Goal: Task Accomplishment & Management: Use online tool/utility

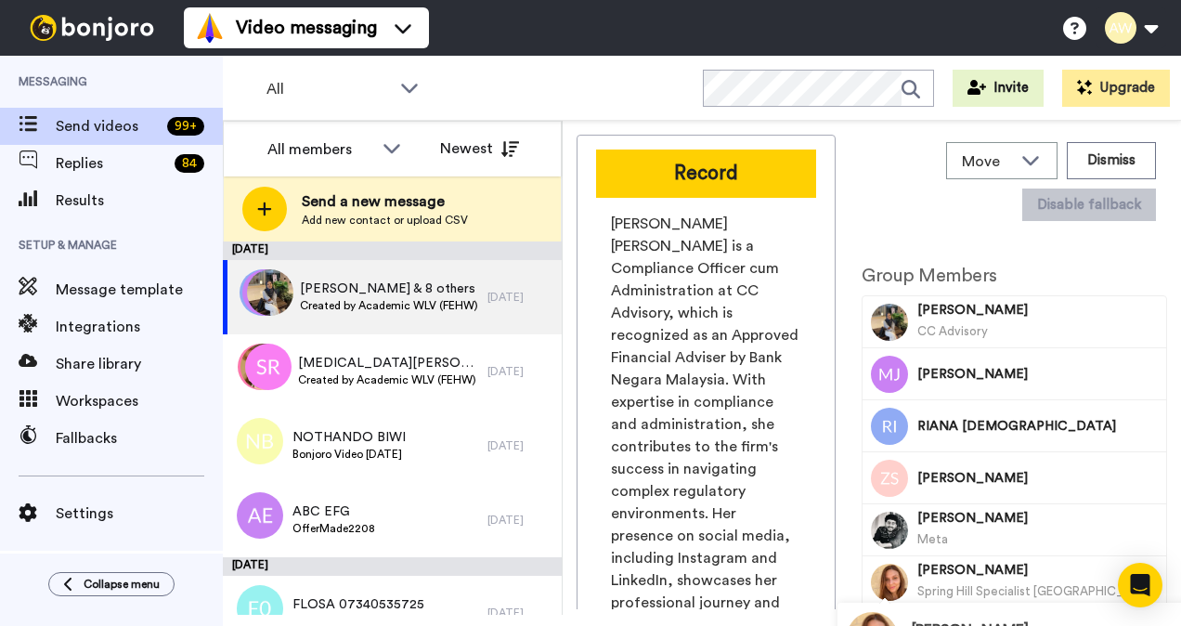
click at [373, 206] on span "Send a new message" at bounding box center [385, 201] width 166 height 22
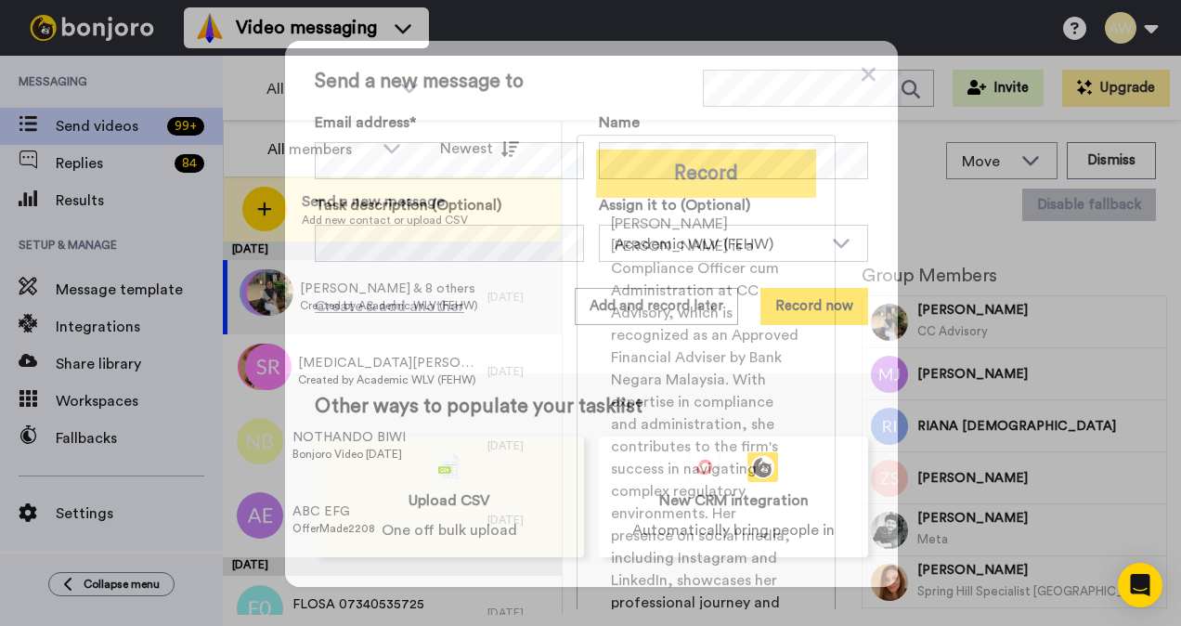
click at [466, 483] on div "Upload CSV One off bulk upload" at bounding box center [449, 496] width 269 height 121
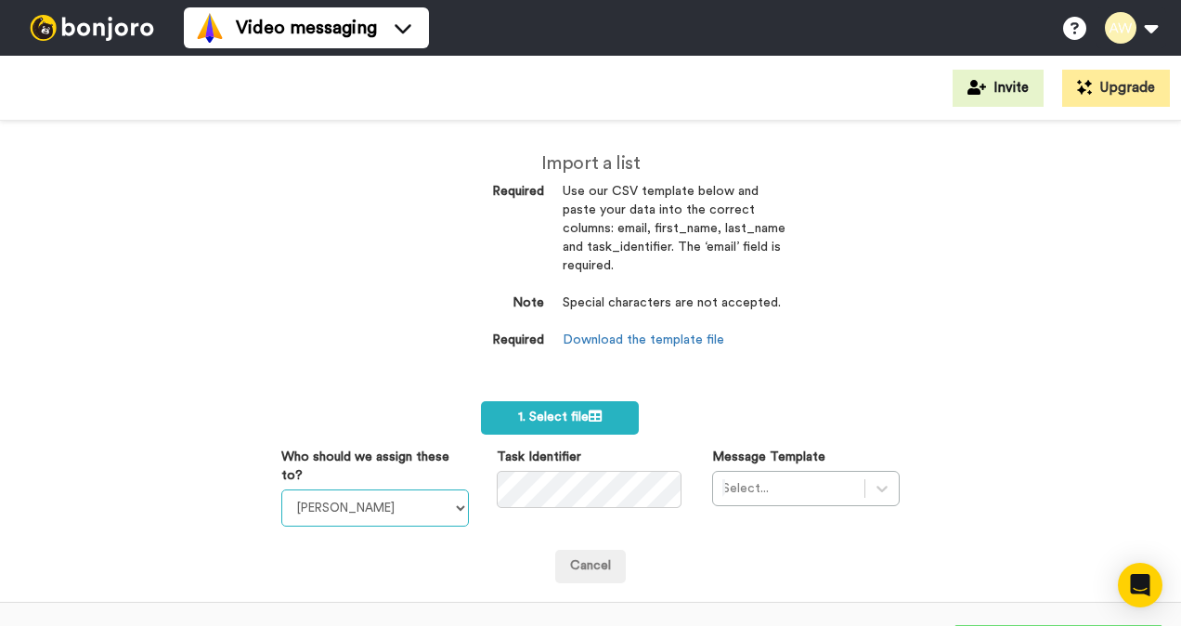
click at [410, 510] on select "[PERSON_NAME] [PERSON_NAME] WLV Academic (FSE) [PERSON_NAME] Ademokoya UK Recru…" at bounding box center [375, 507] width 188 height 37
select select "893d32a1-1eca-438f-900e-e073b28e2bc9"
click at [281, 489] on select "Laura Wright Amarjit Duggal WLV Academic (FSE) Divandra Birla Bolutife Ademokoy…" at bounding box center [375, 507] width 188 height 37
click at [879, 484] on div "Select..." at bounding box center [806, 488] width 188 height 35
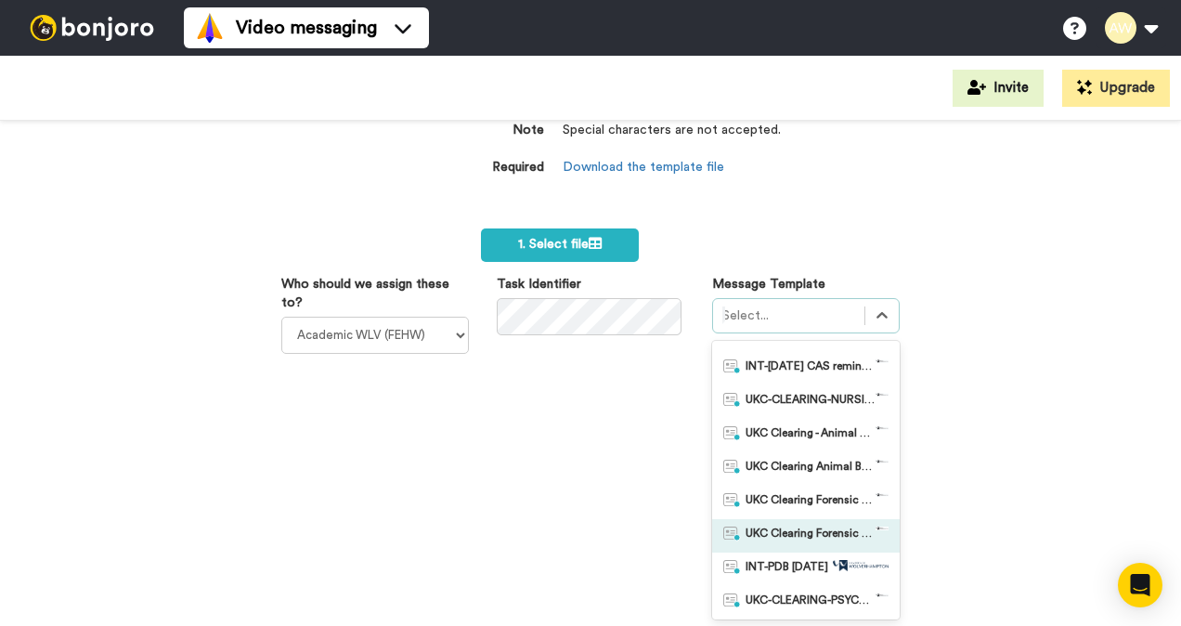
scroll to position [186, 0]
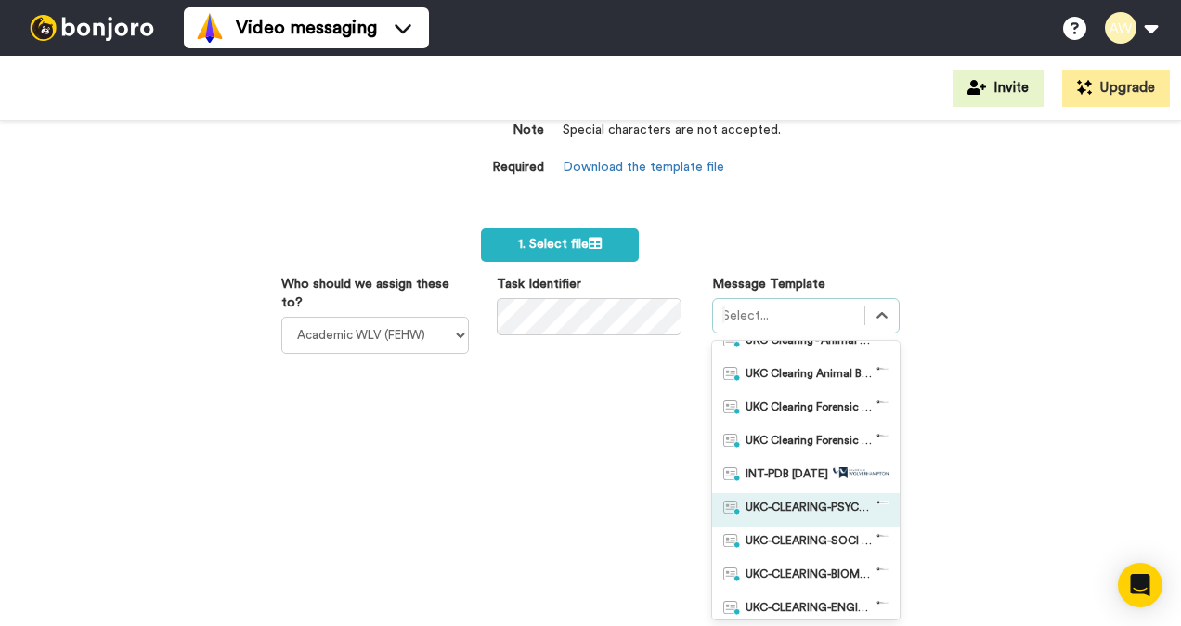
click at [817, 509] on span "UKC-CLEARING-PSYCHOLOGY OFFER NO RESPONSE" at bounding box center [811, 509] width 130 height 19
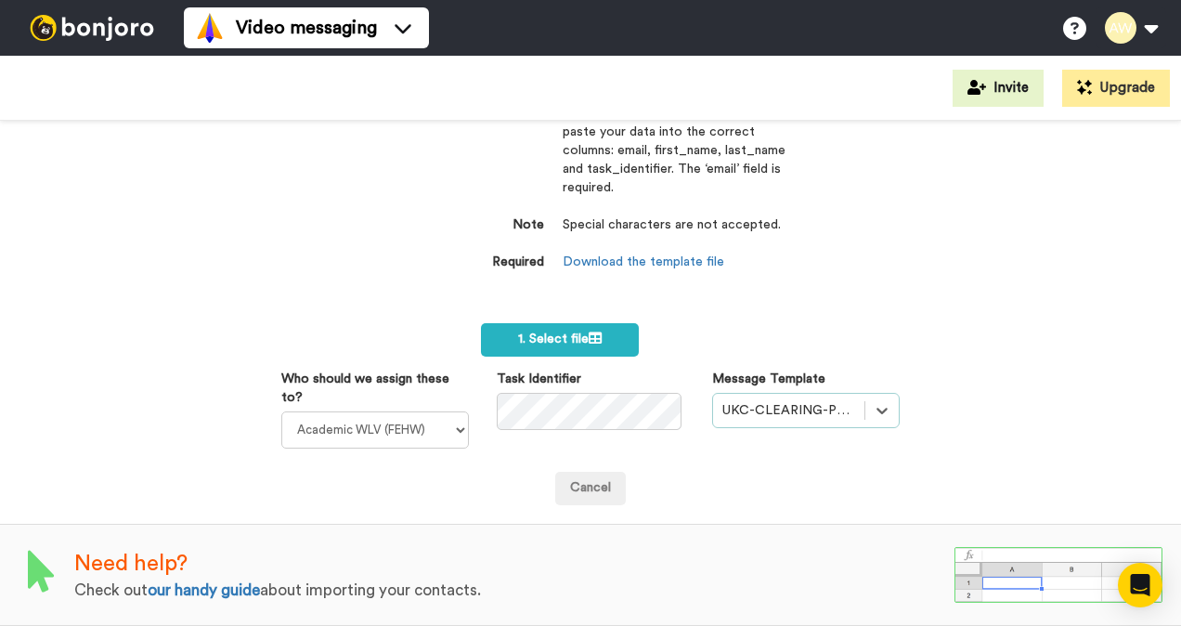
scroll to position [89, 0]
click at [563, 332] on span "1. Select file" at bounding box center [560, 338] width 84 height 13
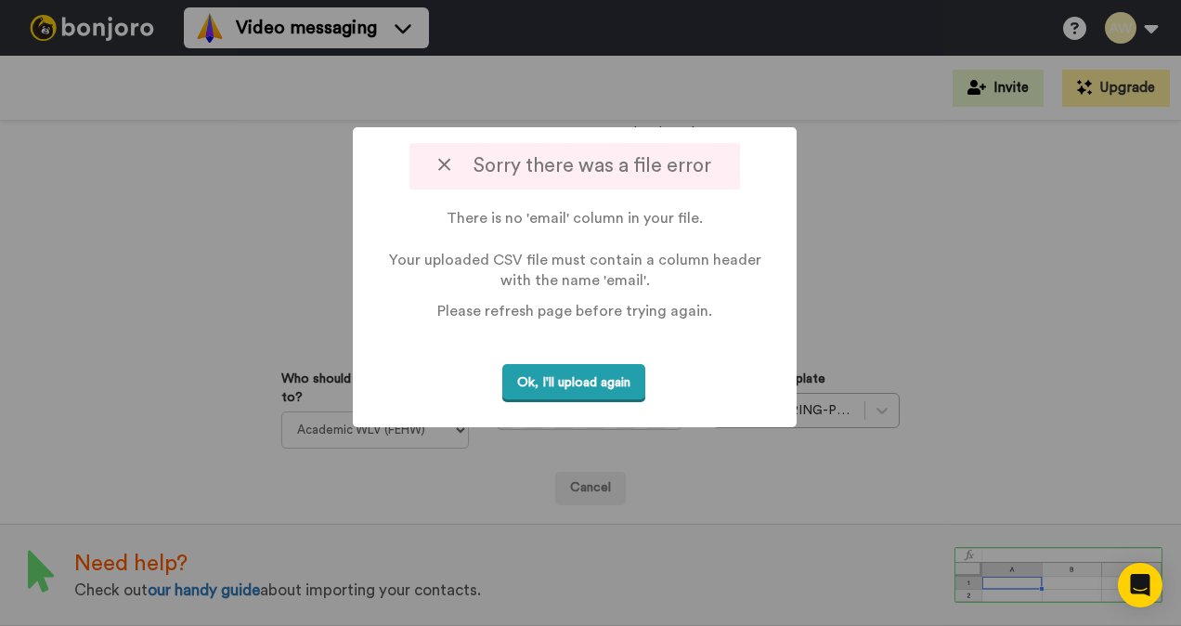
click at [633, 383] on button "Ok, I'll upload again" at bounding box center [573, 383] width 143 height 38
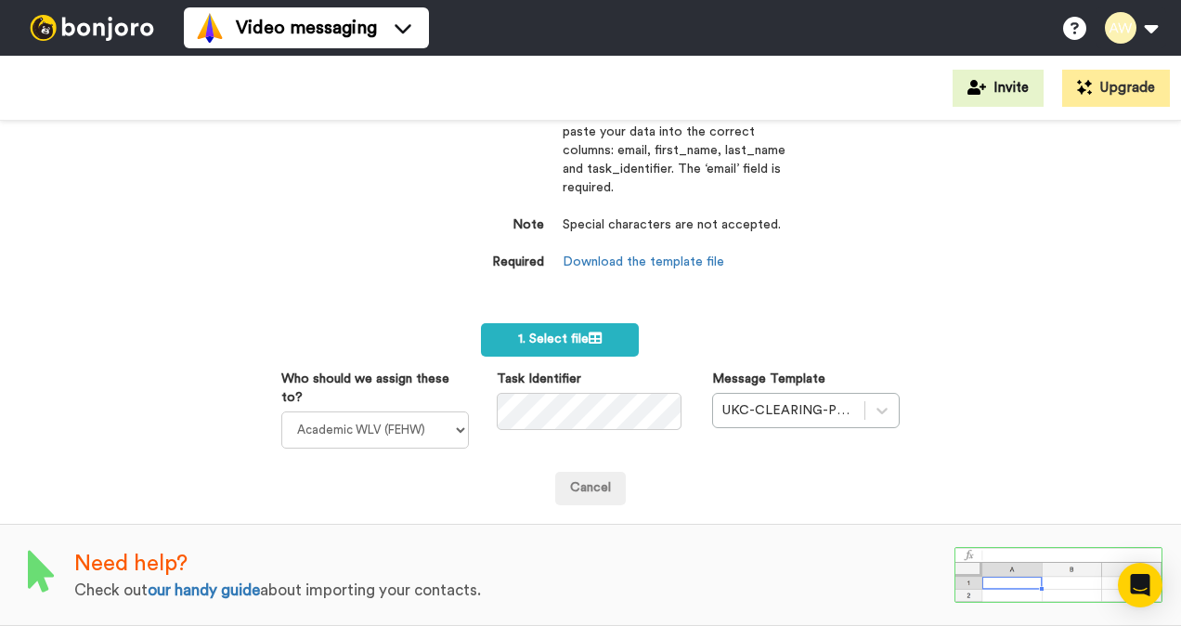
click at [1071, 349] on div "Import a list Required Use our CSV template below and paste your data into the …" at bounding box center [590, 373] width 1181 height 505
click at [604, 323] on label "1. Select file" at bounding box center [560, 339] width 158 height 33
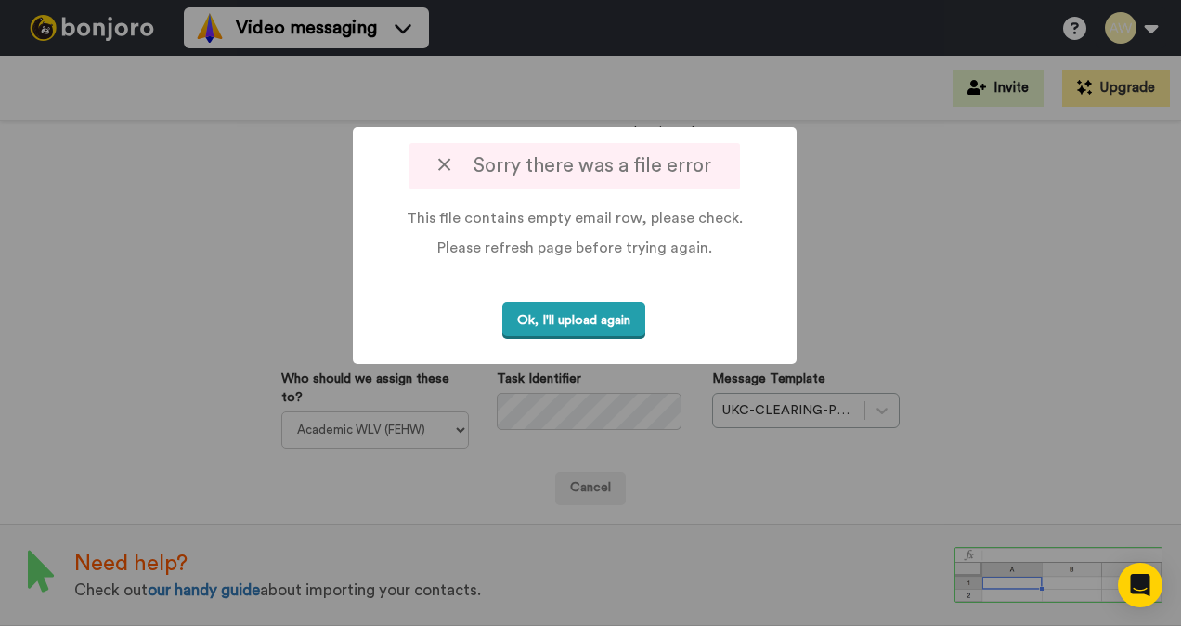
click at [525, 326] on button "Ok, I'll upload again" at bounding box center [573, 321] width 143 height 38
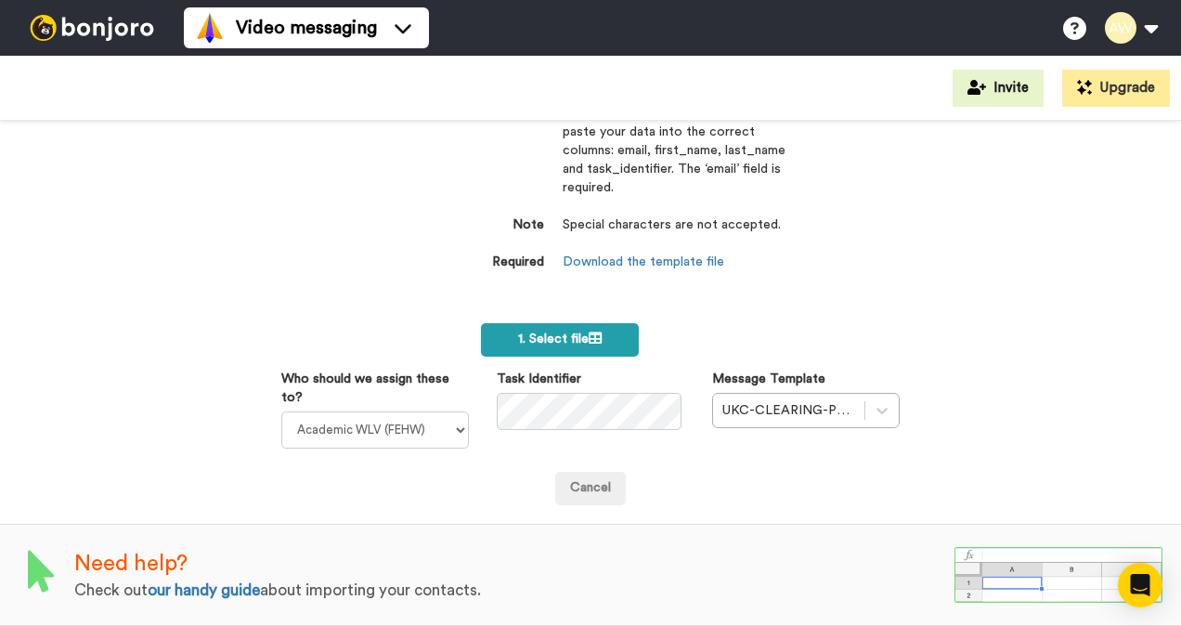
click at [594, 331] on icon at bounding box center [595, 337] width 13 height 13
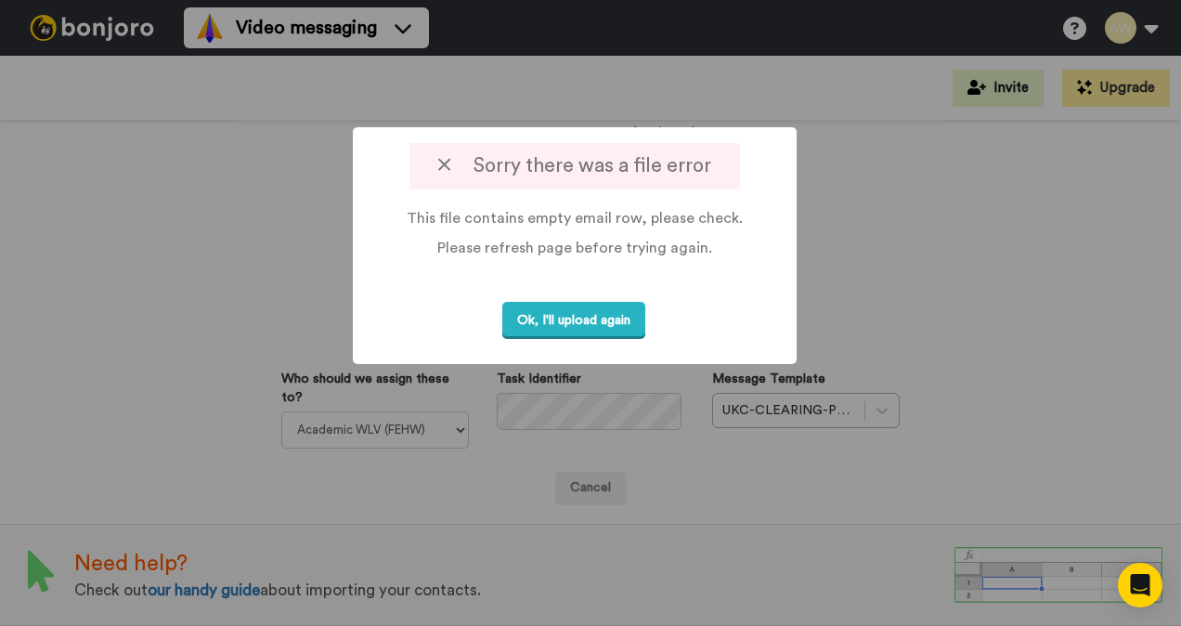
click at [594, 331] on button "Ok, I'll upload again" at bounding box center [573, 321] width 143 height 38
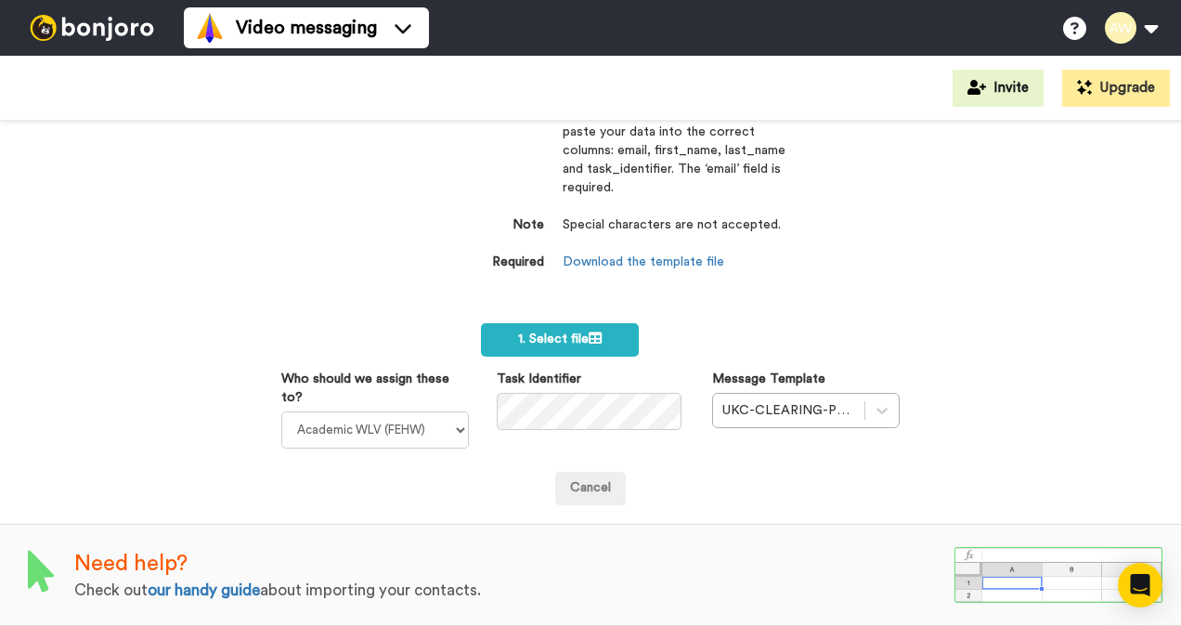
scroll to position [0, 0]
click at [747, 472] on div "Cancel" at bounding box center [590, 488] width 618 height 33
click at [575, 323] on label "1. Select file" at bounding box center [560, 339] width 158 height 33
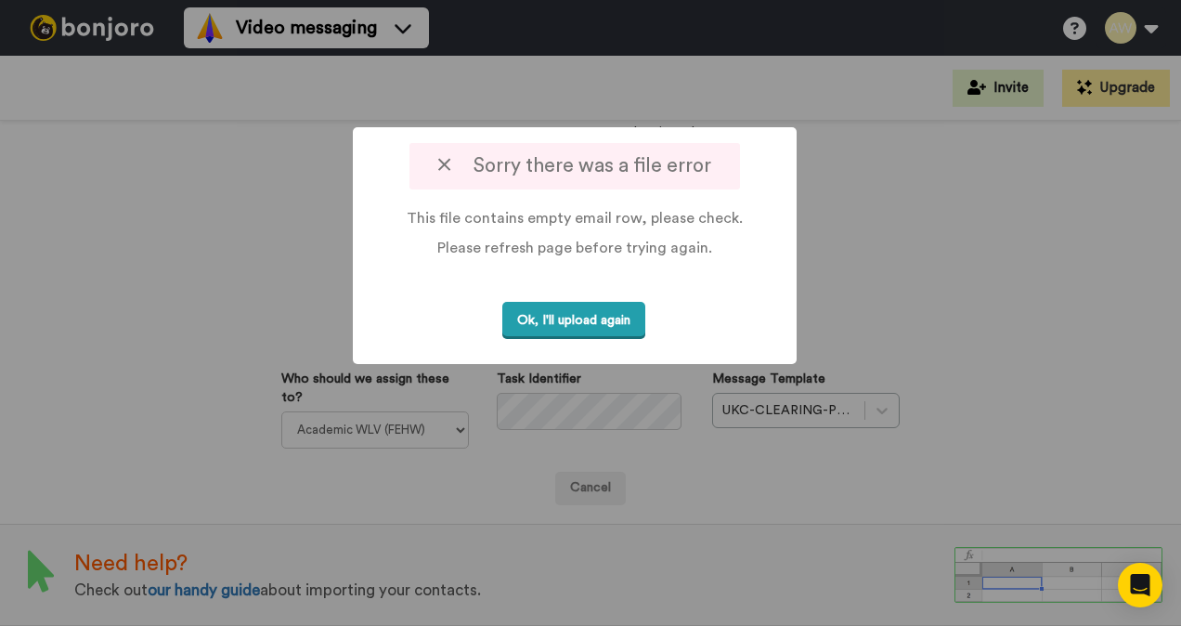
click at [543, 323] on button "Ok, I'll upload again" at bounding box center [573, 321] width 143 height 38
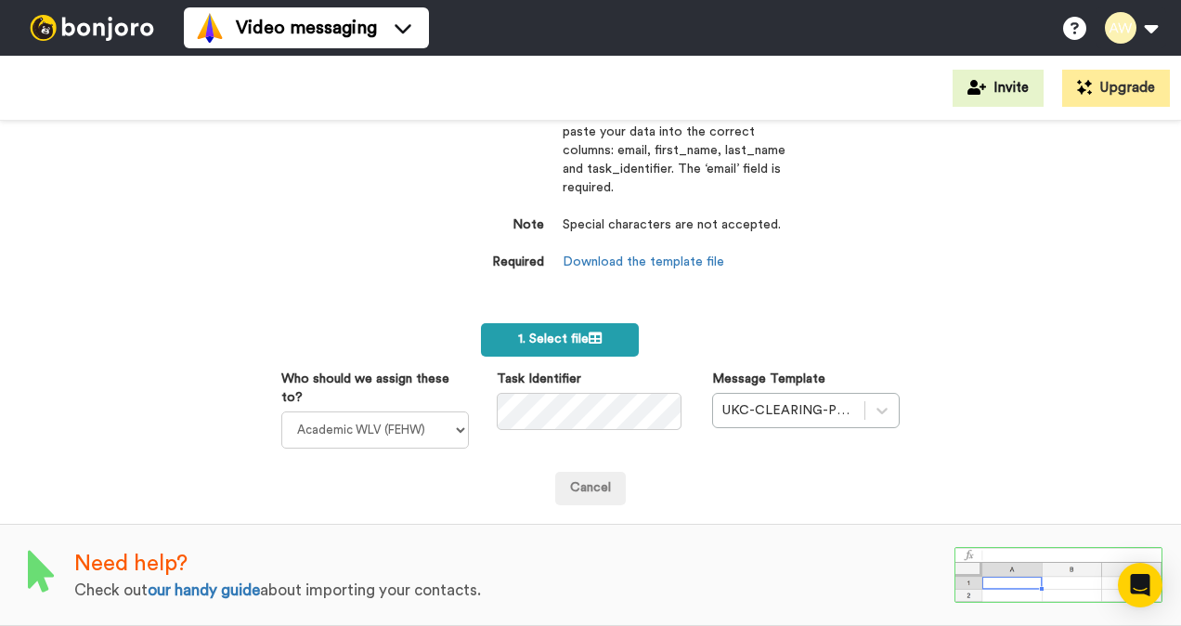
click at [558, 332] on span "1. Select file" at bounding box center [560, 338] width 84 height 13
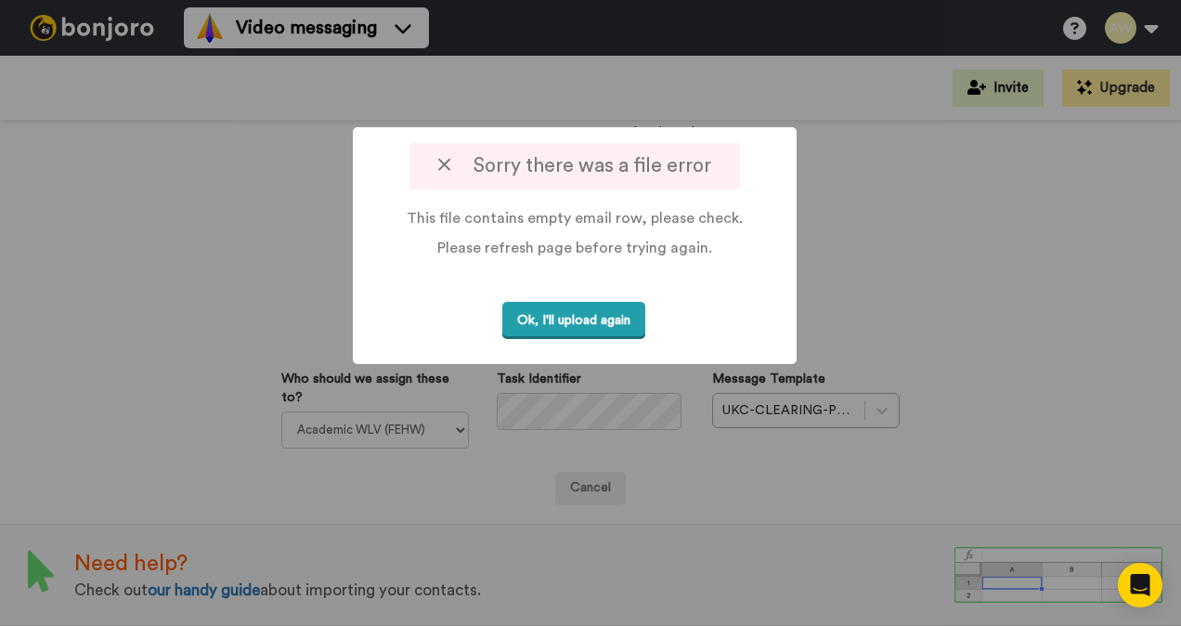
click at [537, 330] on button "Ok, I'll upload again" at bounding box center [573, 321] width 143 height 38
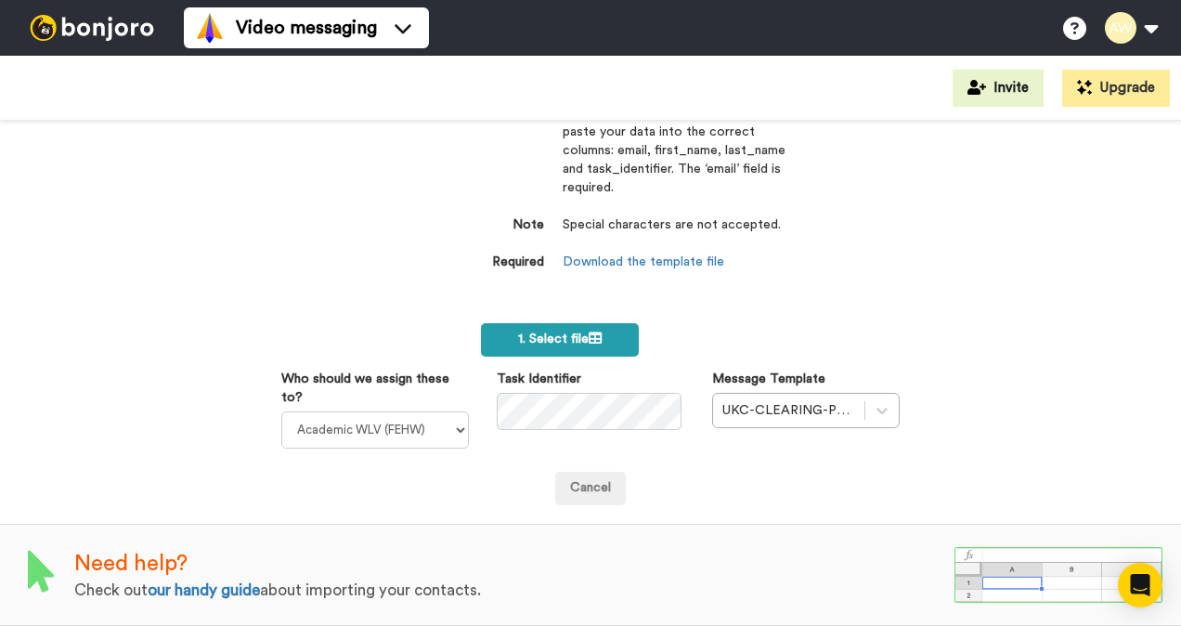
click at [589, 331] on icon at bounding box center [595, 337] width 13 height 13
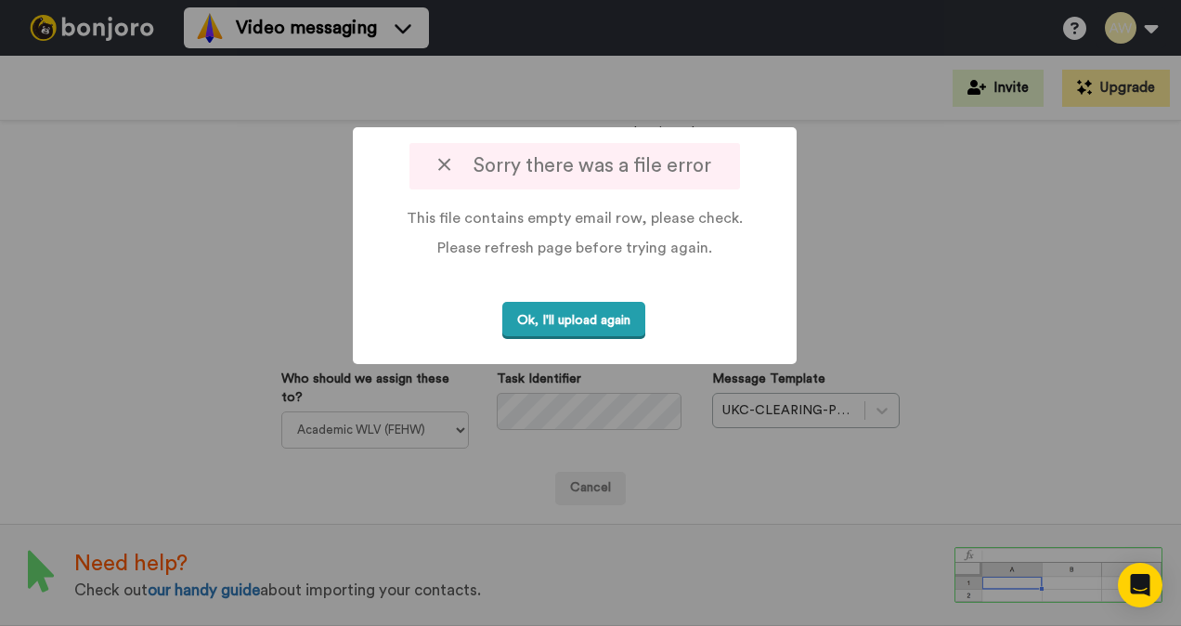
click at [538, 314] on button "Ok, I'll upload again" at bounding box center [573, 321] width 143 height 38
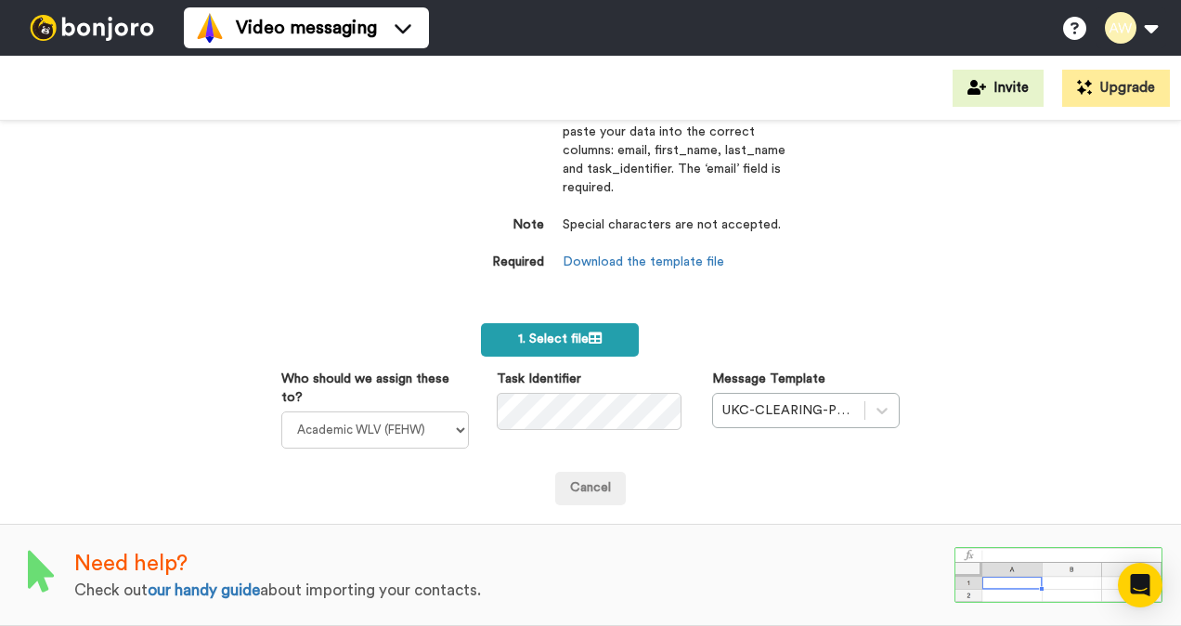
click at [551, 332] on span "1. Select file" at bounding box center [560, 338] width 84 height 13
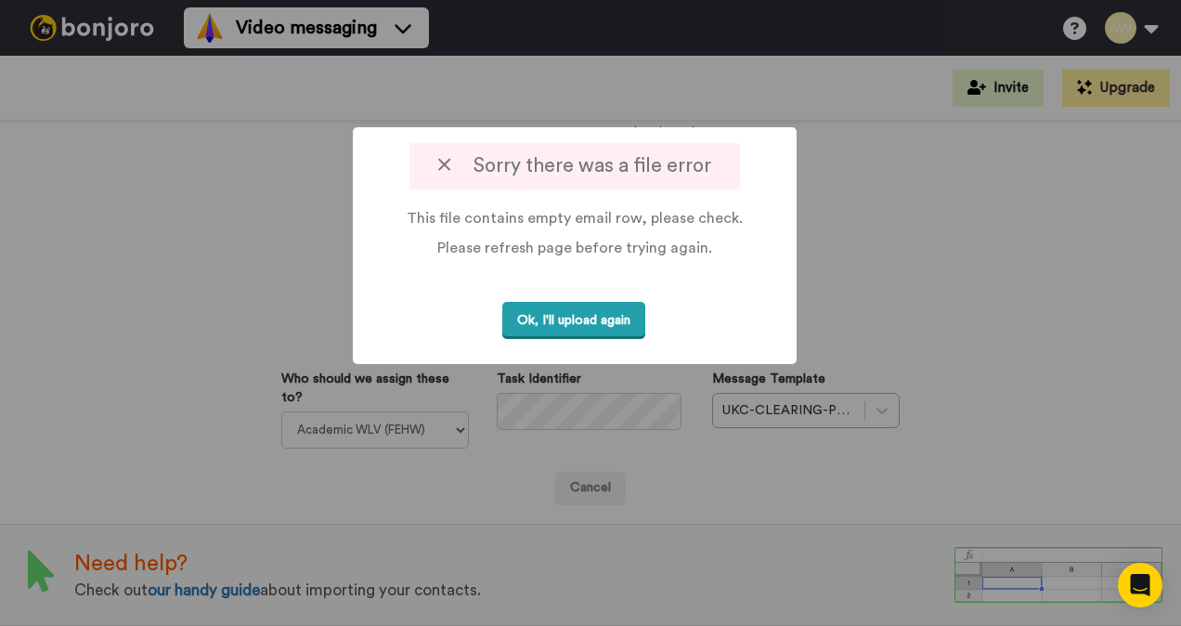
click at [591, 323] on button "Ok, I'll upload again" at bounding box center [573, 321] width 143 height 38
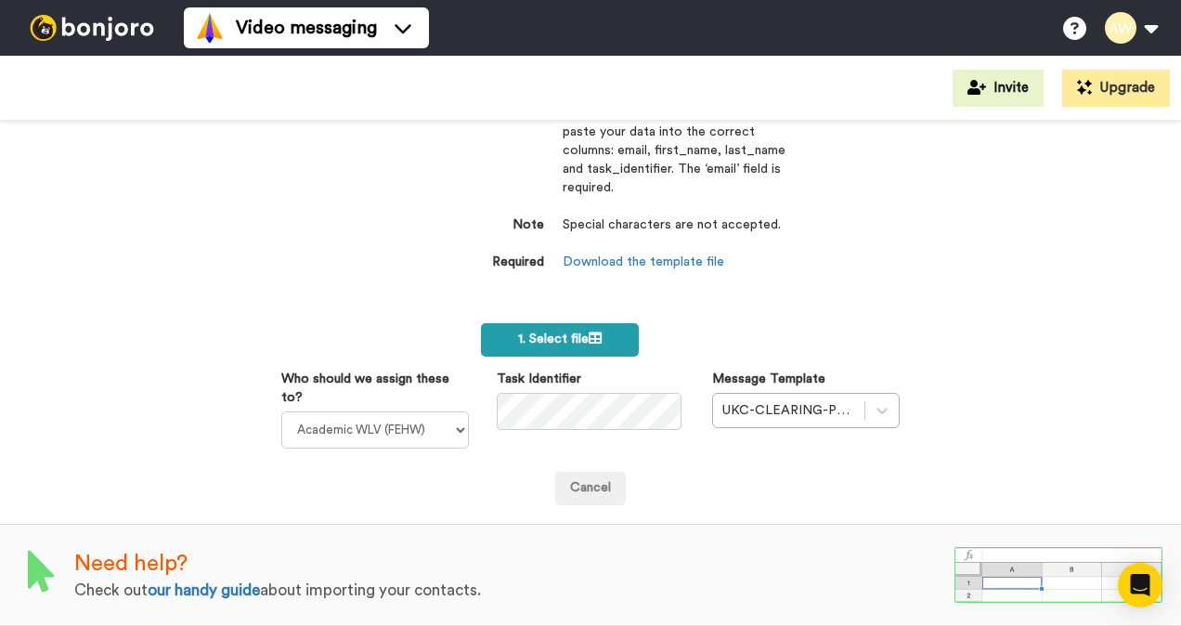
click at [590, 331] on icon at bounding box center [595, 337] width 13 height 13
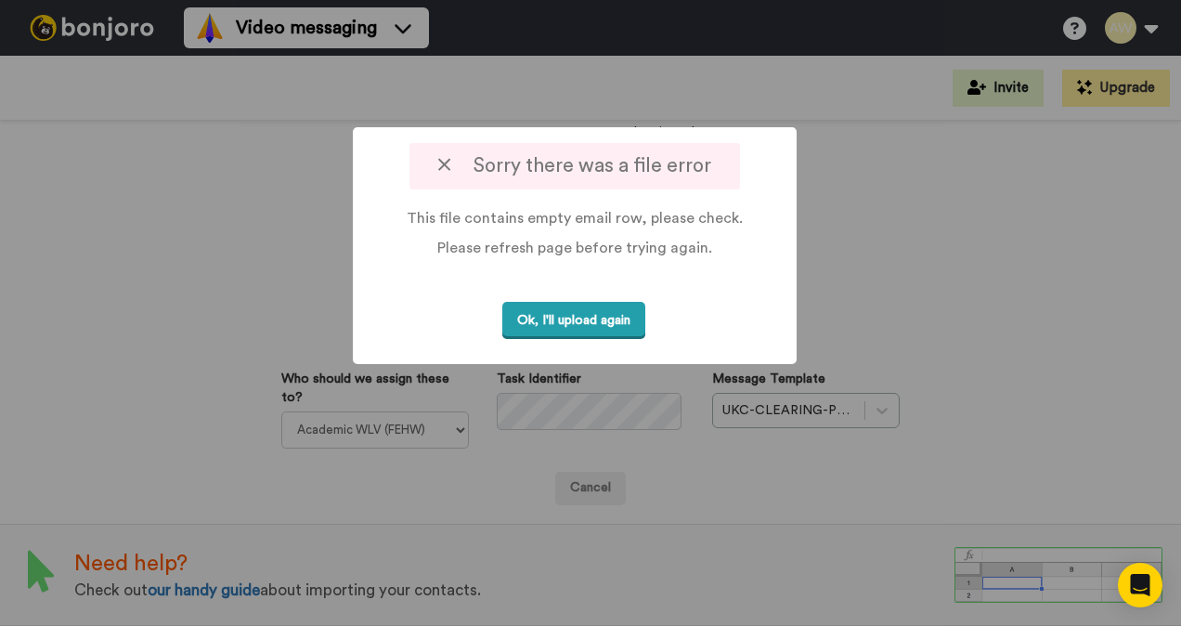
click at [569, 318] on button "Ok, I'll upload again" at bounding box center [573, 321] width 143 height 38
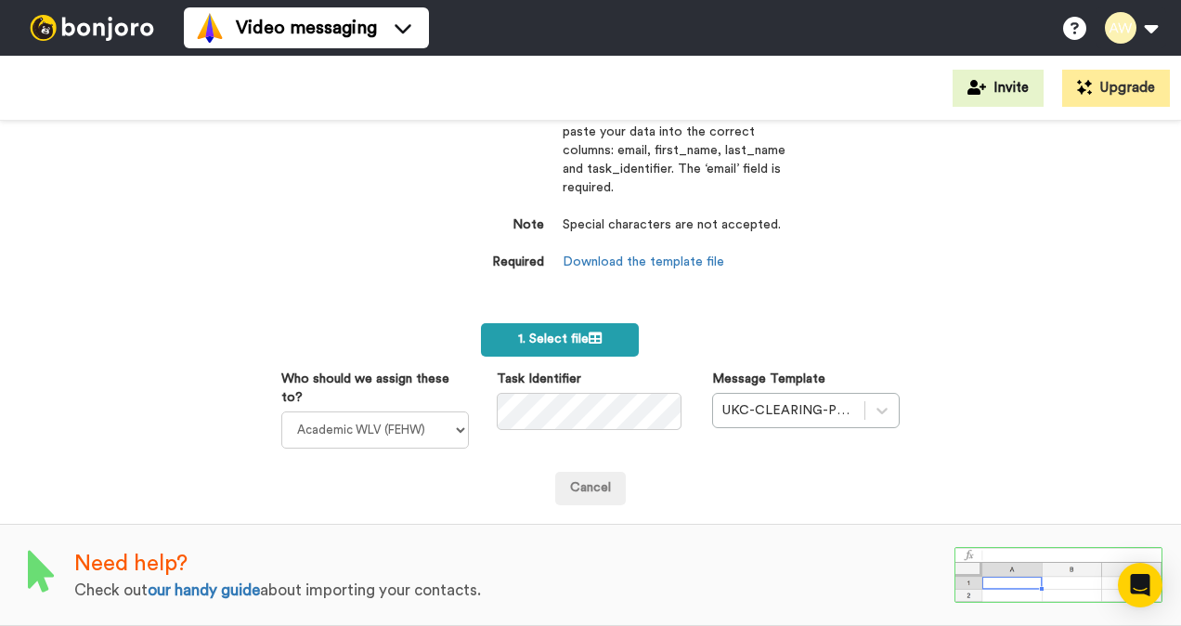
click at [535, 332] on span "1. Select file" at bounding box center [560, 338] width 84 height 13
click at [568, 332] on span "1. Select file" at bounding box center [560, 338] width 84 height 13
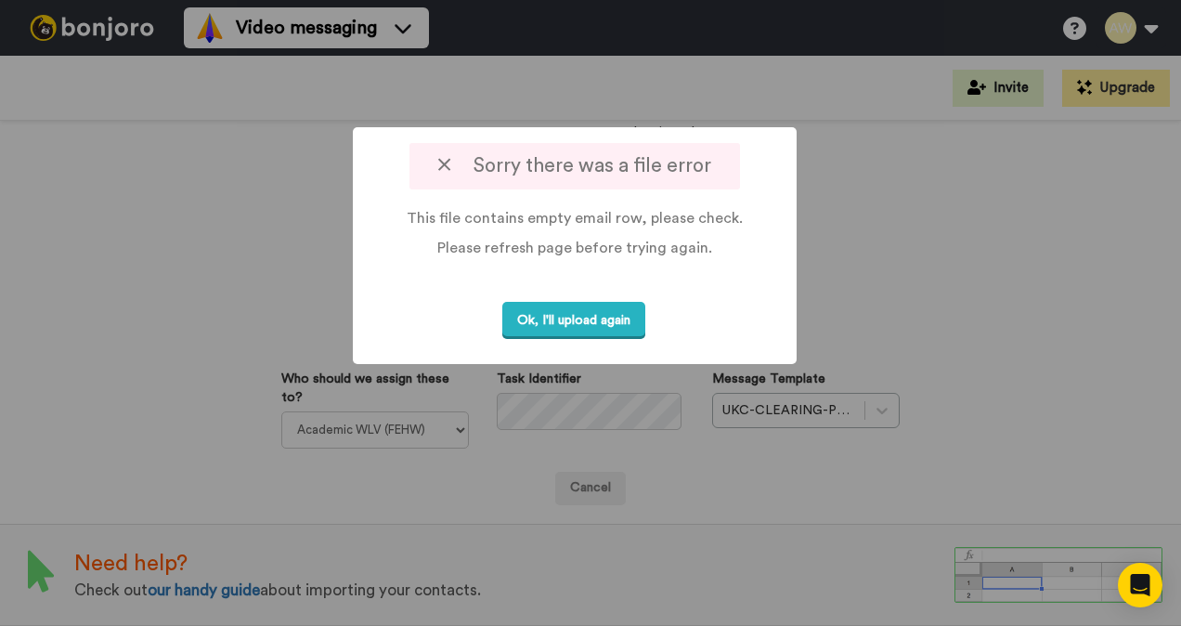
drag, startPoint x: 604, startPoint y: 325, endPoint x: 639, endPoint y: 326, distance: 35.3
click at [605, 325] on button "Ok, I'll upload again" at bounding box center [573, 321] width 143 height 38
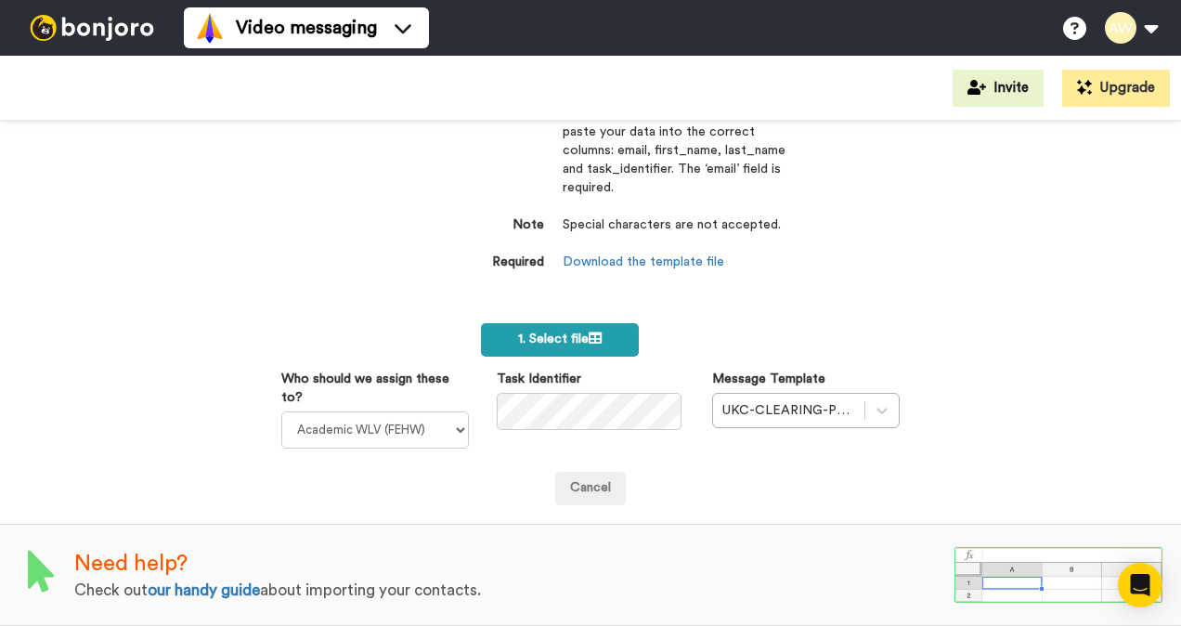
click at [615, 332] on label "1. Select file" at bounding box center [560, 339] width 158 height 33
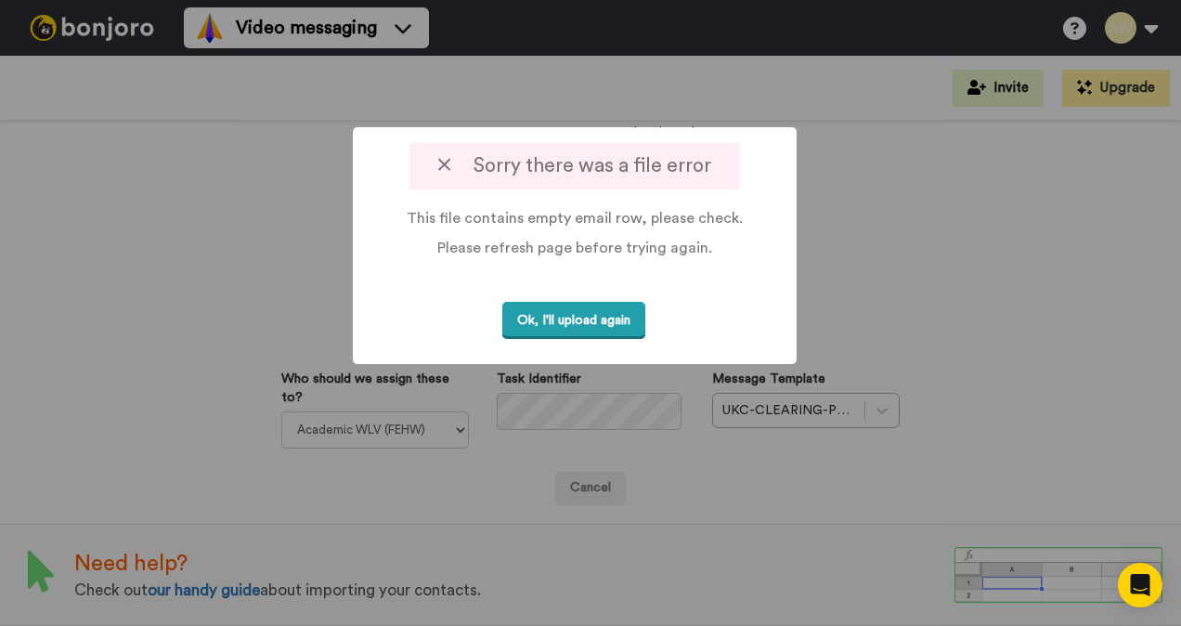
click at [611, 315] on button "Ok, I'll upload again" at bounding box center [573, 321] width 143 height 38
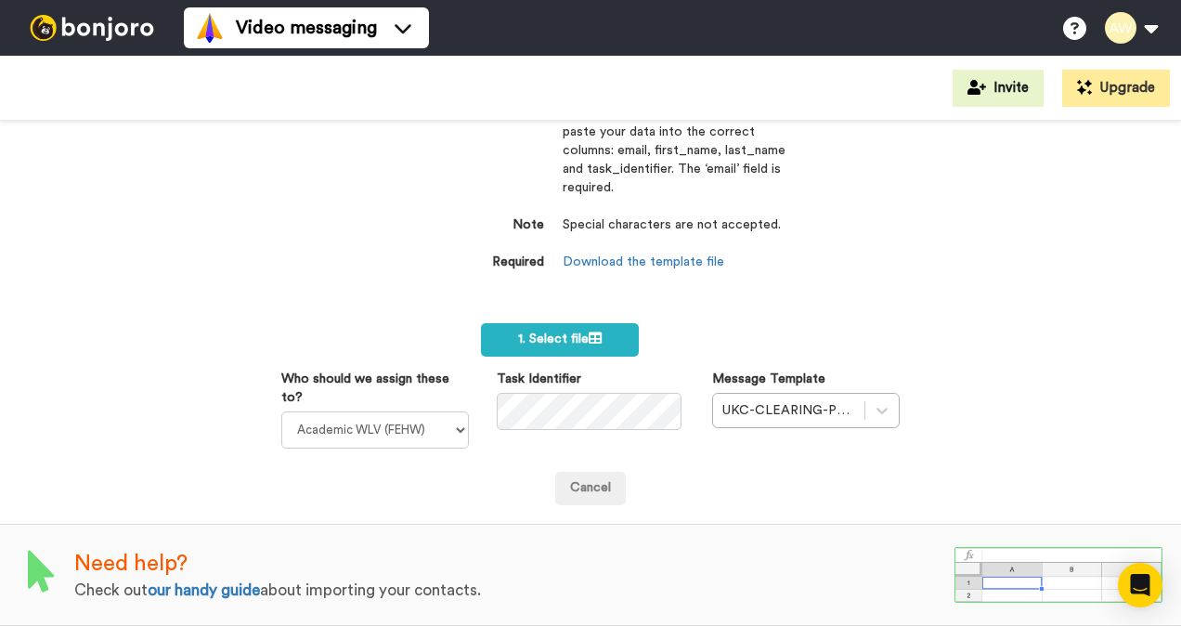
click at [1081, 249] on div "Import a list Required Use our CSV template below and paste your data into the …" at bounding box center [590, 373] width 1181 height 505
click at [605, 331] on label "1. Select file" at bounding box center [560, 339] width 158 height 33
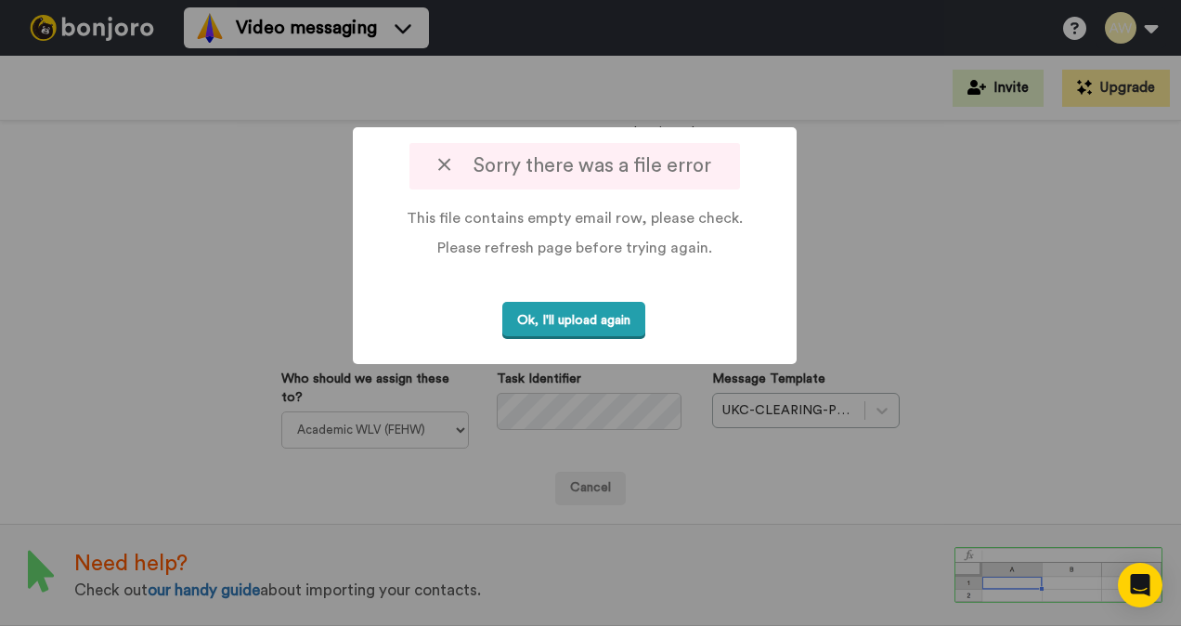
click at [618, 320] on button "Ok, I'll upload again" at bounding box center [573, 321] width 143 height 38
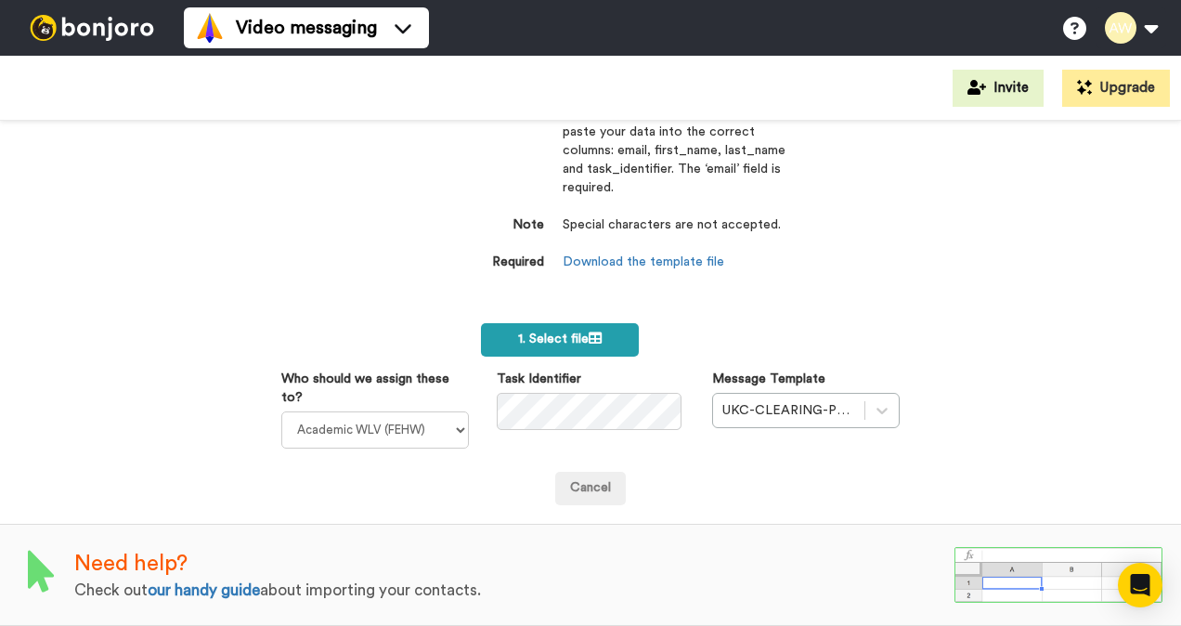
click at [574, 332] on span "1. Select file" at bounding box center [560, 338] width 84 height 13
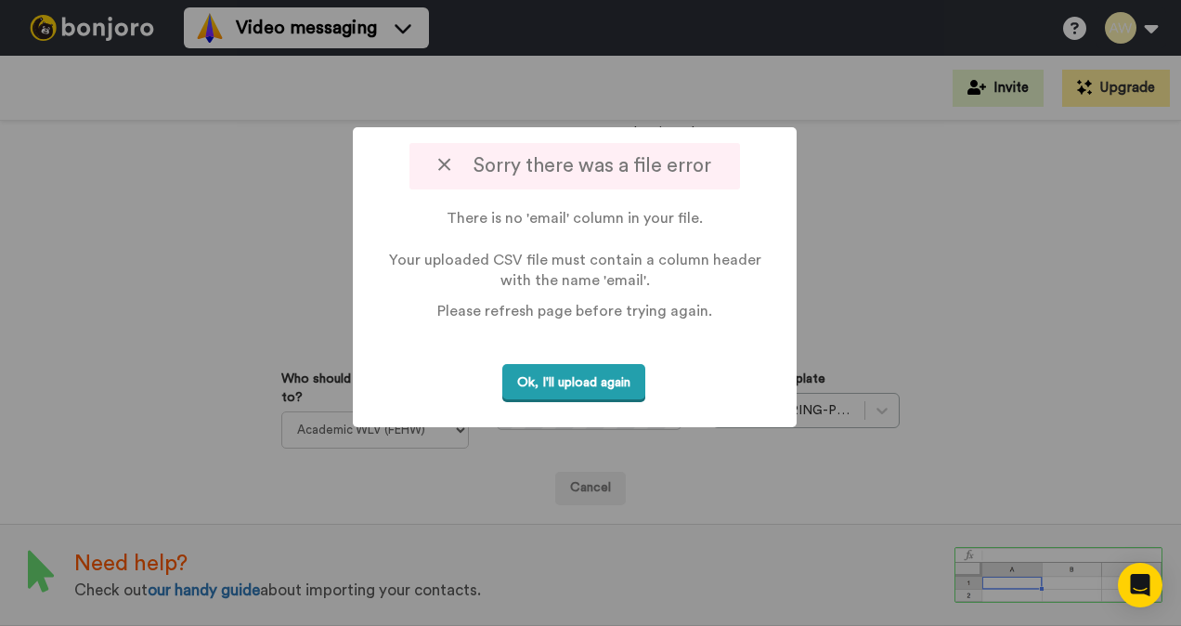
click at [626, 381] on button "Ok, I'll upload again" at bounding box center [573, 383] width 143 height 38
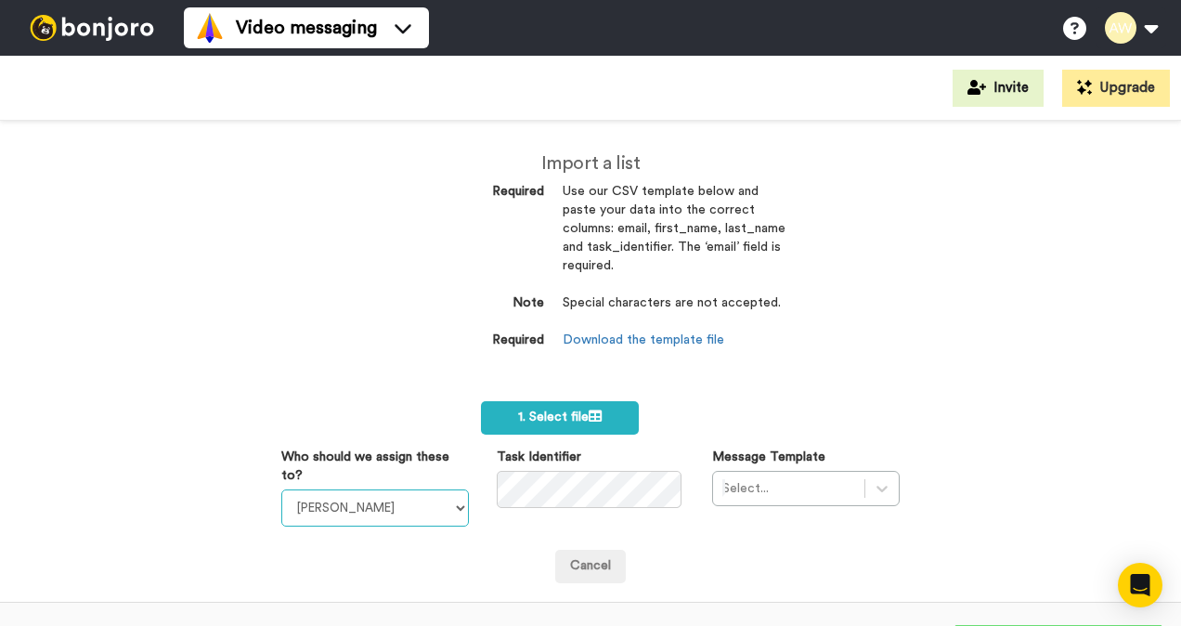
click at [429, 505] on select "Laura Wright Amarjit Duggal WLV Academic (FSE) Divandra Birla Bolutife Ademokoy…" at bounding box center [375, 507] width 188 height 37
select select "893d32a1-1eca-438f-900e-e073b28e2bc9"
click at [281, 489] on select "Laura Wright Amarjit Duggal WLV Academic (FSE) Divandra Birla Bolutife Ademokoy…" at bounding box center [375, 507] width 188 height 37
click at [878, 492] on div "Select..." at bounding box center [806, 488] width 188 height 35
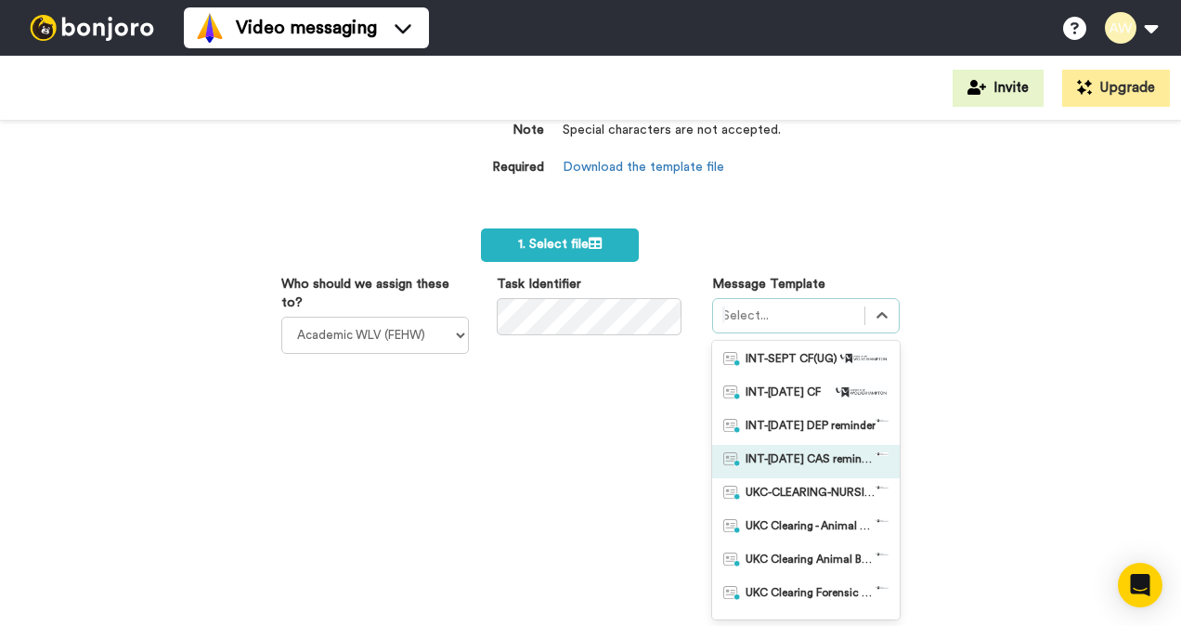
scroll to position [186, 0]
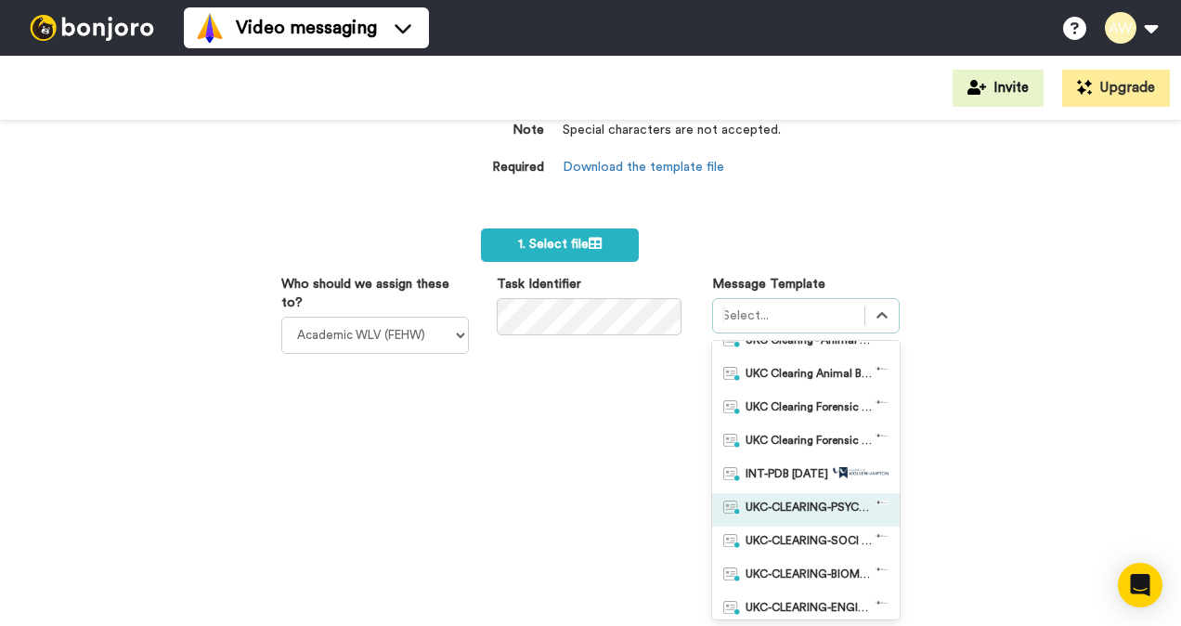
click at [826, 508] on span "UKC-CLEARING-PSYCHOLOGY OFFER NO RESPONSE" at bounding box center [811, 509] width 130 height 19
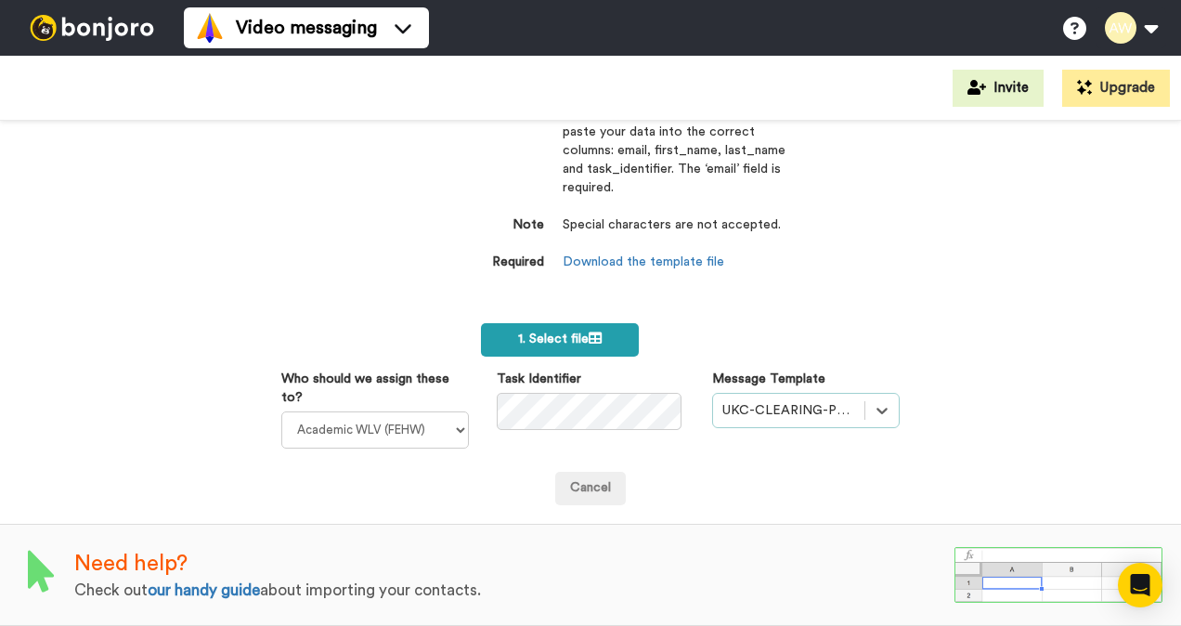
click at [565, 333] on span "1. Select file" at bounding box center [560, 338] width 84 height 13
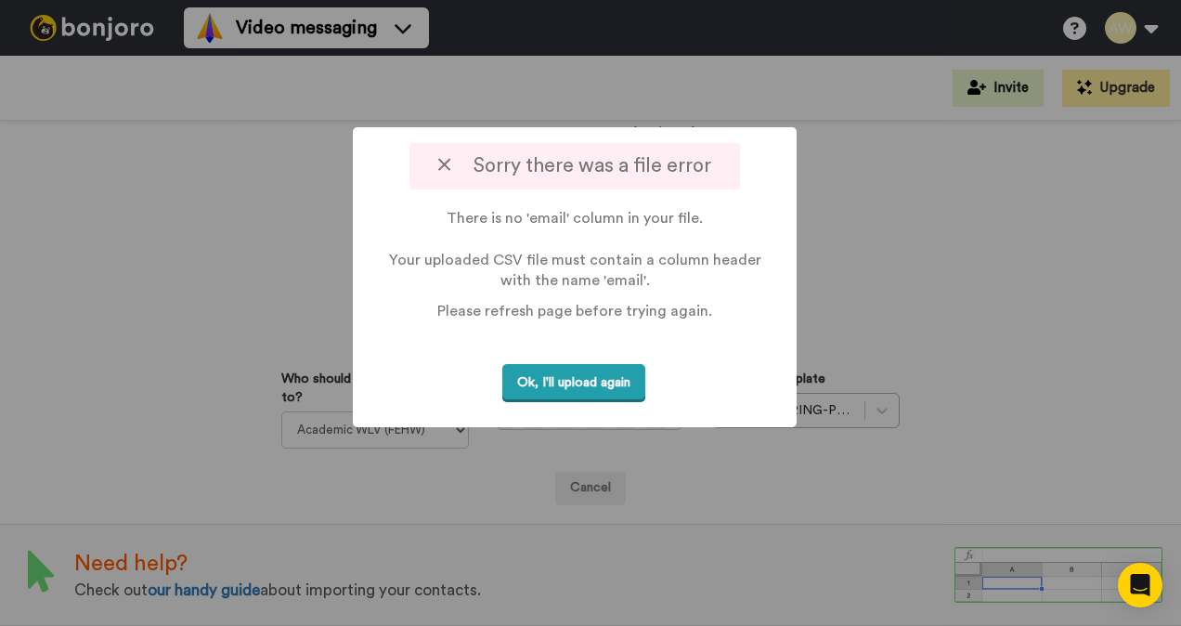
click at [576, 383] on button "Ok, I'll upload again" at bounding box center [573, 383] width 143 height 38
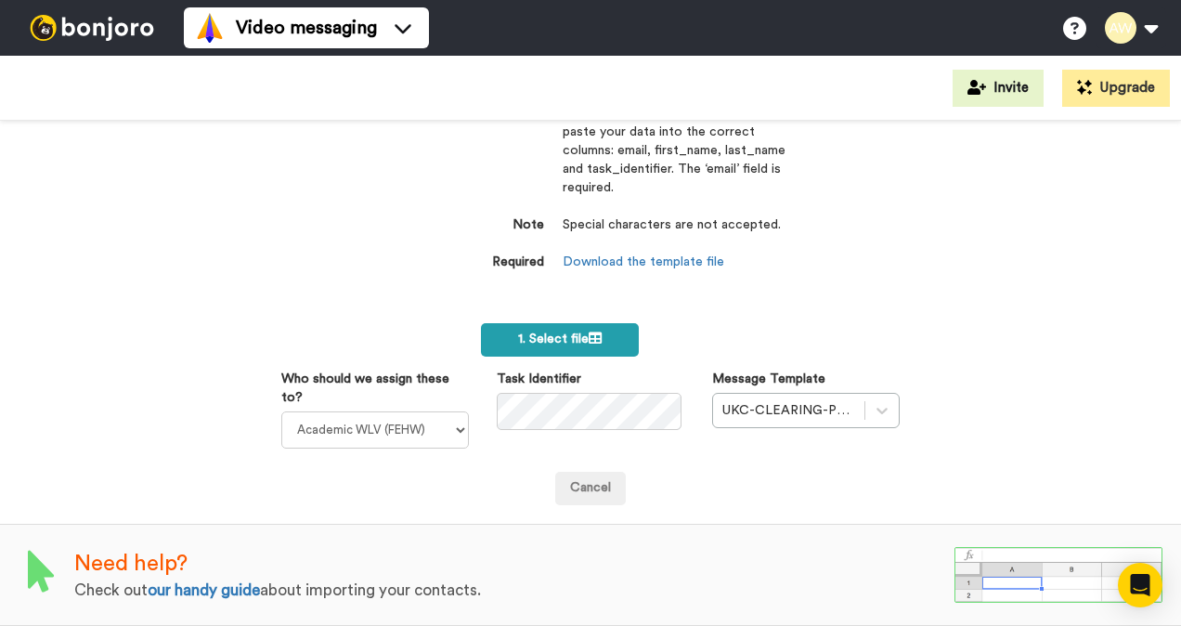
click at [558, 323] on label "1. Select file" at bounding box center [560, 339] width 158 height 33
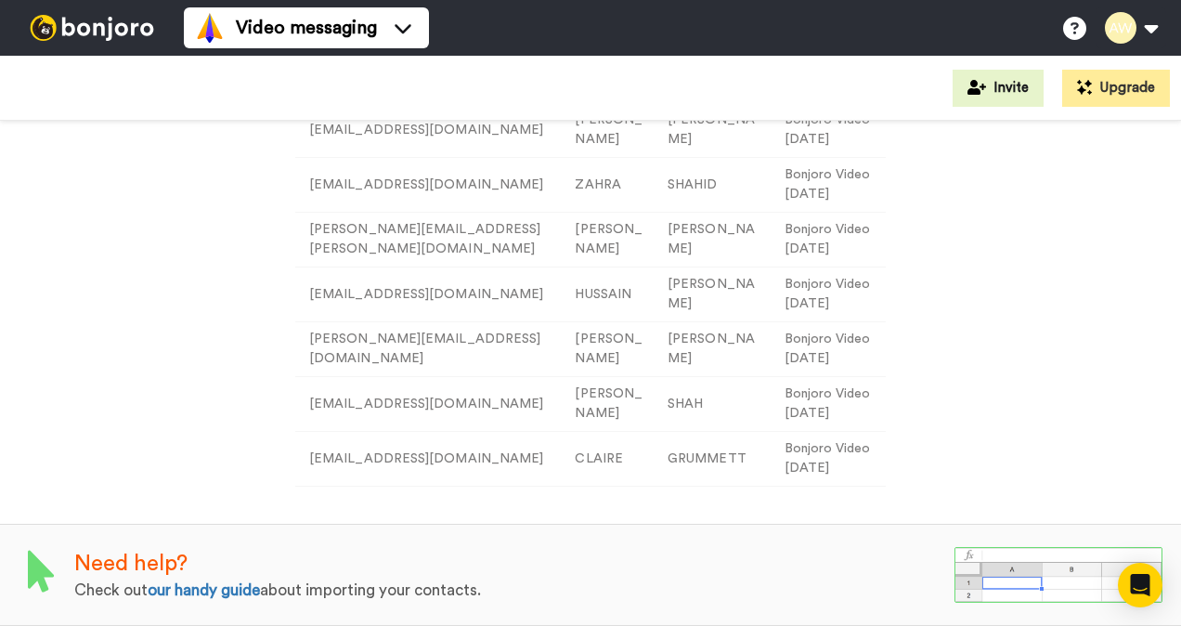
scroll to position [203, 0]
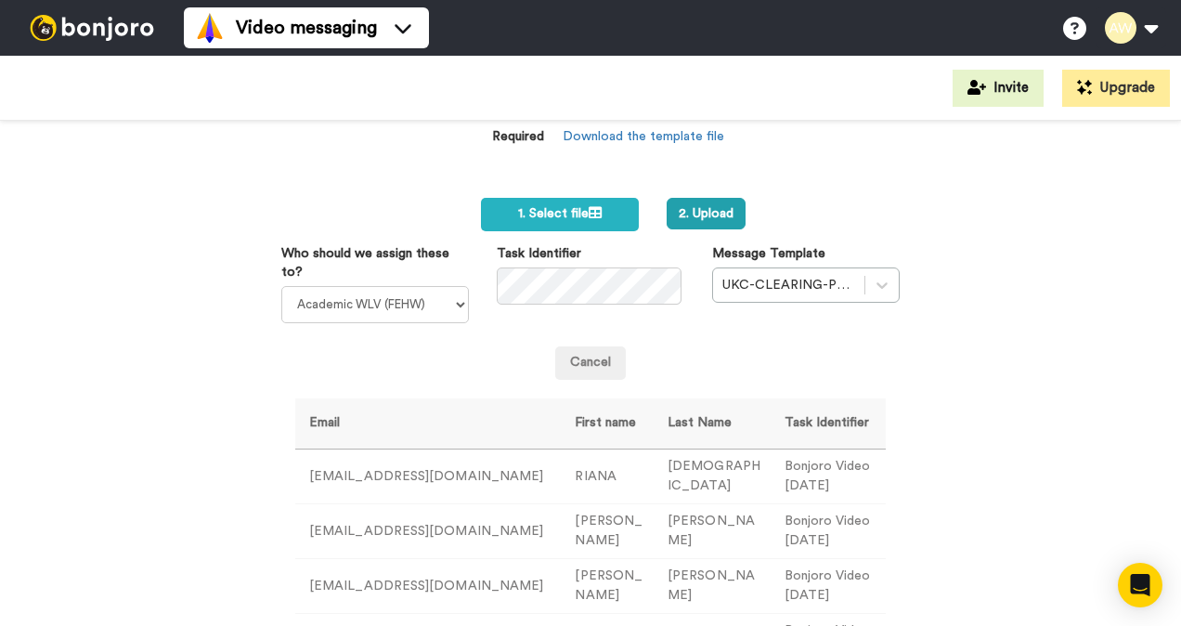
click at [613, 204] on label "1. Select file" at bounding box center [560, 214] width 158 height 33
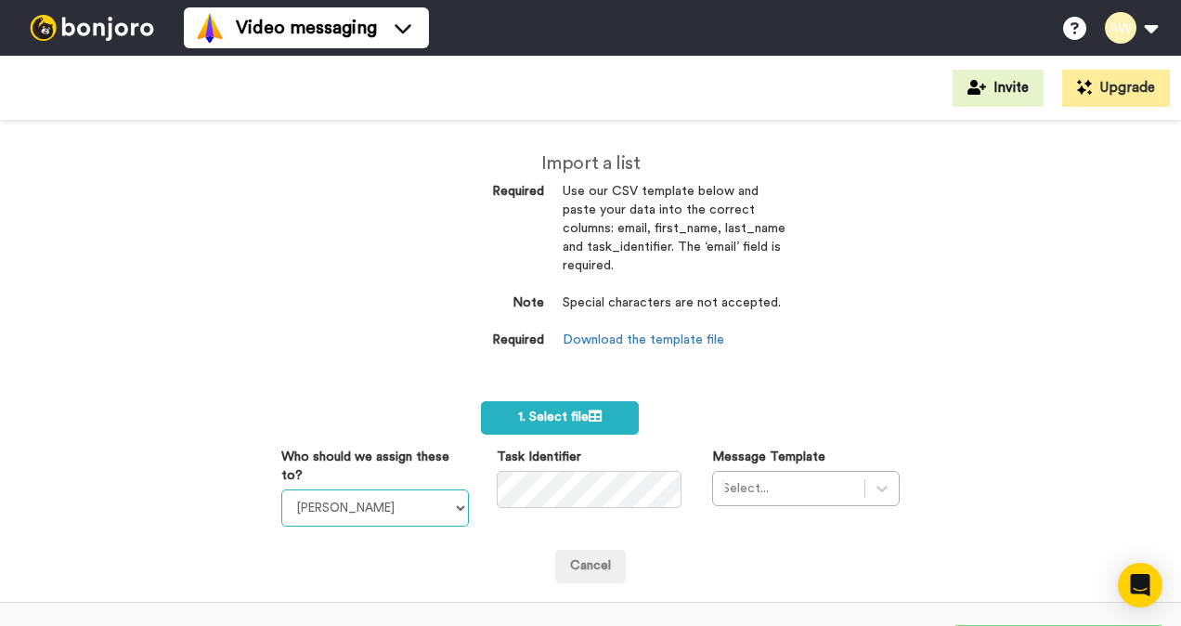
click at [405, 520] on select "[PERSON_NAME] [PERSON_NAME] WLV Academic (FSE) [PERSON_NAME] Ademokoya UK Recru…" at bounding box center [375, 507] width 188 height 37
select select "893d32a1-1eca-438f-900e-e073b28e2bc9"
click at [281, 489] on select "[PERSON_NAME] [PERSON_NAME] WLV Academic (FSE) [PERSON_NAME] Ademokoya UK Recru…" at bounding box center [375, 507] width 188 height 37
click at [876, 487] on div "Select..." at bounding box center [806, 488] width 188 height 35
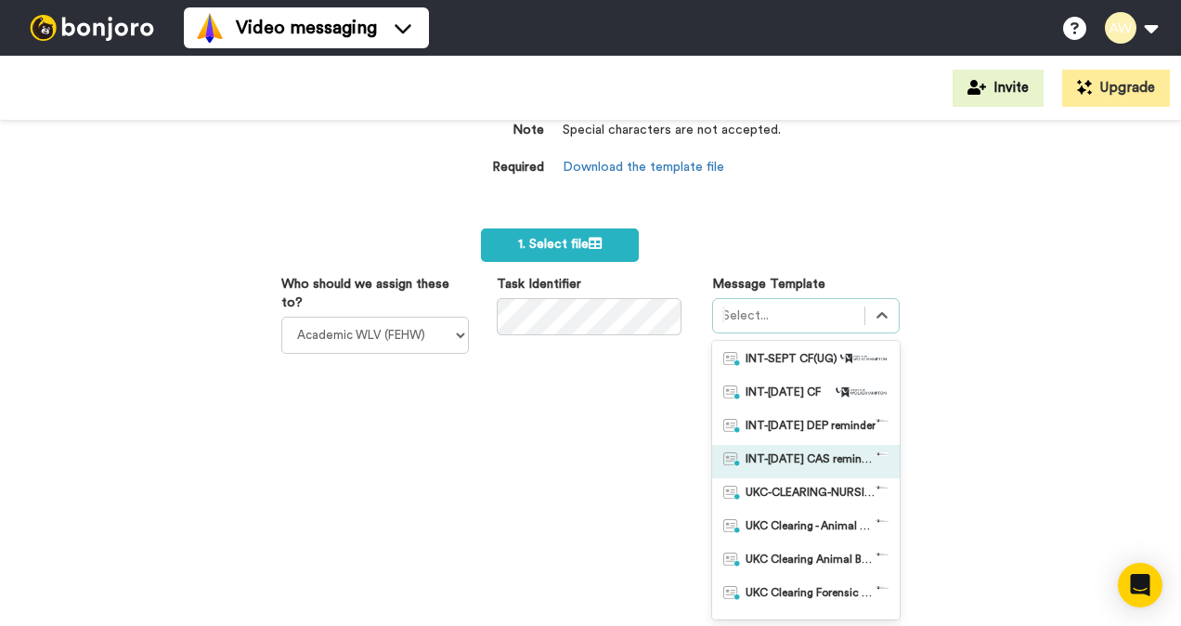
scroll to position [186, 0]
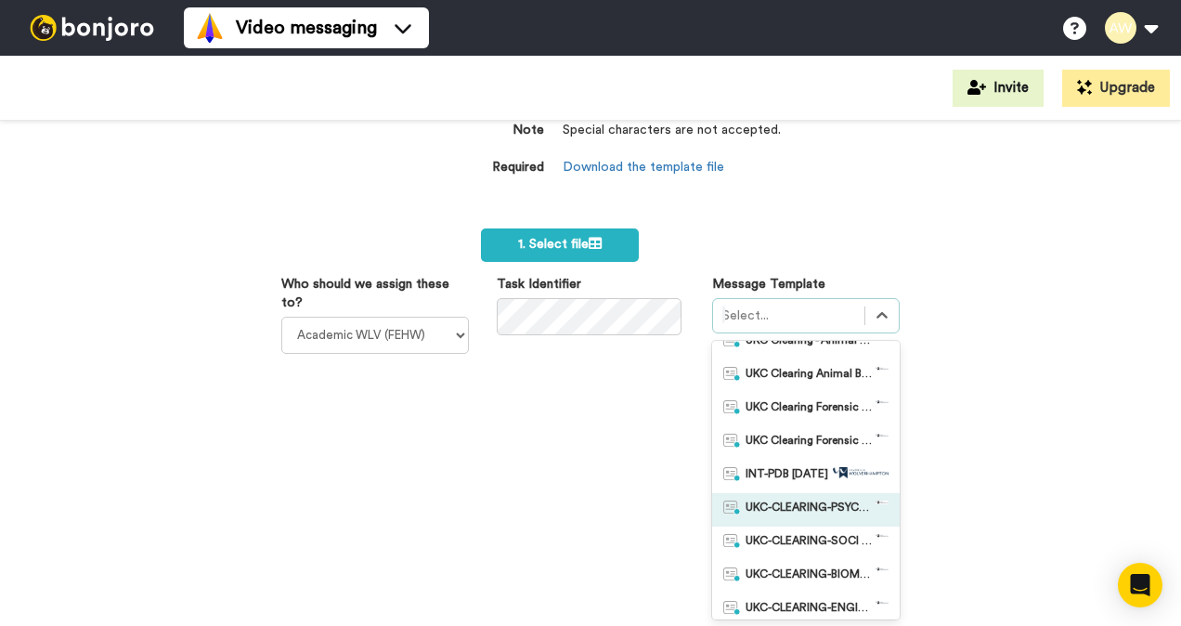
click at [834, 509] on span "UKC-CLEARING-PSYCHOLOGY OFFER NO RESPONSE" at bounding box center [811, 509] width 130 height 19
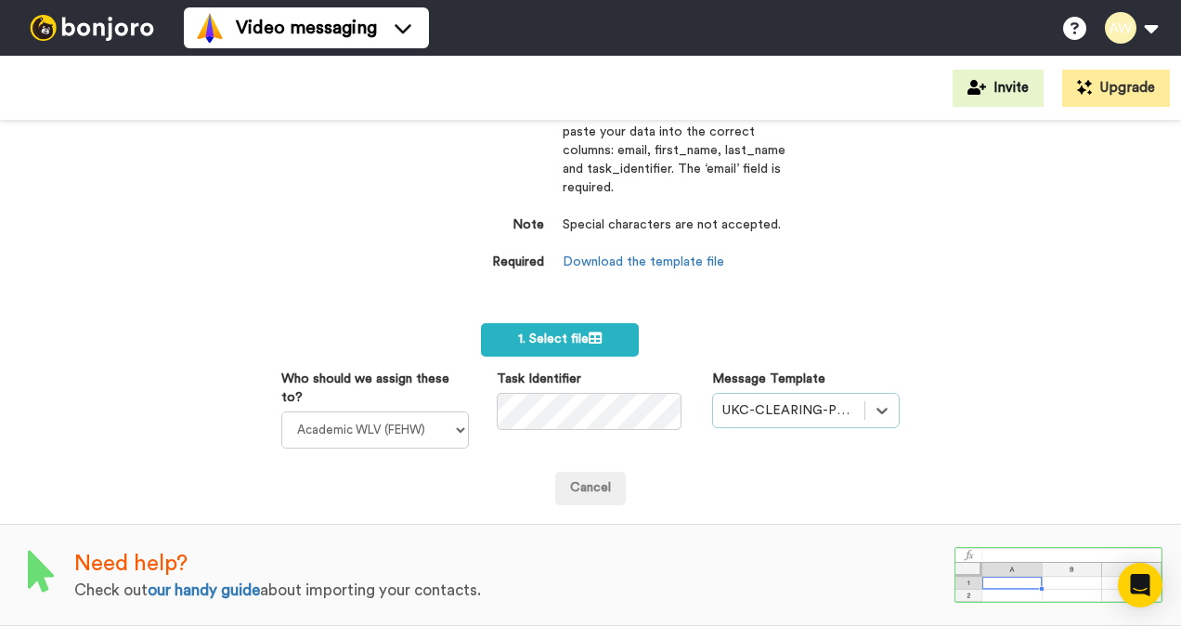
scroll to position [89, 0]
click at [589, 331] on icon at bounding box center [595, 337] width 13 height 13
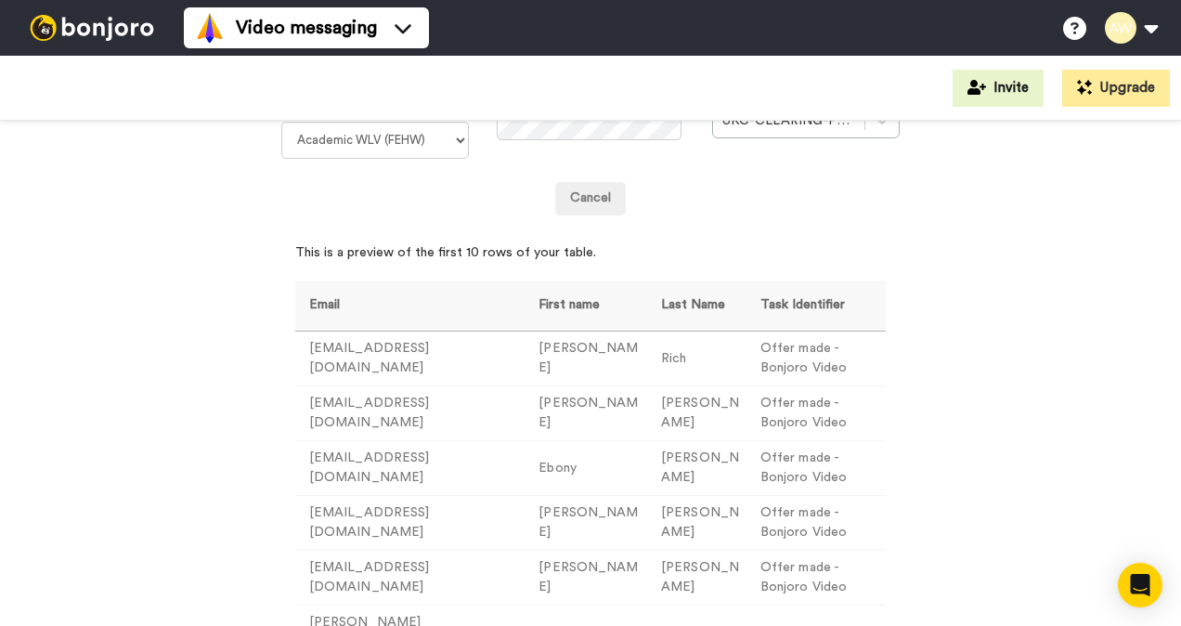
scroll to position [461, 0]
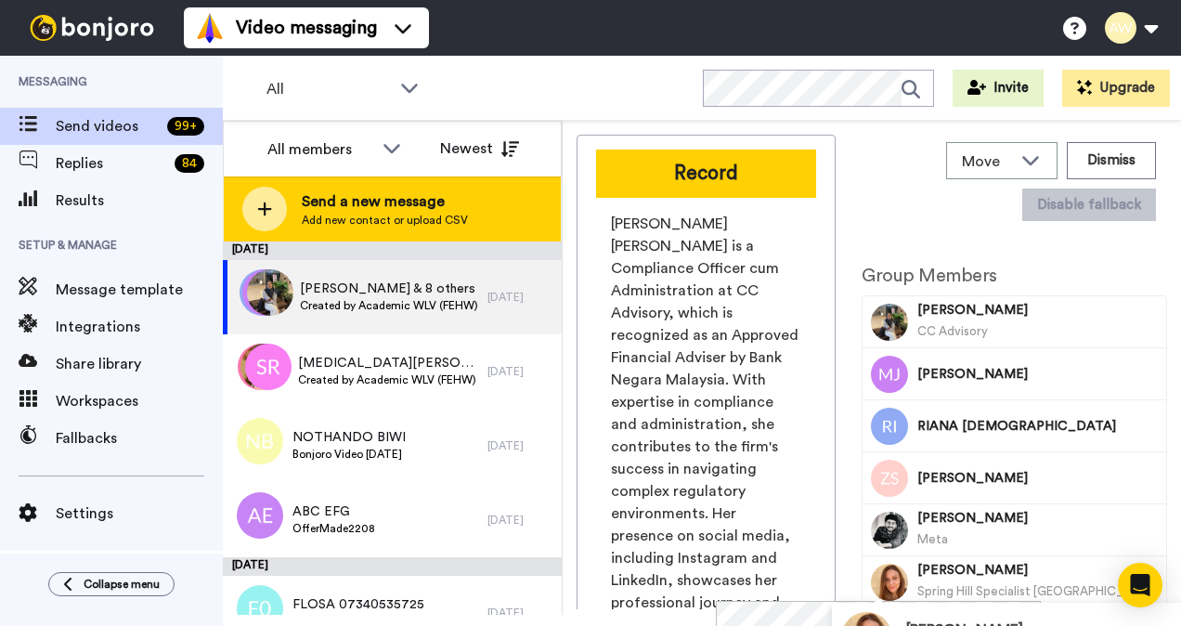
click at [368, 194] on span "Send a new message" at bounding box center [385, 201] width 166 height 22
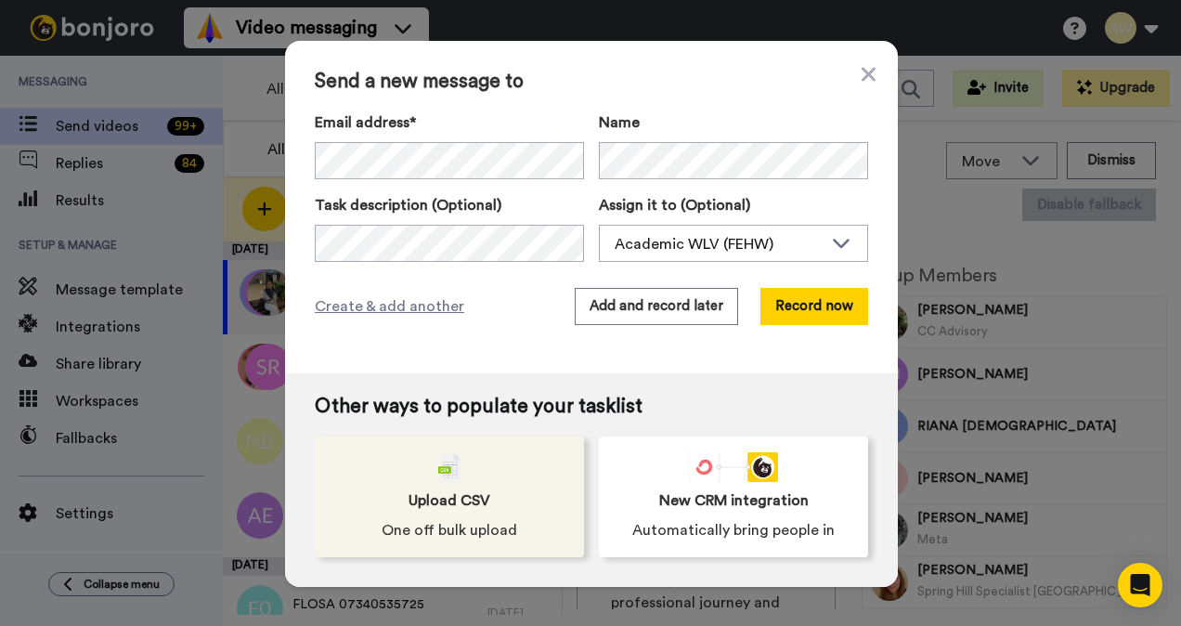
click at [497, 482] on div "Upload CSV One off bulk upload" at bounding box center [449, 496] width 269 height 121
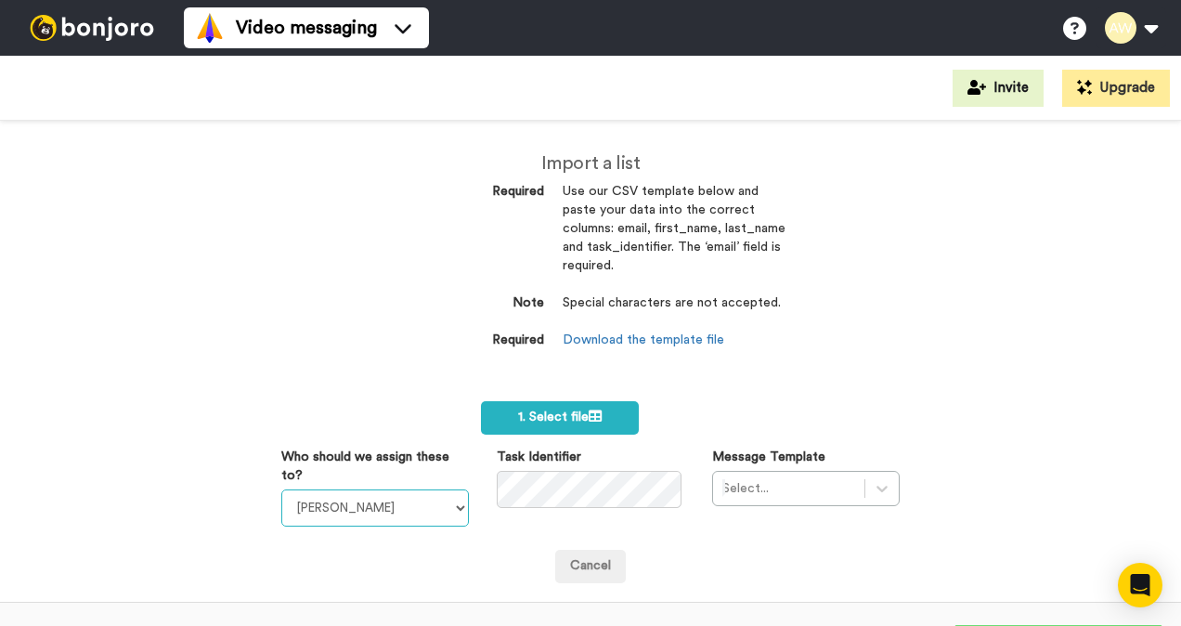
click at [446, 514] on select "Laura Wright Amarjit Duggal WLV Academic (FSE) Divandra Birla Bolutife Ademokoy…" at bounding box center [375, 507] width 188 height 37
select select "893d32a1-1eca-438f-900e-e073b28e2bc9"
click at [281, 489] on select "Laura Wright Amarjit Duggal WLV Academic (FSE) Divandra Birla Bolutife Ademokoy…" at bounding box center [375, 507] width 188 height 37
click at [875, 493] on div "Select..." at bounding box center [806, 488] width 188 height 35
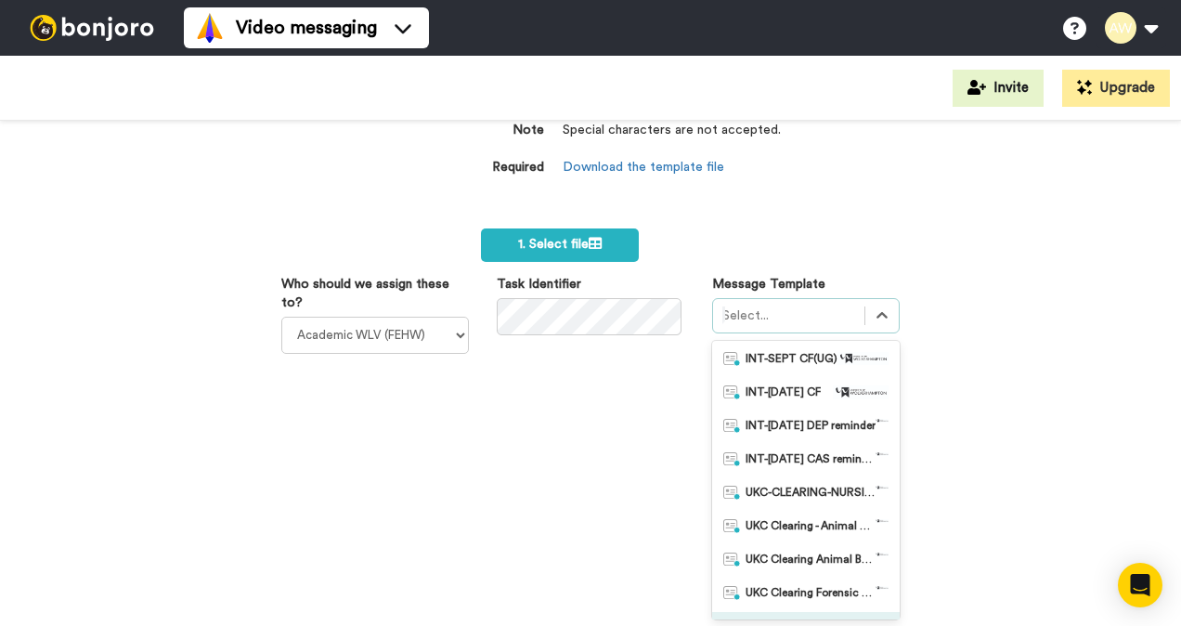
scroll to position [279, 0]
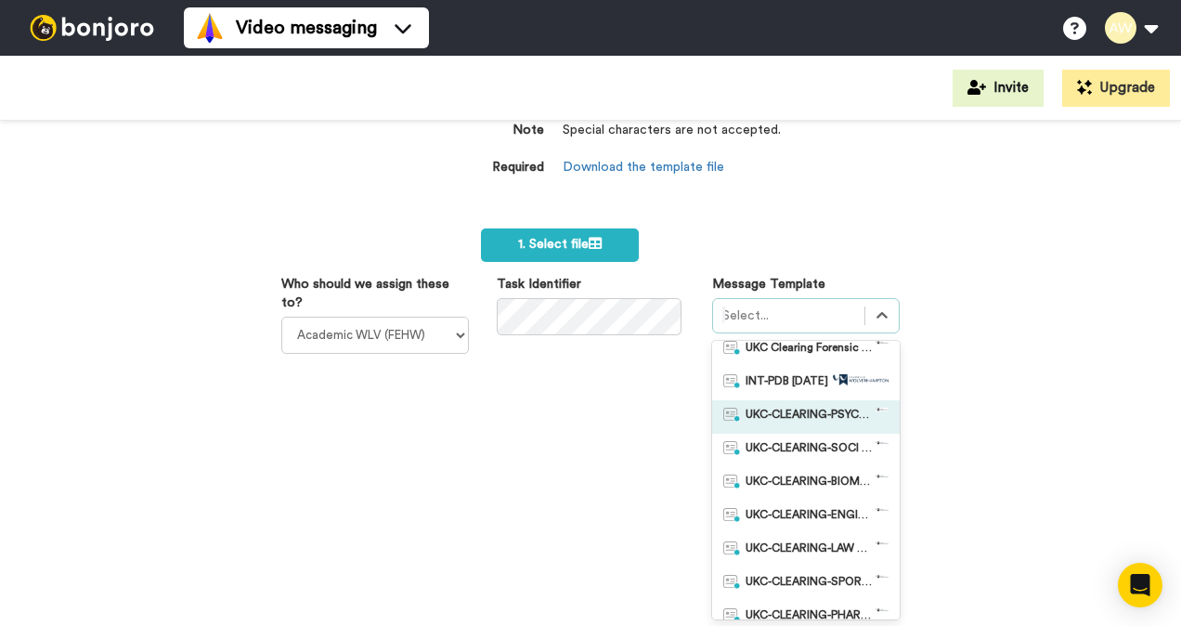
click at [828, 422] on span "UKC-CLEARING-PSYCHOLOGY OFFER NO RESPONSE" at bounding box center [811, 417] width 130 height 19
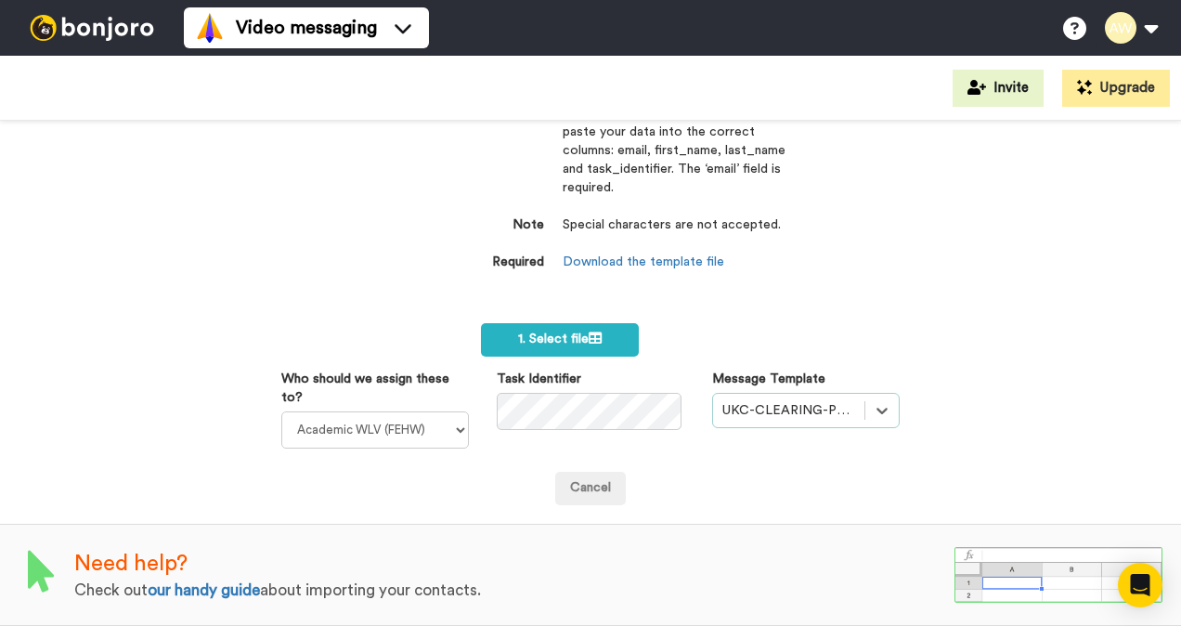
scroll to position [89, 0]
click at [582, 323] on label "1. Select file" at bounding box center [560, 339] width 158 height 33
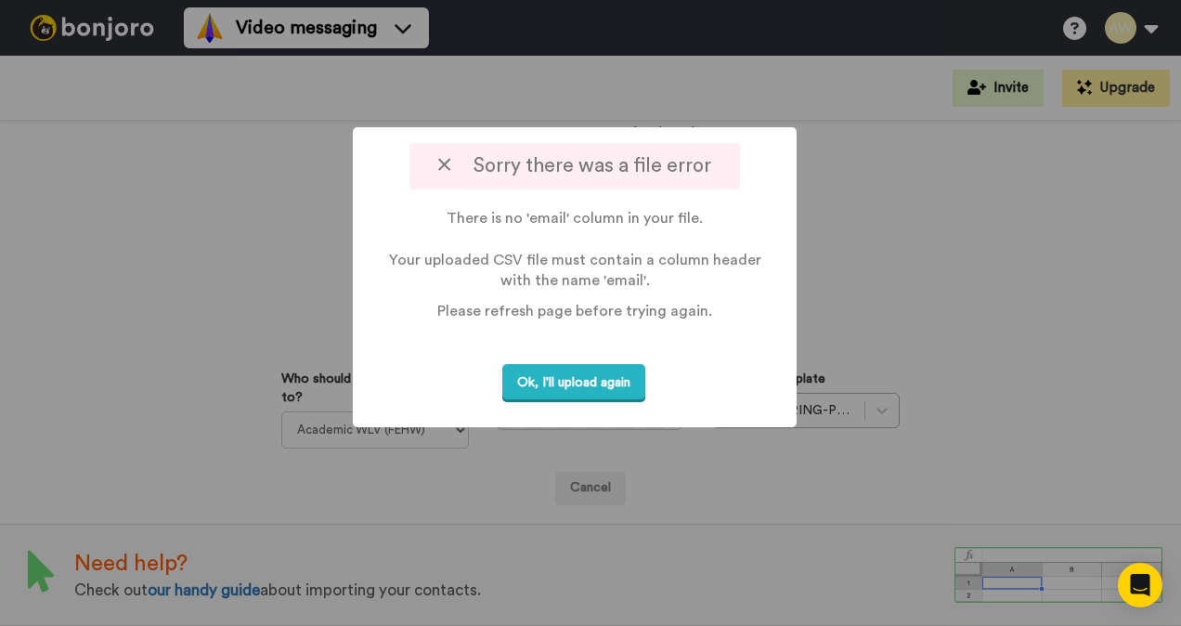
drag, startPoint x: 594, startPoint y: 375, endPoint x: 629, endPoint y: 368, distance: 35.1
click at [598, 373] on button "Ok, I'll upload again" at bounding box center [573, 383] width 143 height 38
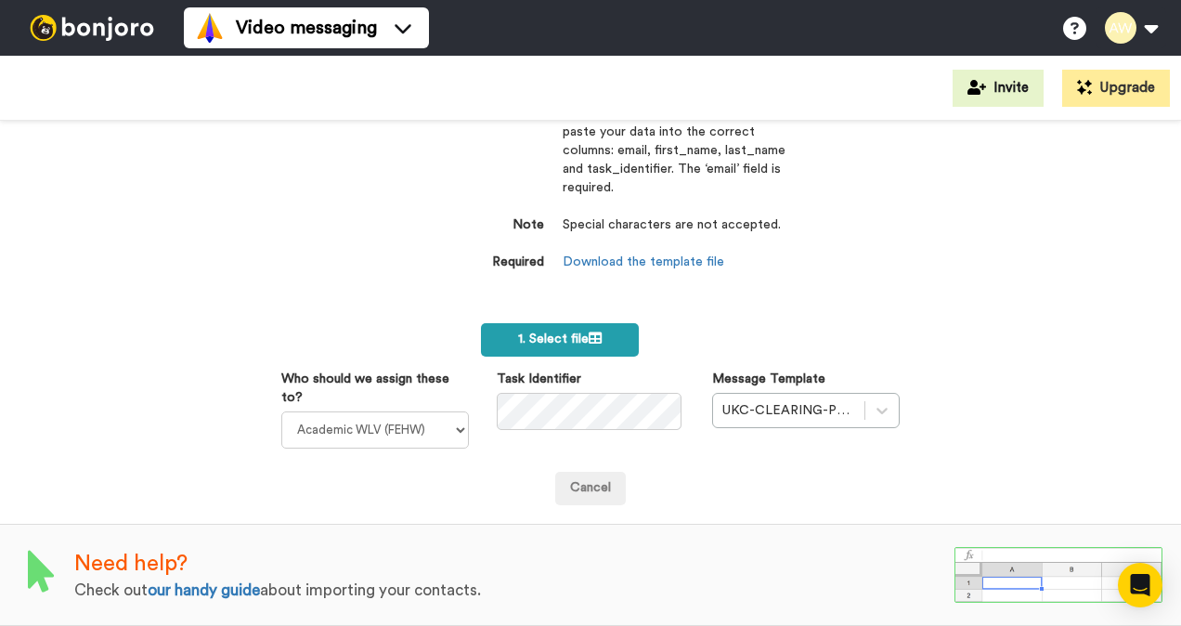
click at [602, 323] on label "1. Select file" at bounding box center [560, 339] width 158 height 33
click at [615, 323] on label "1. Select file" at bounding box center [560, 339] width 158 height 33
click at [589, 331] on icon at bounding box center [595, 337] width 13 height 13
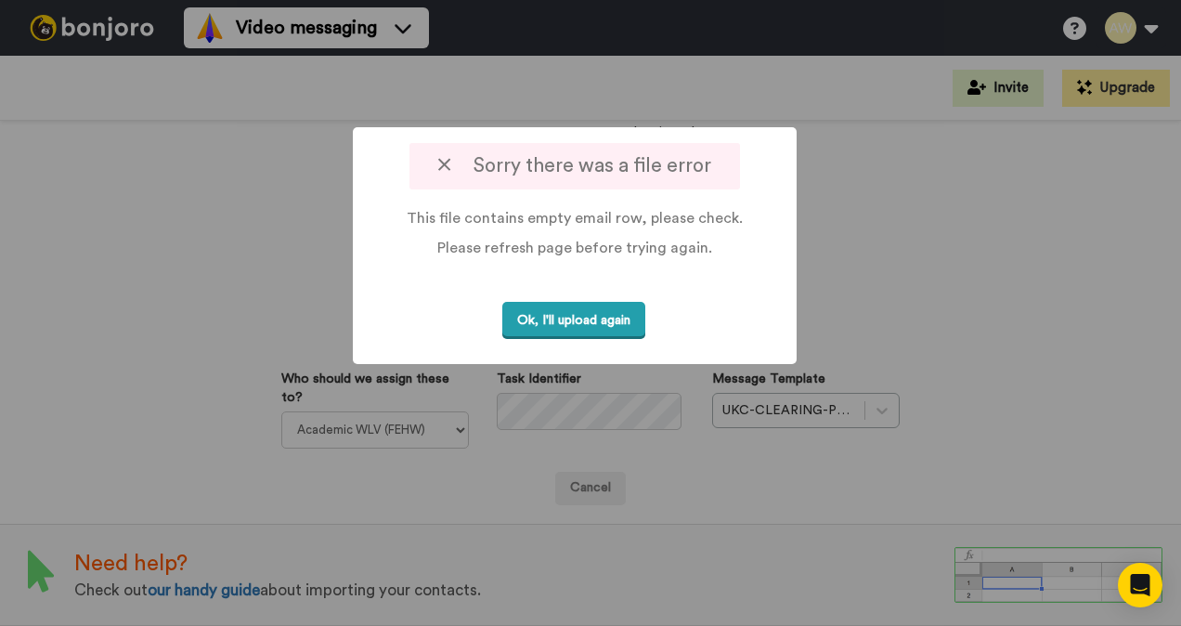
click at [606, 317] on button "Ok, I'll upload again" at bounding box center [573, 321] width 143 height 38
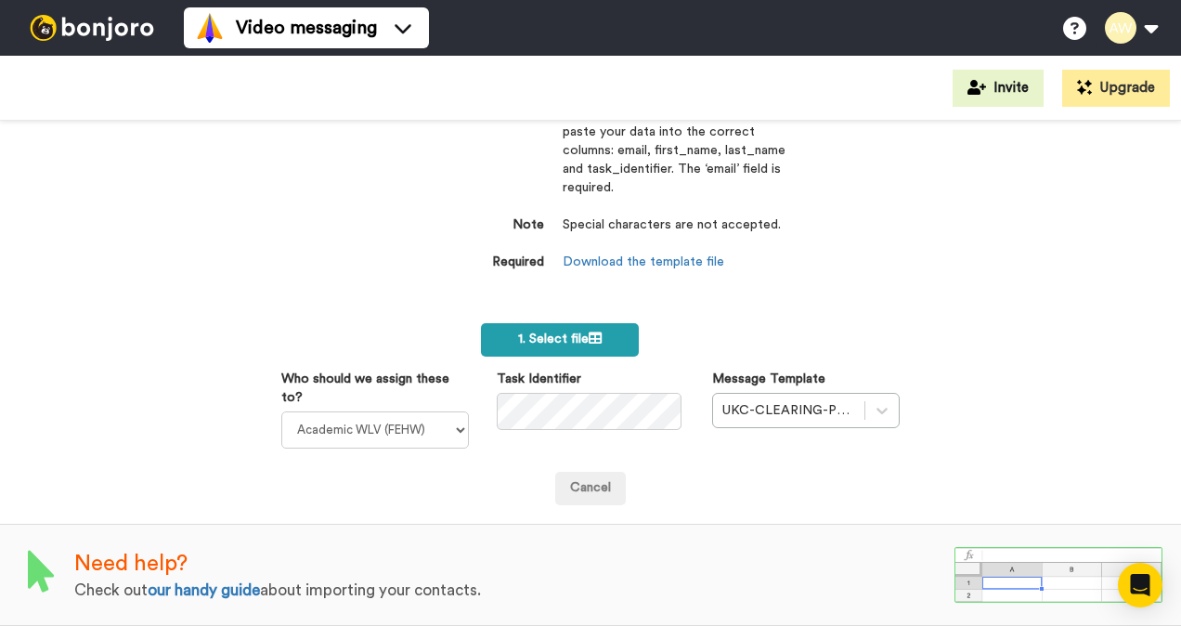
click at [580, 332] on span "1. Select file" at bounding box center [560, 338] width 84 height 13
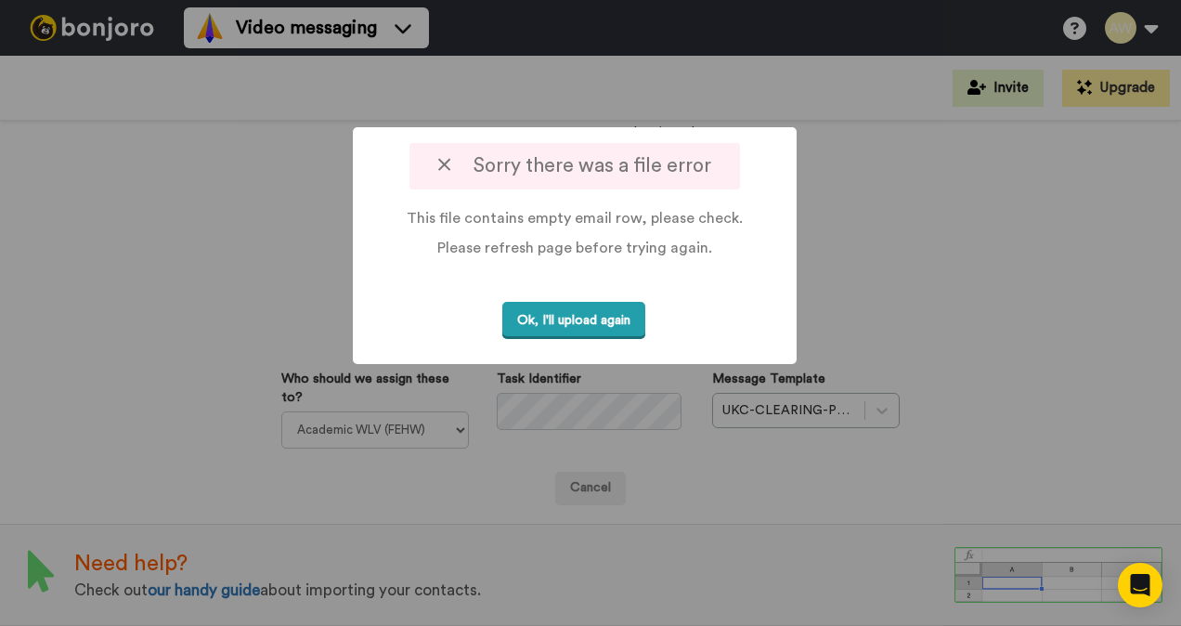
click at [570, 321] on button "Ok, I'll upload again" at bounding box center [573, 321] width 143 height 38
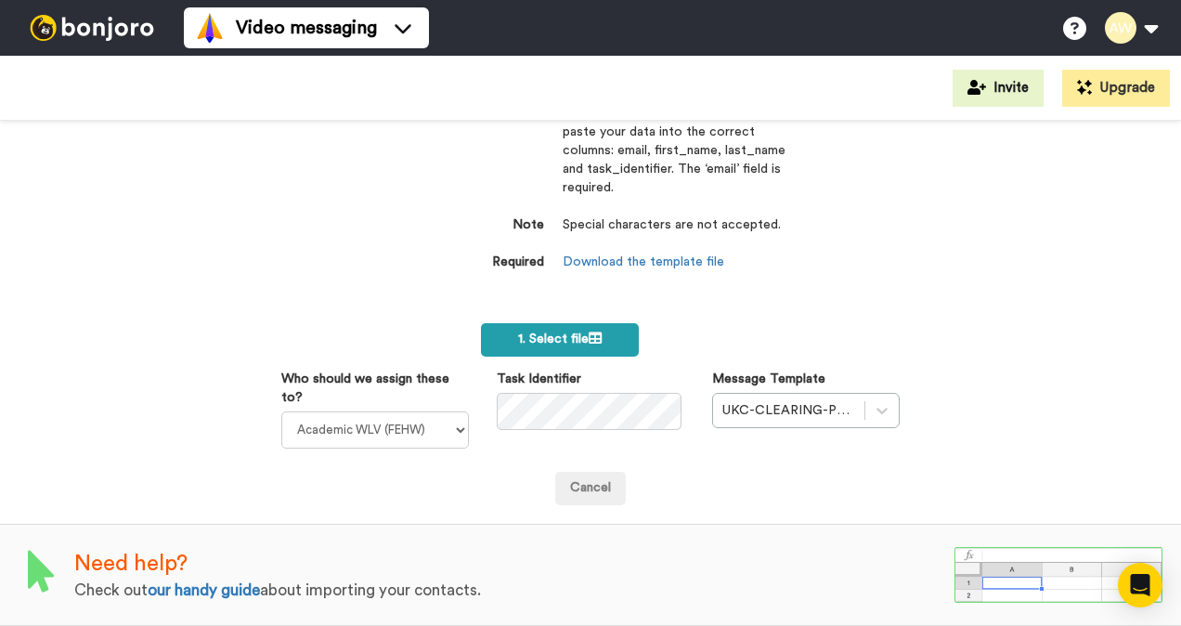
click at [604, 327] on label "1. Select file" at bounding box center [560, 339] width 158 height 33
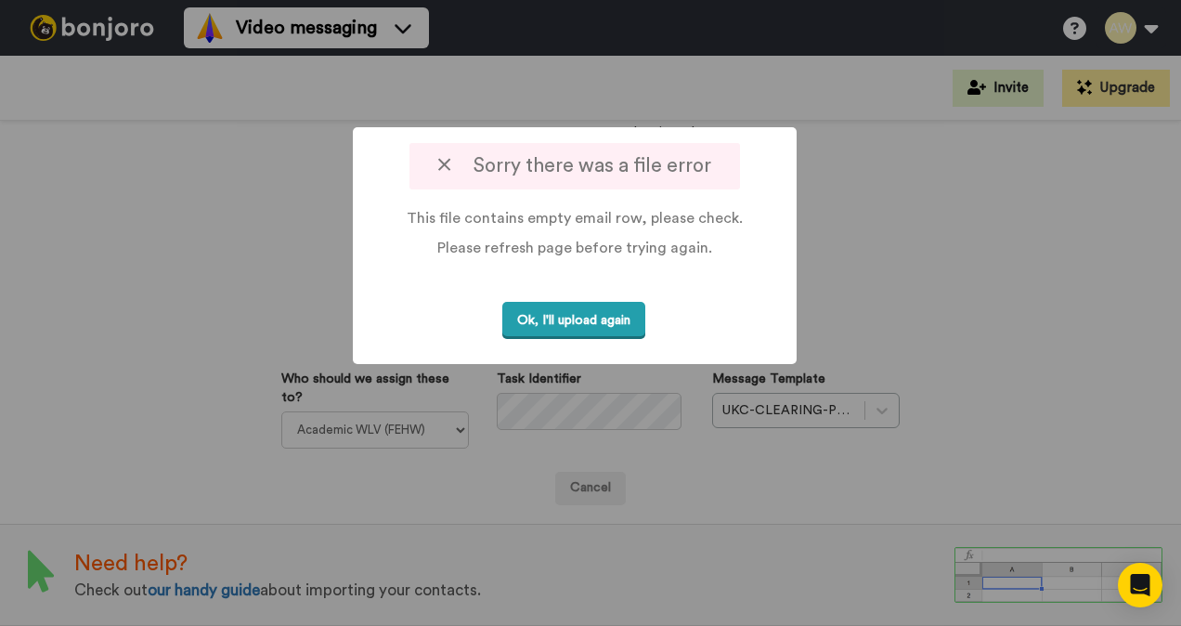
click at [624, 319] on button "Ok, I'll upload again" at bounding box center [573, 321] width 143 height 38
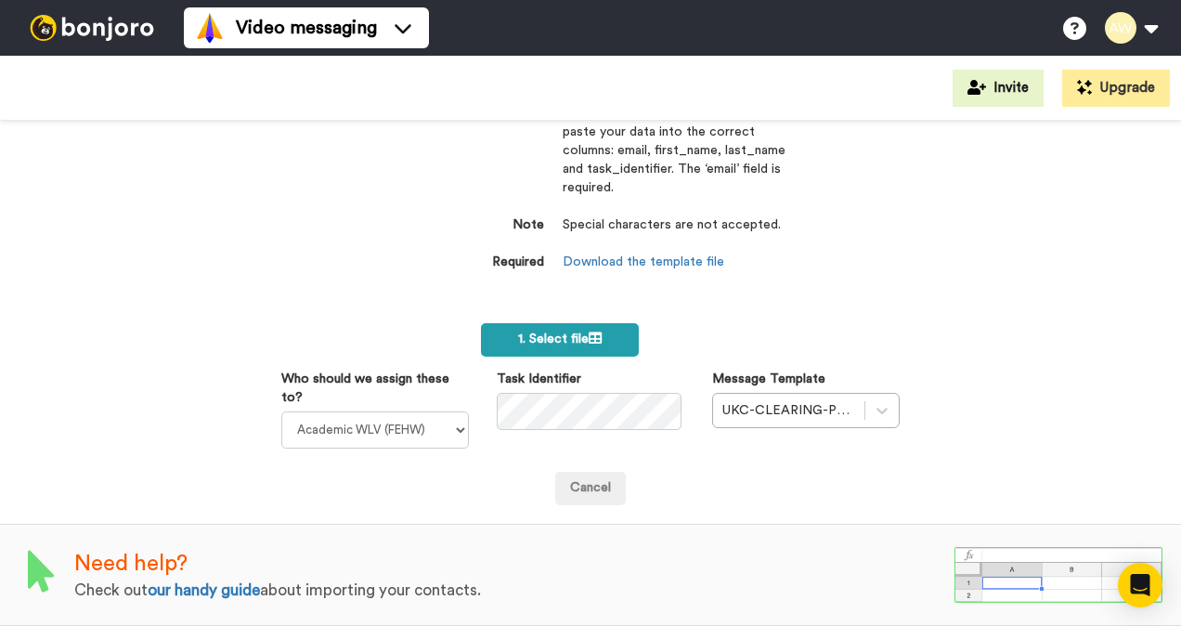
click at [532, 332] on span "1. Select file" at bounding box center [560, 338] width 84 height 13
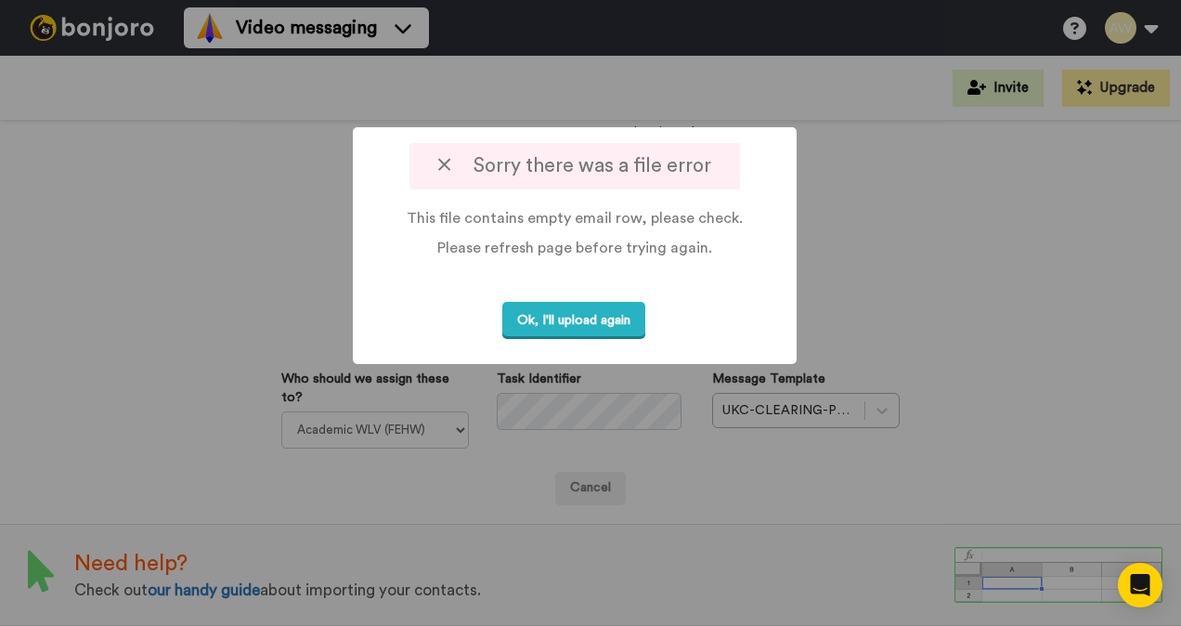
drag, startPoint x: 609, startPoint y: 323, endPoint x: 733, endPoint y: 342, distance: 125.8
click at [616, 322] on button "Ok, I'll upload again" at bounding box center [573, 321] width 143 height 38
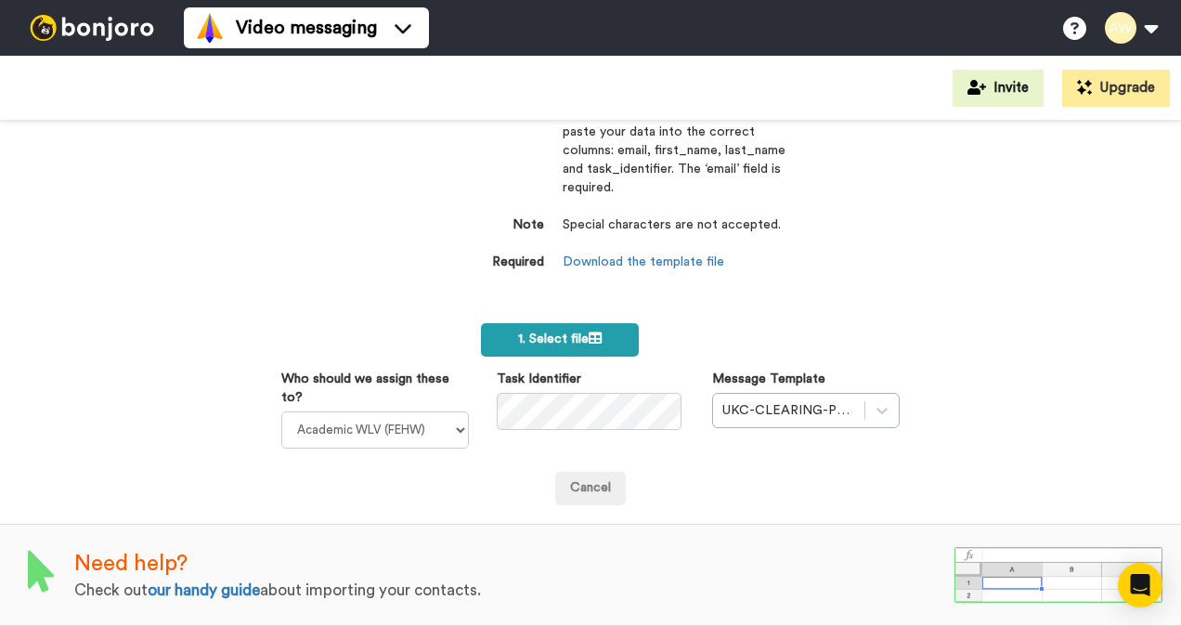
click at [589, 331] on icon at bounding box center [595, 337] width 13 height 13
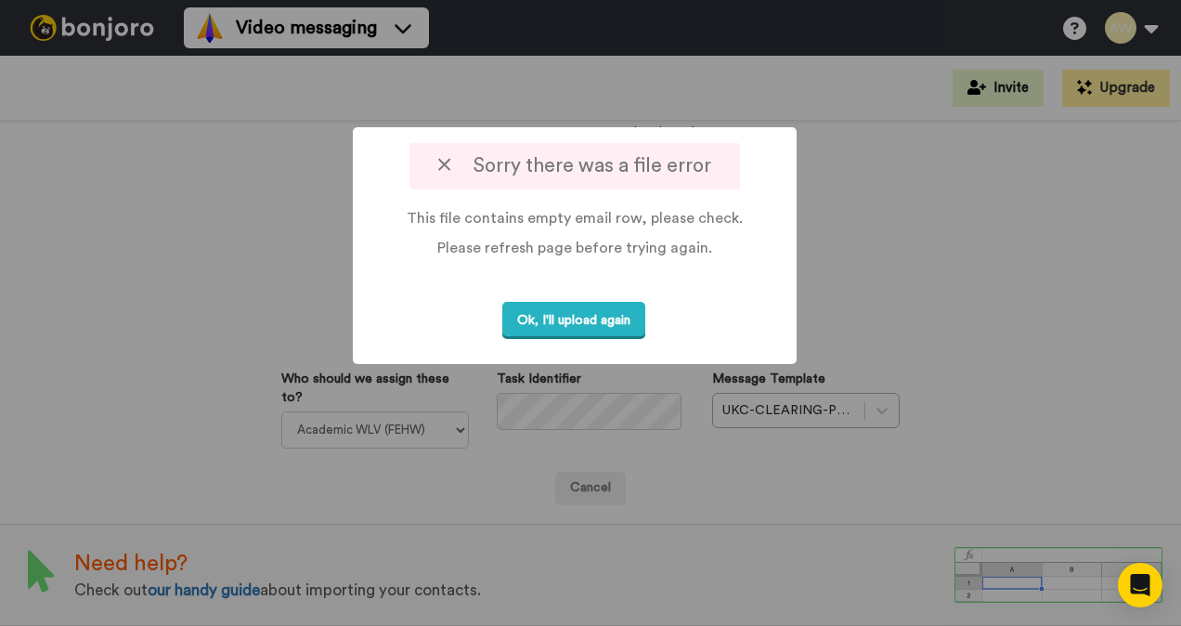
drag, startPoint x: 596, startPoint y: 316, endPoint x: 678, endPoint y: 320, distance: 81.8
click at [598, 316] on button "Ok, I'll upload again" at bounding box center [573, 321] width 143 height 38
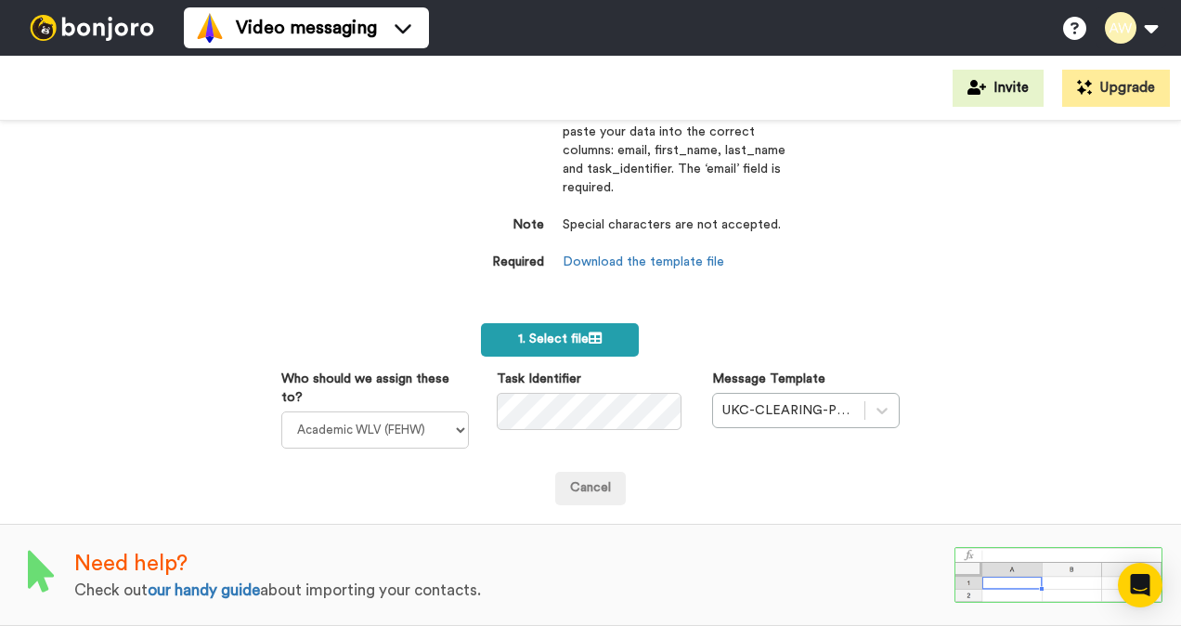
click at [570, 332] on span "1. Select file" at bounding box center [560, 338] width 84 height 13
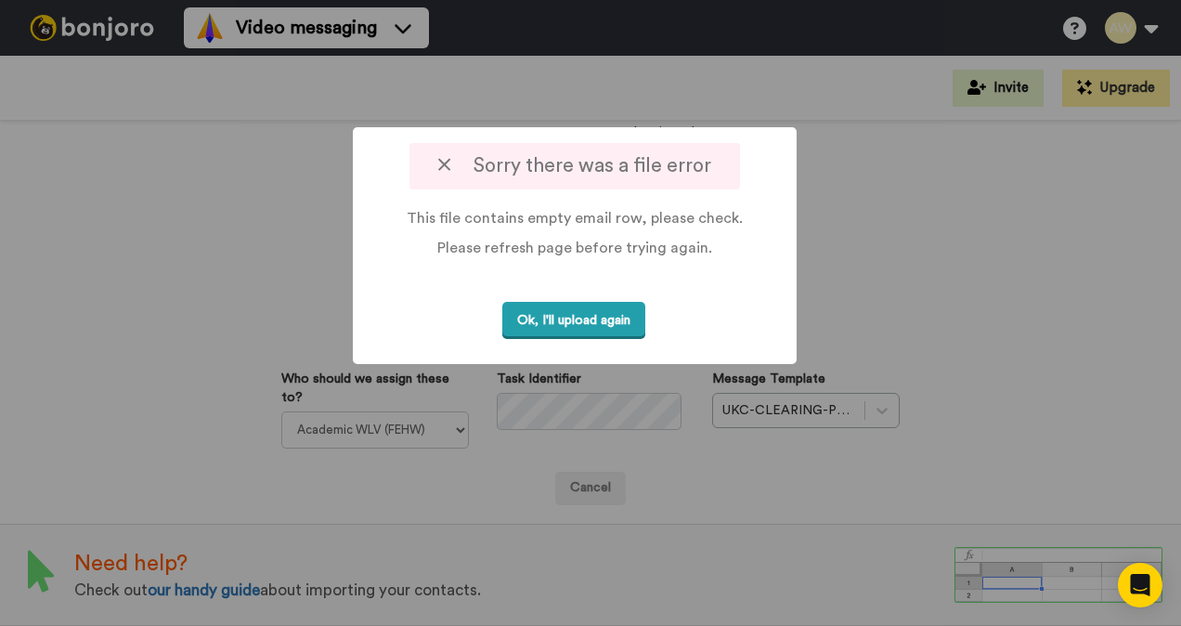
click at [604, 312] on button "Ok, I'll upload again" at bounding box center [573, 321] width 143 height 38
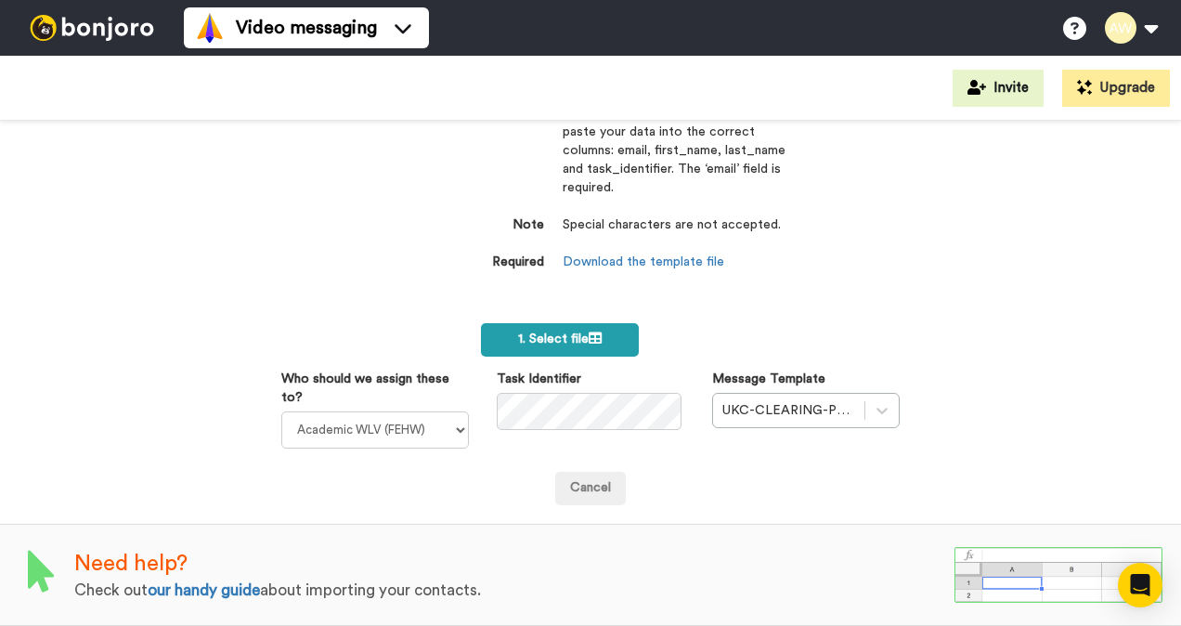
click at [606, 323] on label "1. Select file" at bounding box center [560, 339] width 158 height 33
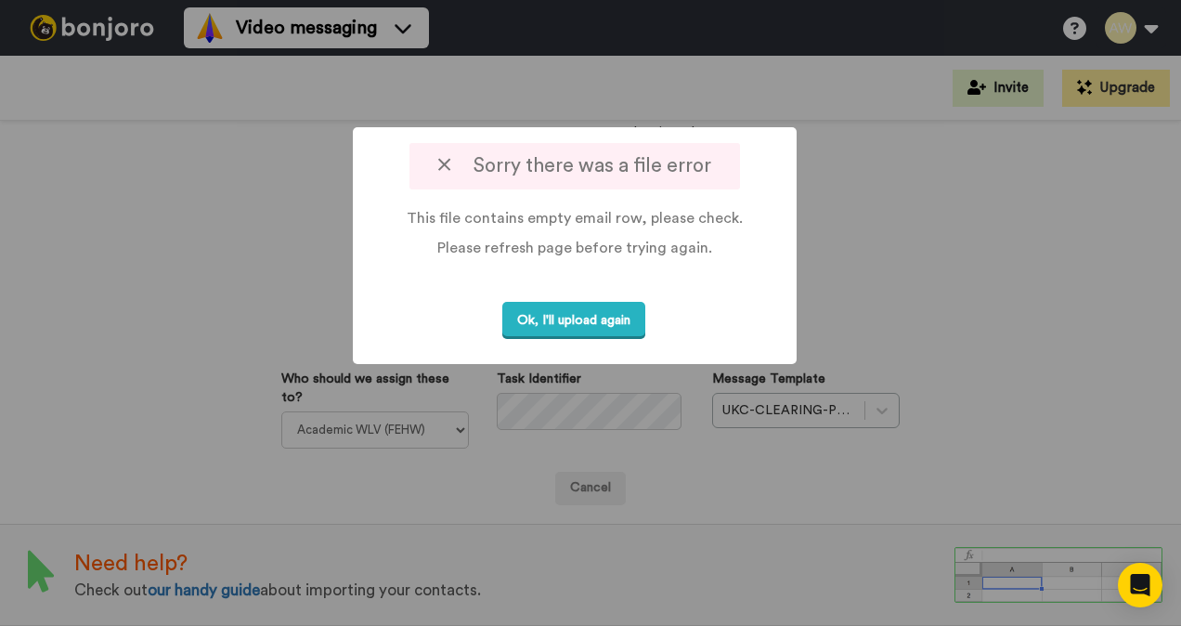
click at [612, 326] on button "Ok, I'll upload again" at bounding box center [573, 321] width 143 height 38
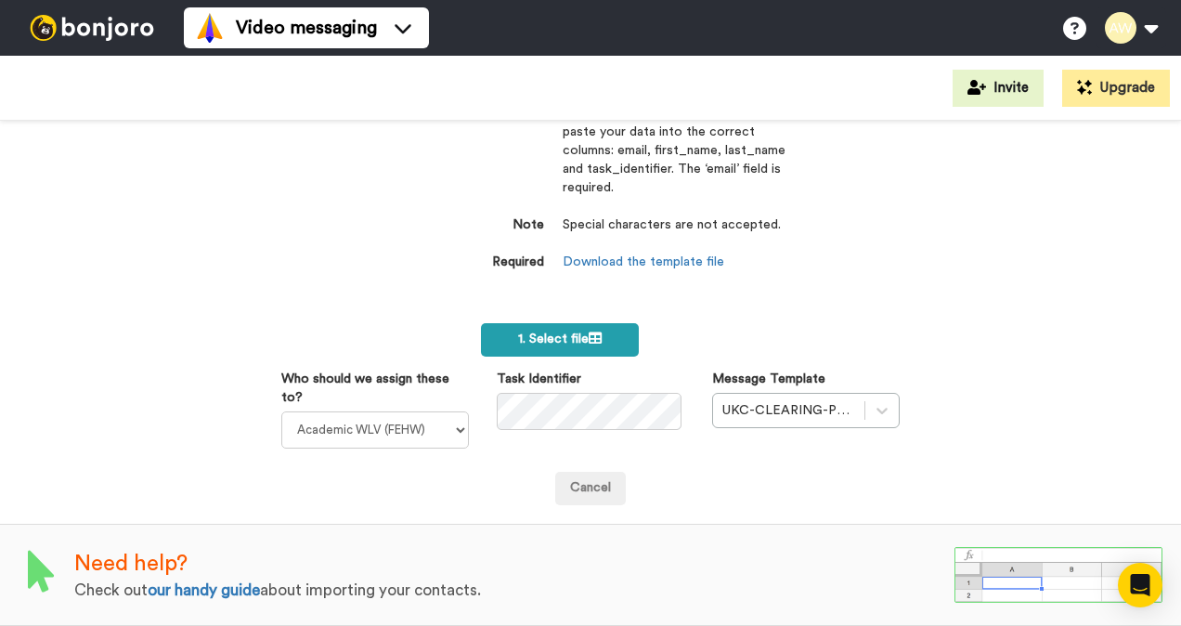
click at [561, 332] on span "1. Select file" at bounding box center [560, 338] width 84 height 13
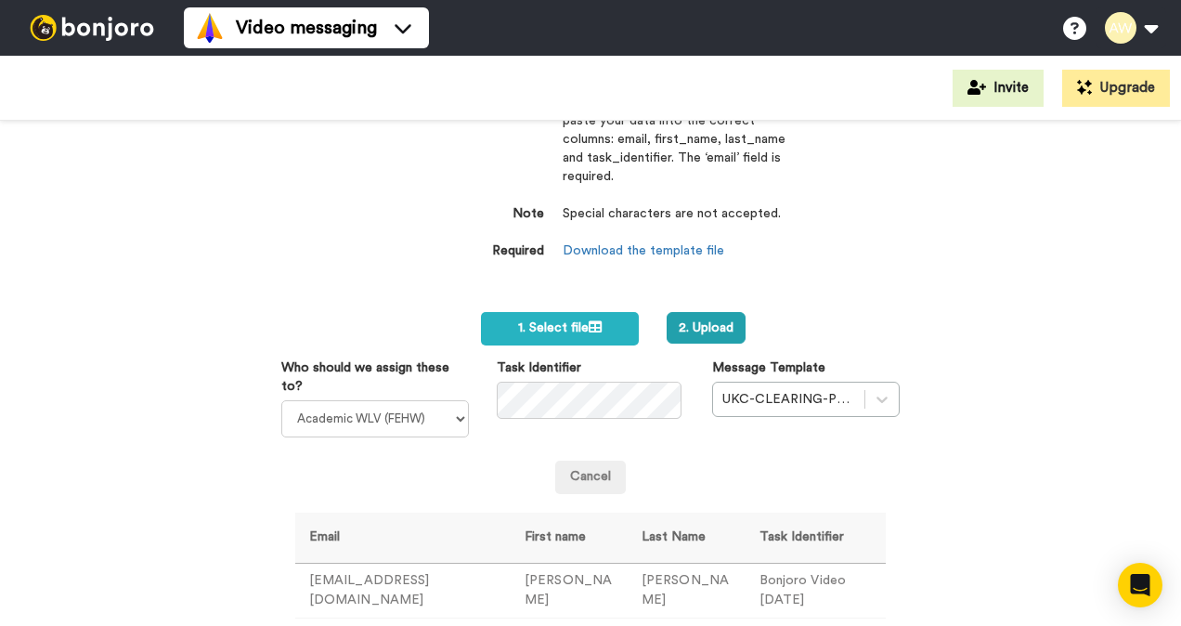
scroll to position [228, 0]
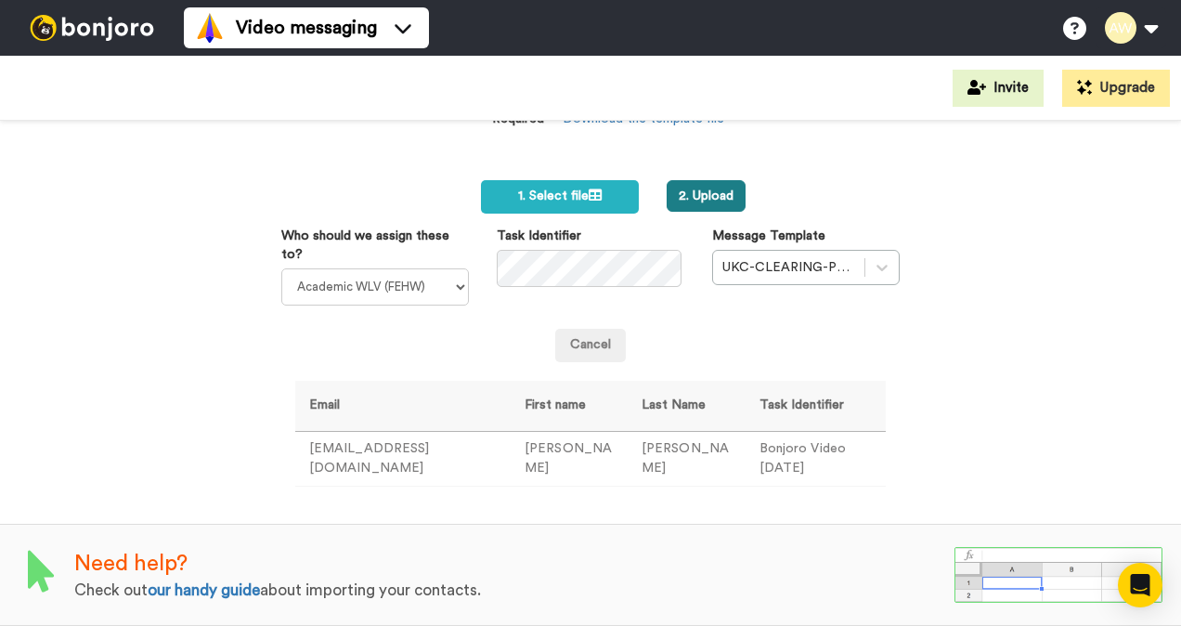
click at [688, 188] on button "2. Upload" at bounding box center [706, 196] width 79 height 32
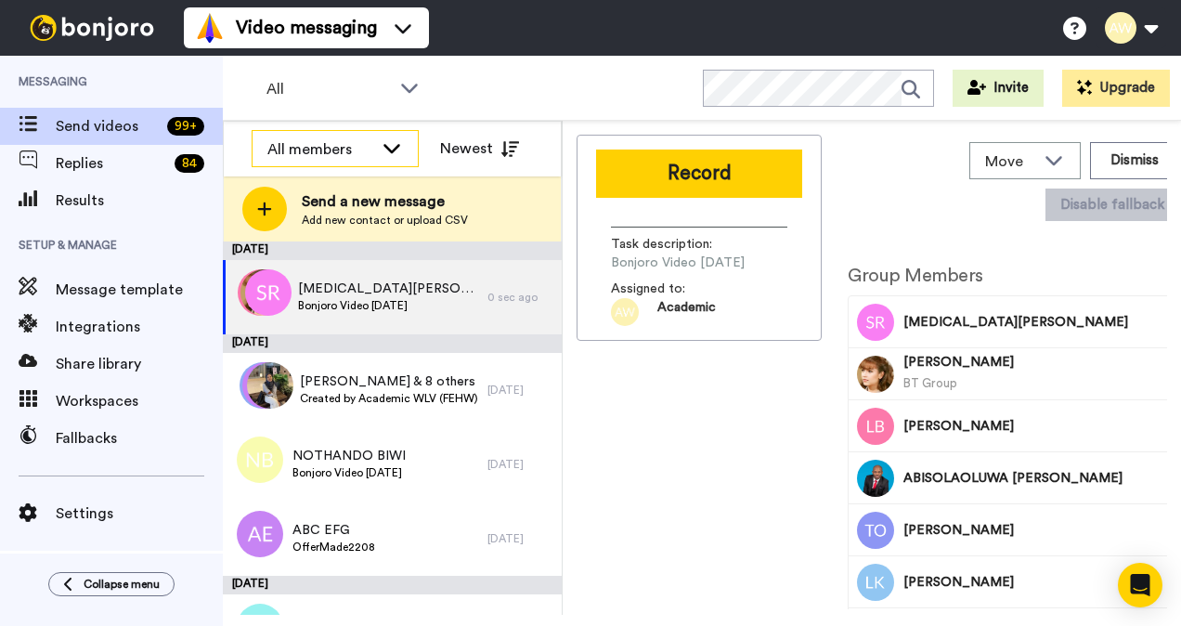
click at [370, 149] on div "All members" at bounding box center [320, 149] width 106 height 22
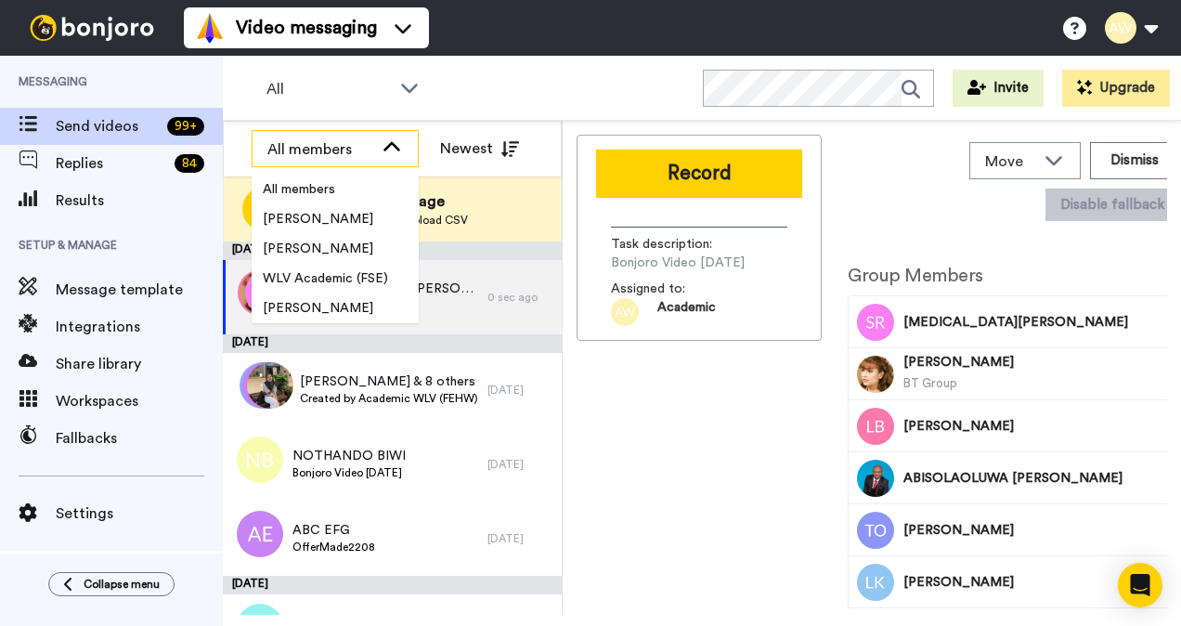
click at [389, 141] on icon at bounding box center [392, 147] width 22 height 19
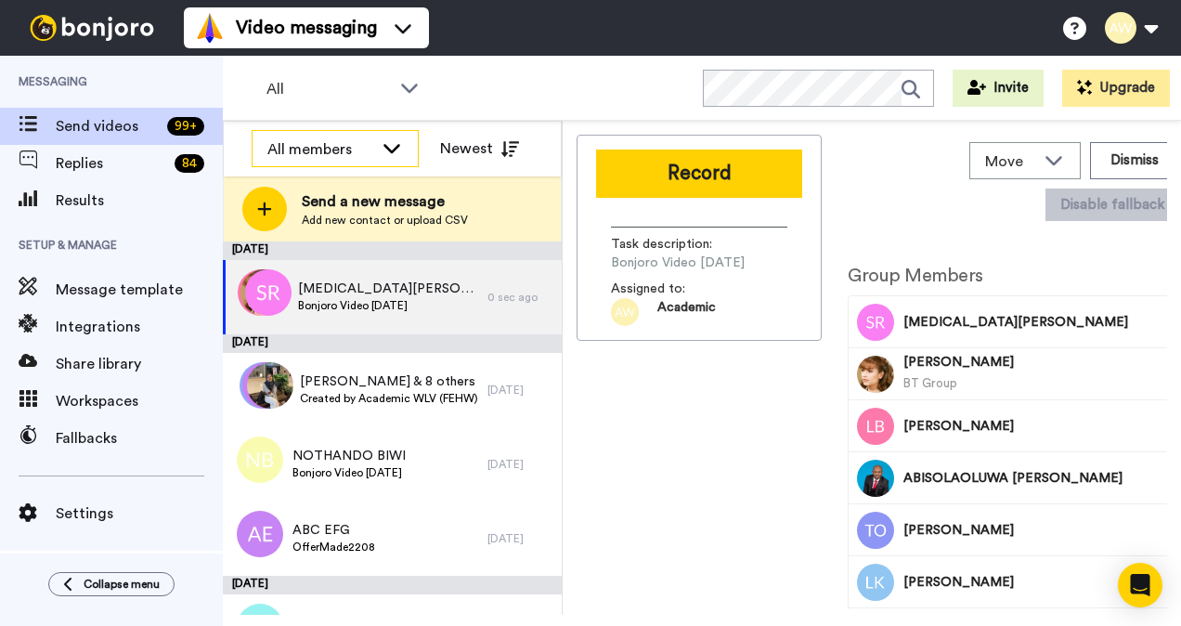
click at [389, 141] on icon at bounding box center [392, 147] width 22 height 19
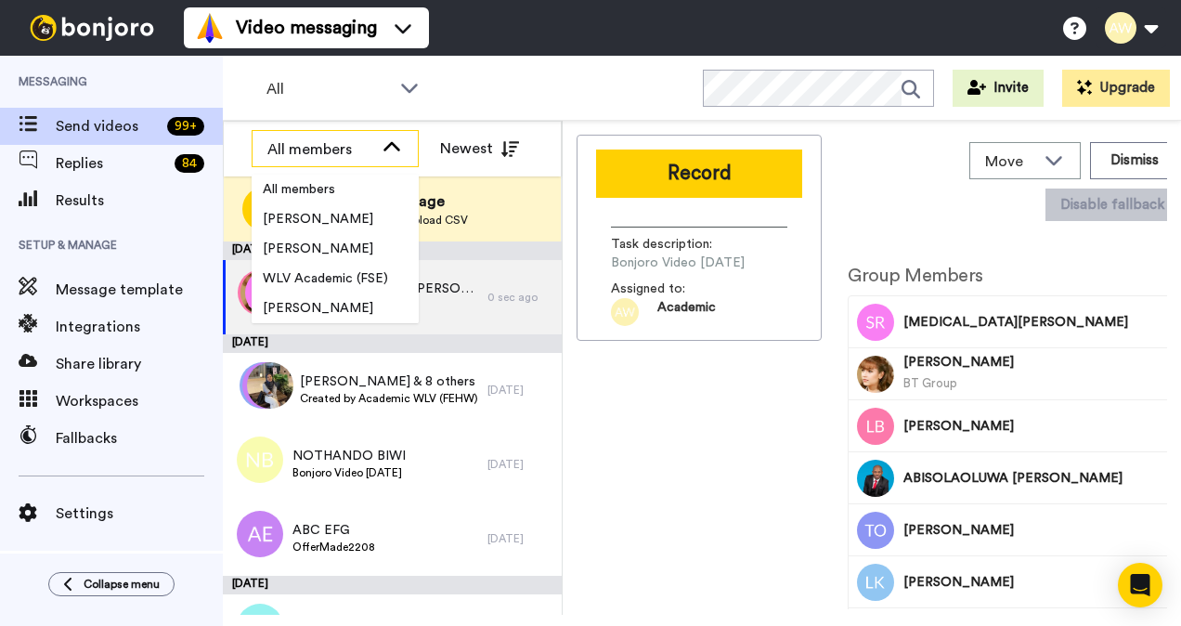
click at [386, 142] on icon at bounding box center [392, 147] width 22 height 19
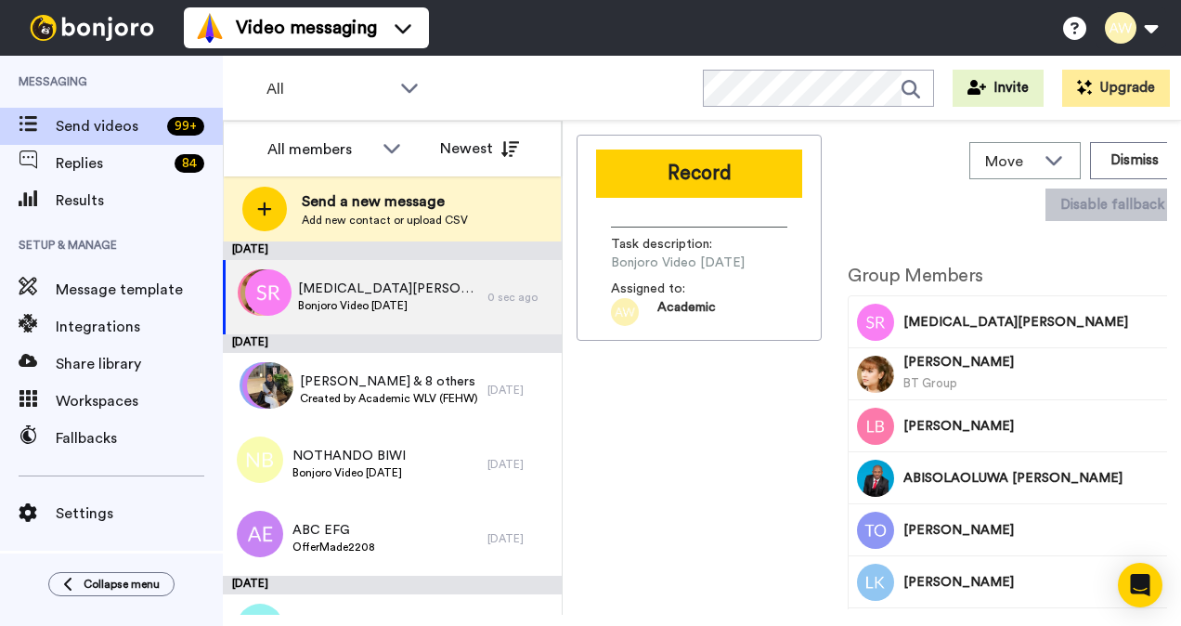
click at [670, 418] on div "Record Task description : Bonjoro Video August 2025 Assigned to: Academic" at bounding box center [699, 372] width 245 height 474
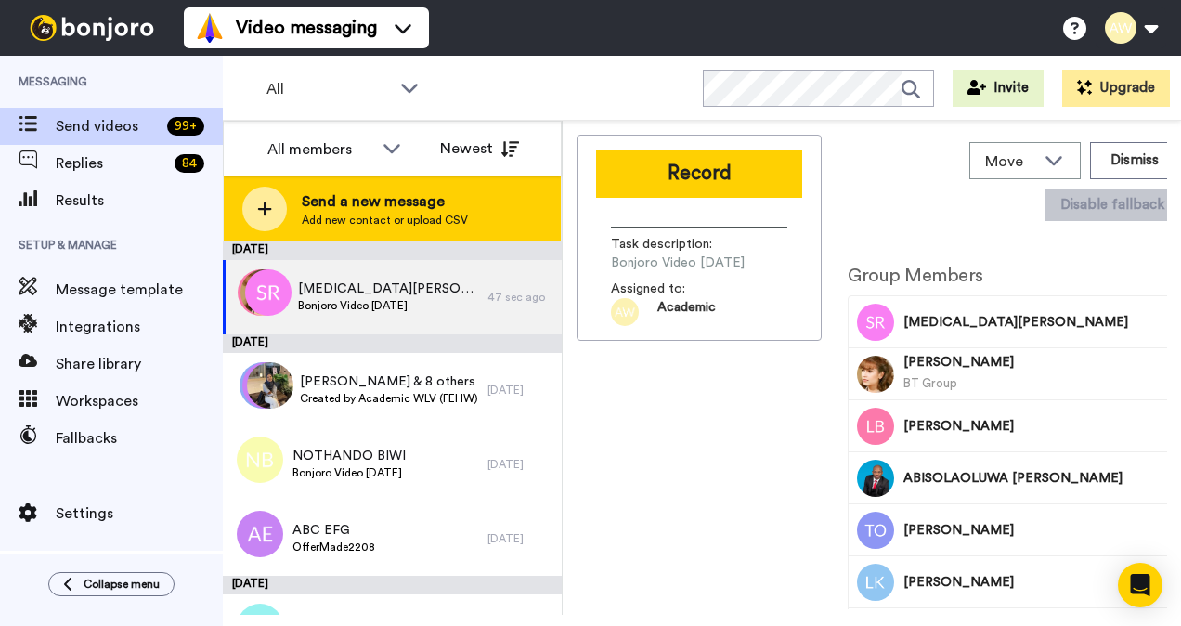
click at [350, 195] on span "Send a new message" at bounding box center [385, 201] width 166 height 22
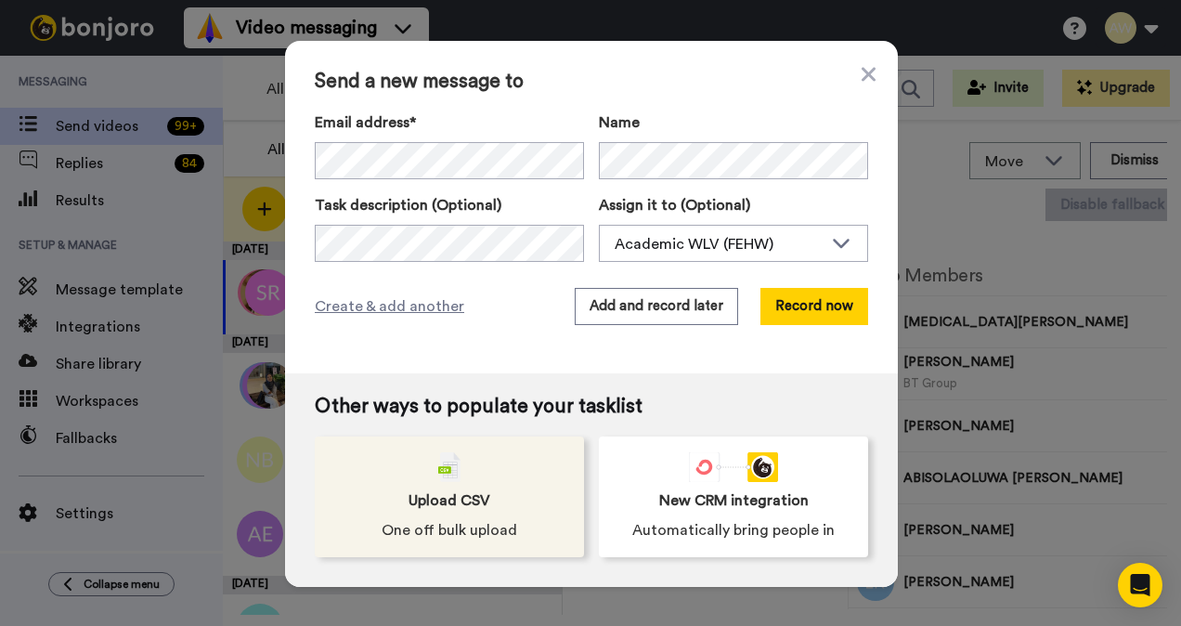
click at [470, 512] on div "Upload CSV One off bulk upload" at bounding box center [449, 496] width 269 height 121
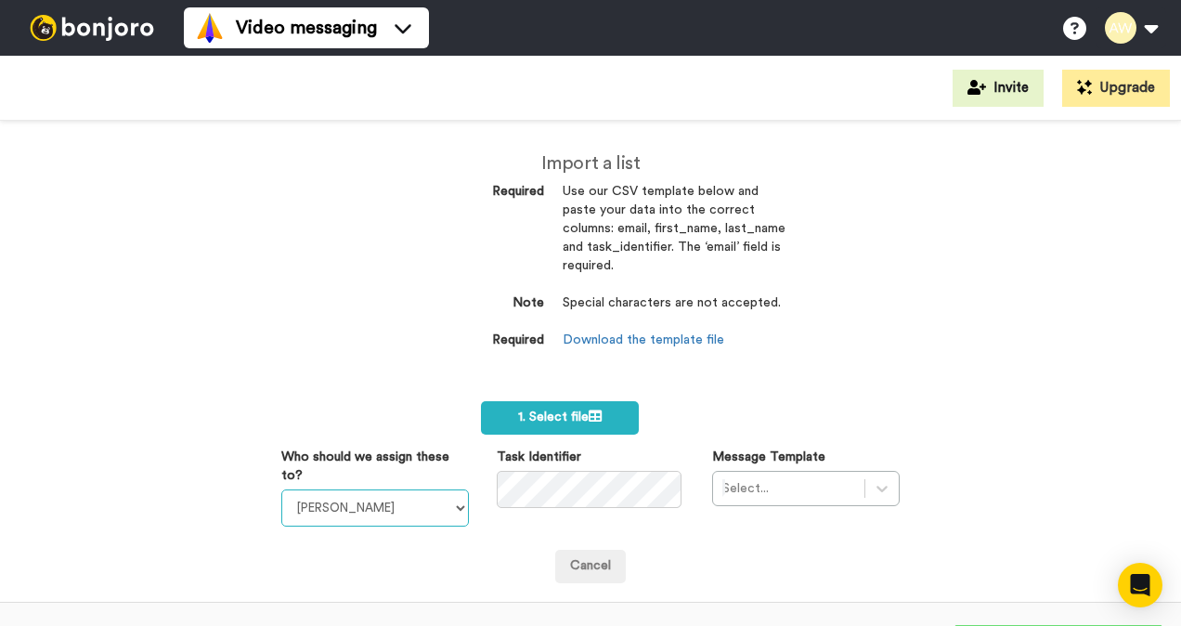
click at [443, 505] on select "Laura Wright Amarjit Duggal WLV Academic (FSE) Divandra Birla Bolutife Ademokoy…" at bounding box center [375, 507] width 188 height 37
select select "893d32a1-1eca-438f-900e-e073b28e2bc9"
click at [281, 489] on select "Laura Wright Amarjit Duggal WLV Academic (FSE) Divandra Birla Bolutife Ademokoy…" at bounding box center [375, 507] width 188 height 37
click at [866, 487] on div "Select..." at bounding box center [806, 488] width 188 height 35
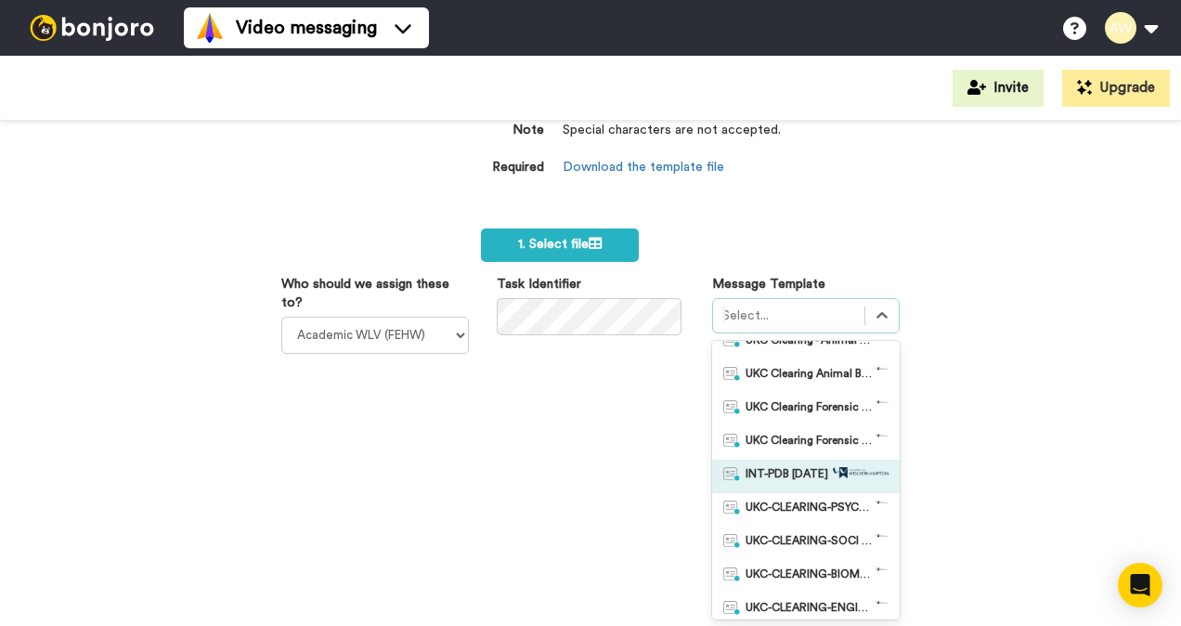
scroll to position [279, 0]
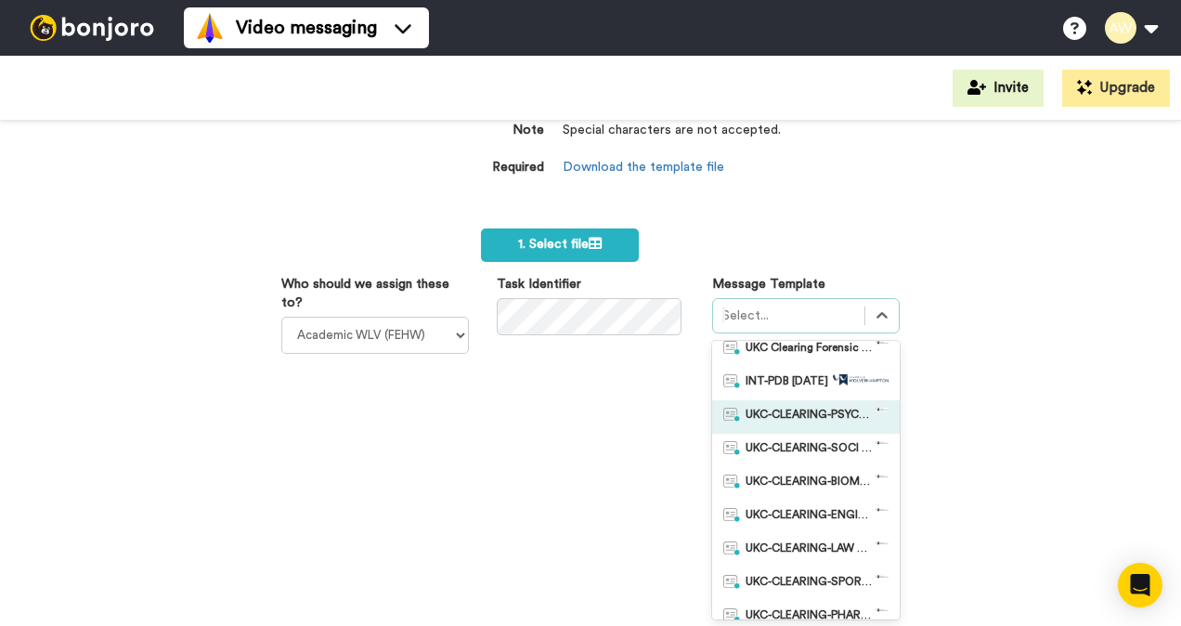
click at [836, 424] on span "UKC-CLEARING-PSYCHOLOGY OFFER NO RESPONSE" at bounding box center [811, 417] width 130 height 19
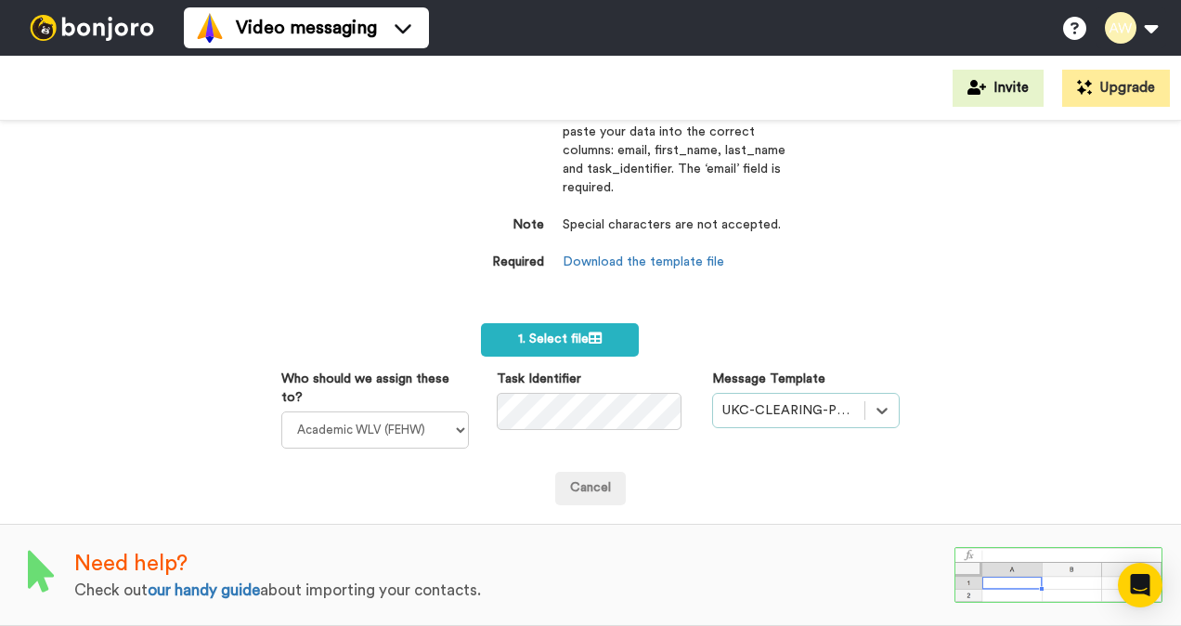
scroll to position [89, 0]
click at [416, 383] on div "Who should we assign these to? Laura Wright Amarjit Duggal WLV Academic (FSE) D…" at bounding box center [590, 409] width 646 height 79
click at [589, 331] on icon at bounding box center [595, 337] width 13 height 13
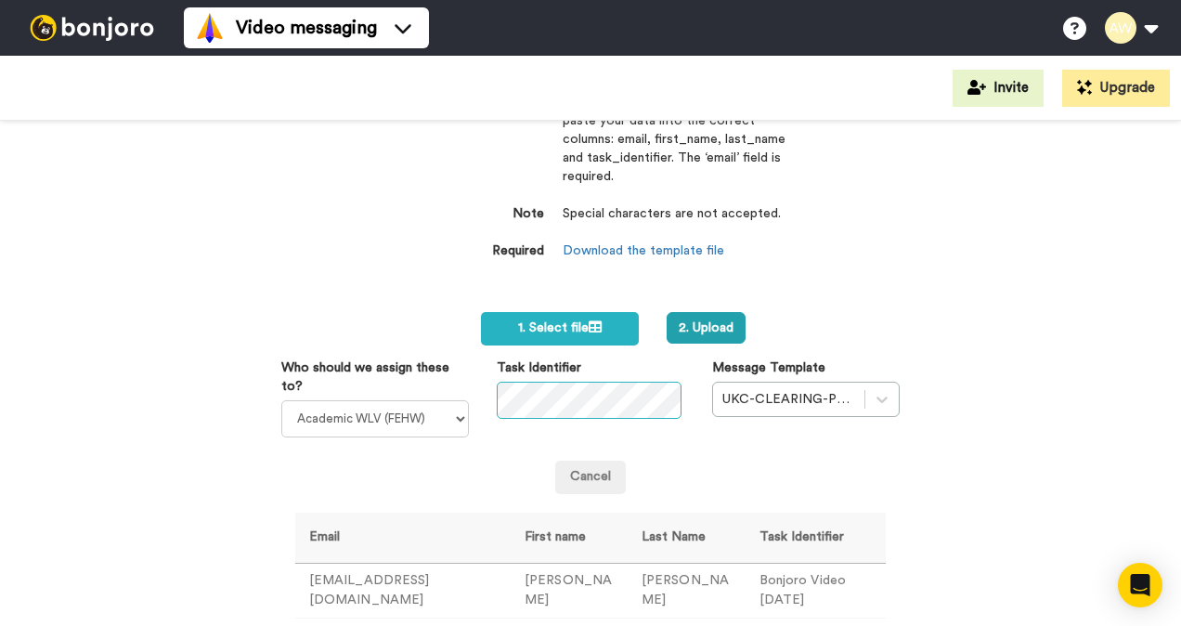
click at [399, 395] on div "Who should we assign these to? Laura Wright Amarjit Duggal WLV Academic (FSE) D…" at bounding box center [590, 397] width 646 height 79
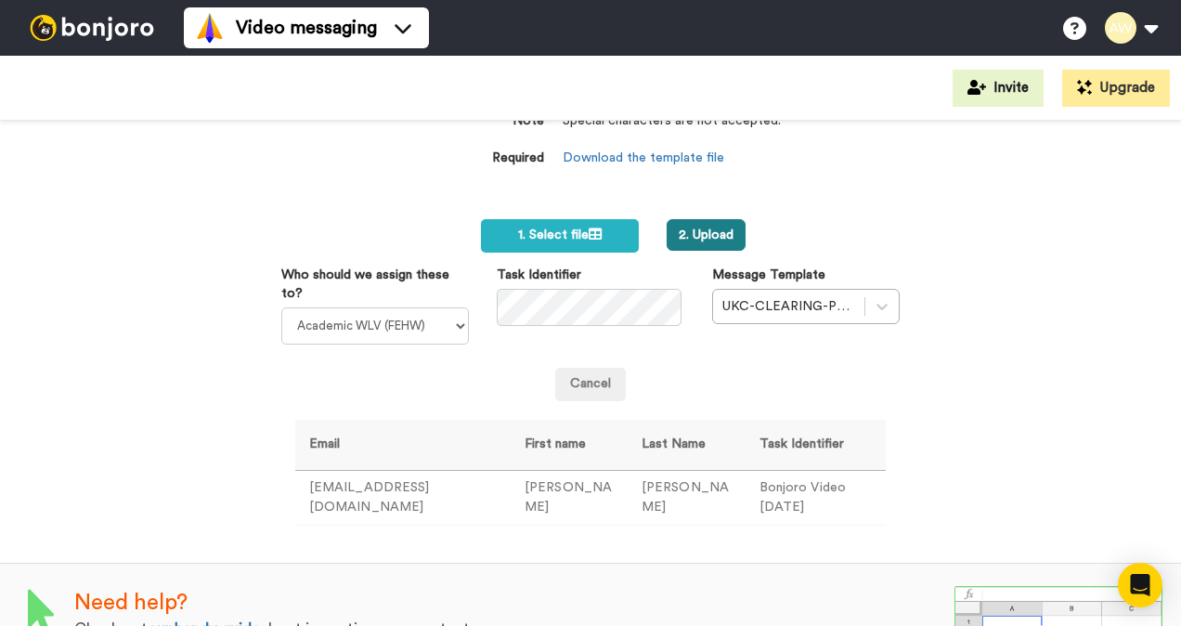
click at [725, 233] on button "2. Upload" at bounding box center [706, 235] width 79 height 32
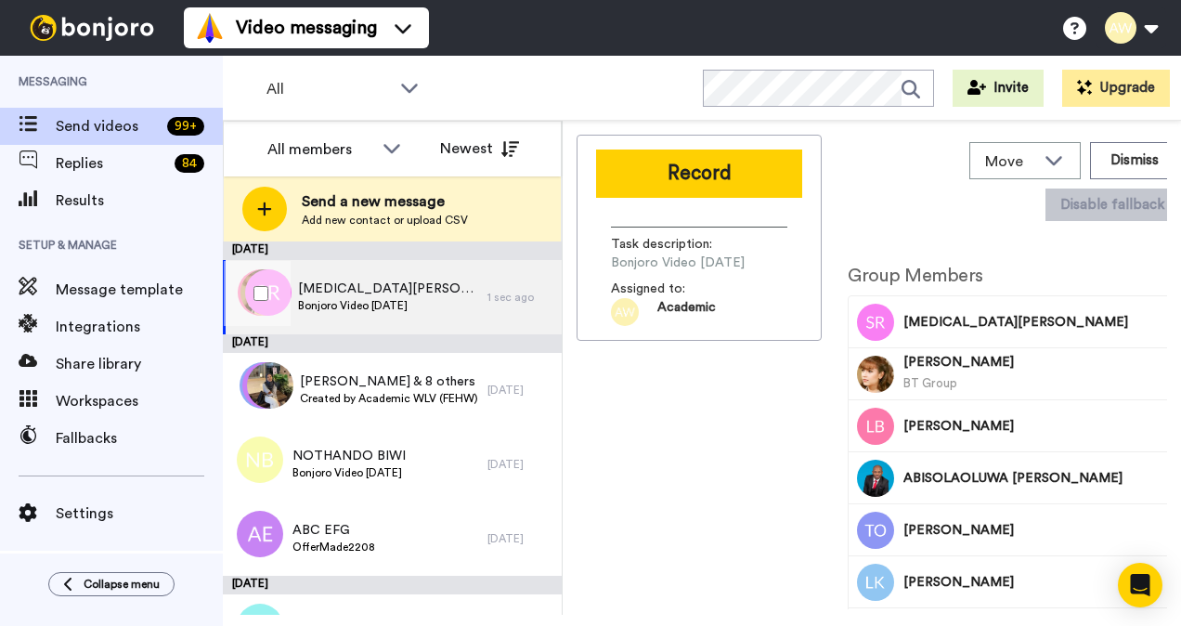
click at [386, 290] on span "[MEDICAL_DATA][PERSON_NAME] & 35 others" at bounding box center [388, 288] width 180 height 19
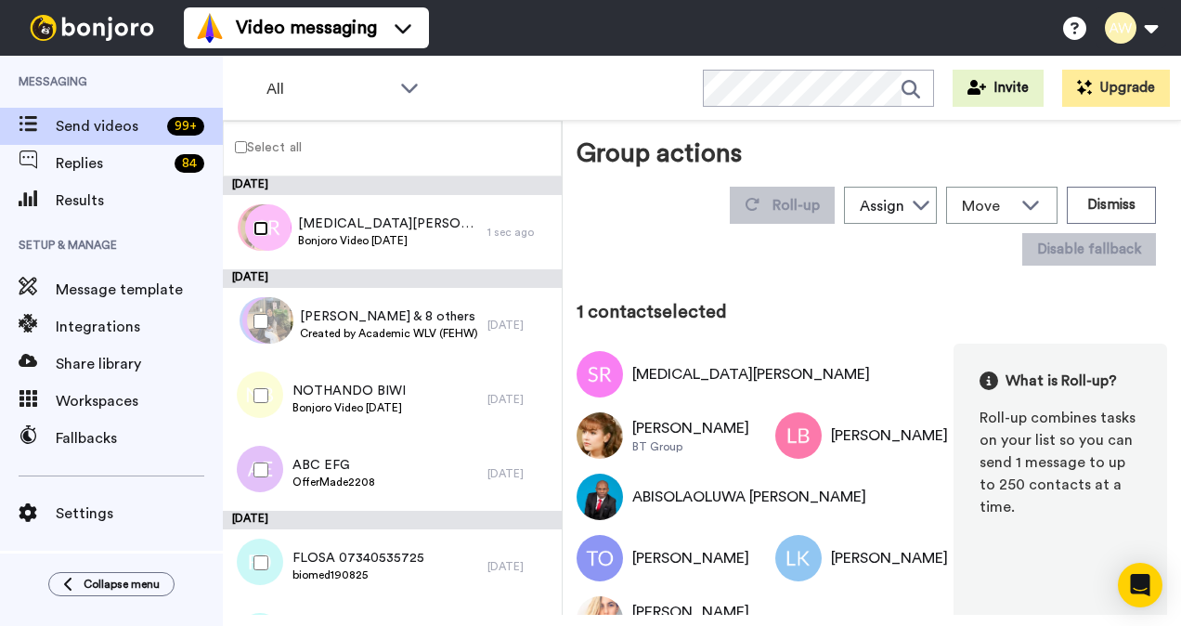
scroll to position [371, 0]
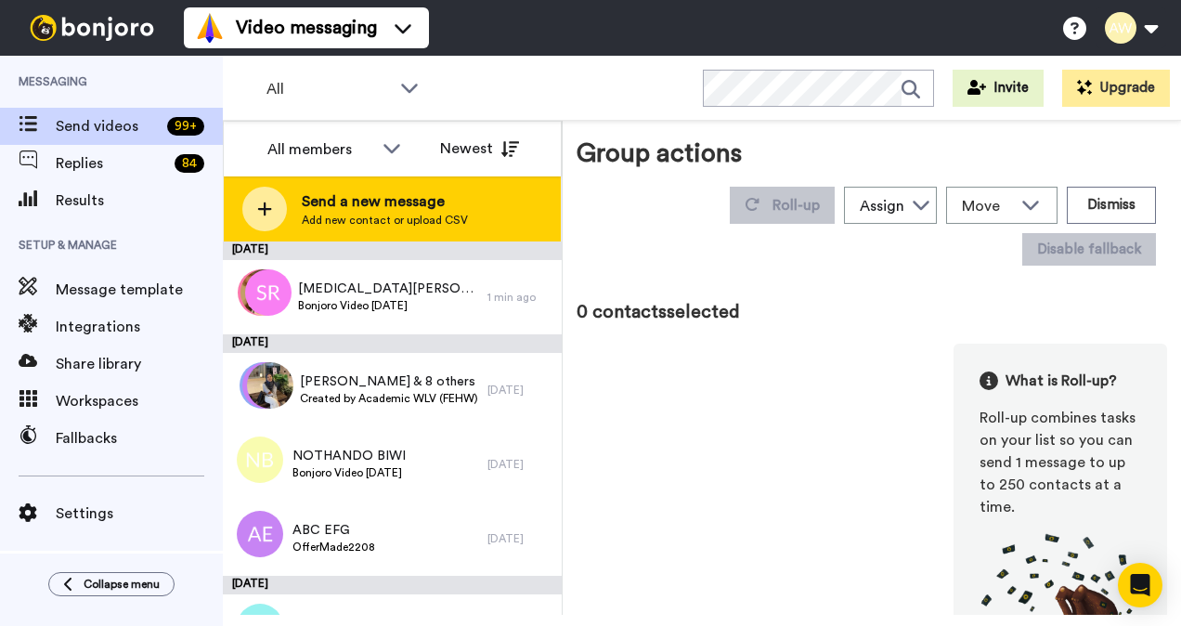
click at [377, 211] on span "Send a new message" at bounding box center [385, 201] width 166 height 22
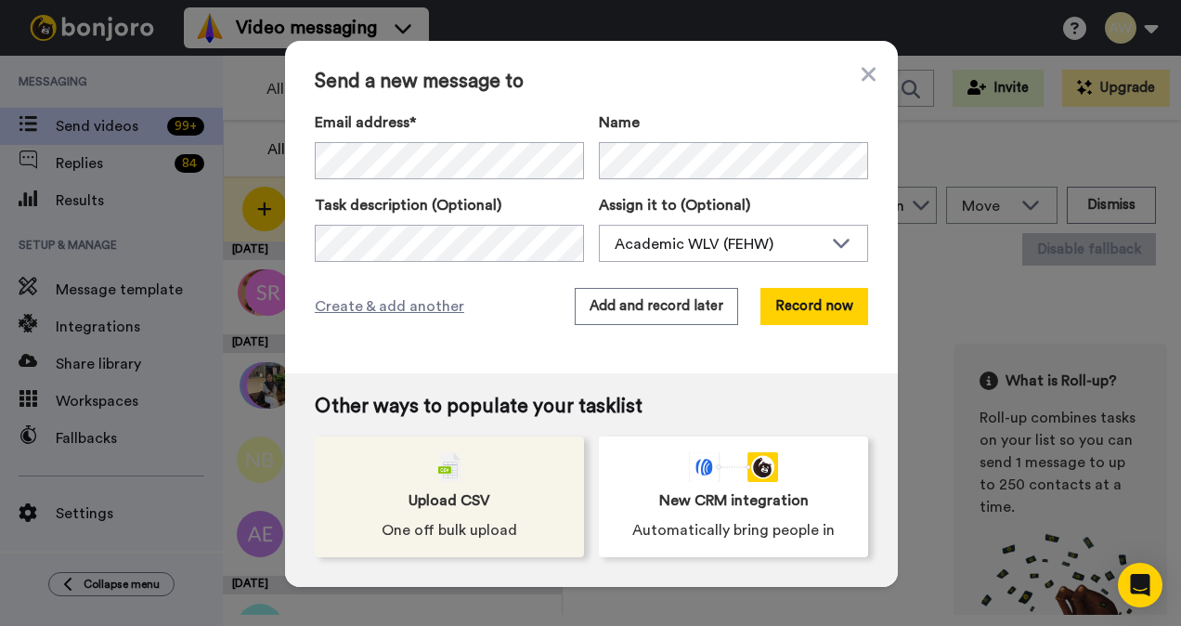
click at [483, 487] on div "Upload CSV One off bulk upload" at bounding box center [449, 496] width 269 height 121
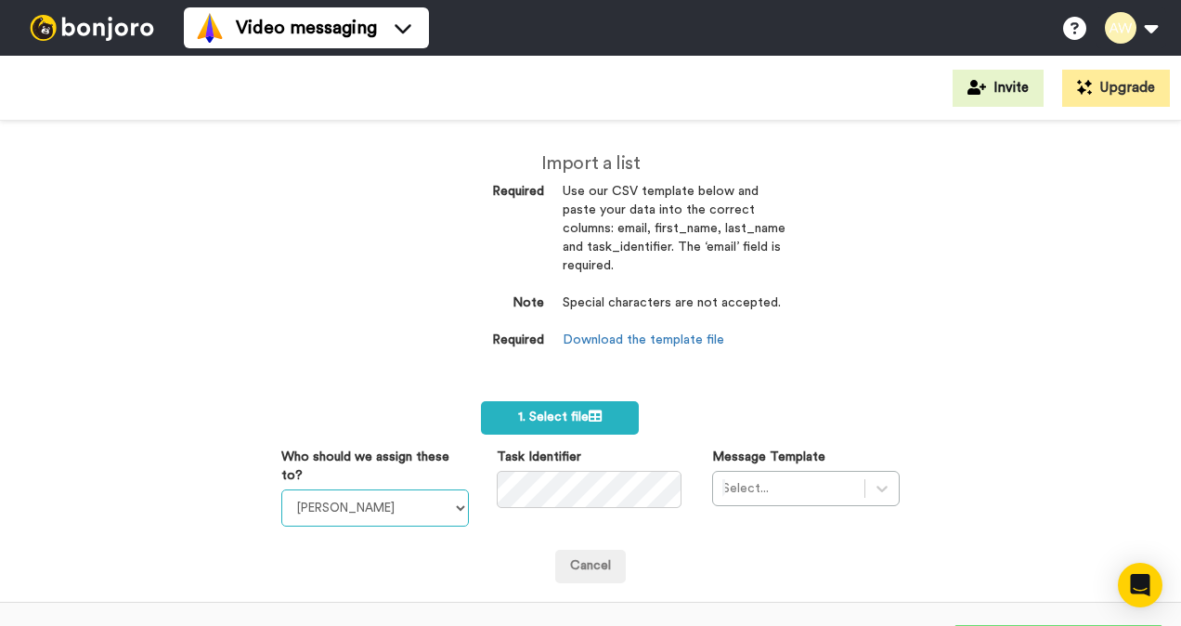
click at [444, 507] on select "Laura Wright Amarjit Duggal WLV Academic (FSE) Divandra Birla Bolutife Ademokoy…" at bounding box center [375, 507] width 188 height 37
select select "893d32a1-1eca-438f-900e-e073b28e2bc9"
click at [281, 489] on select "Laura Wright Amarjit Duggal WLV Academic (FSE) Divandra Birla Bolutife Ademokoy…" at bounding box center [375, 507] width 188 height 37
click at [880, 487] on div "Select..." at bounding box center [806, 488] width 188 height 35
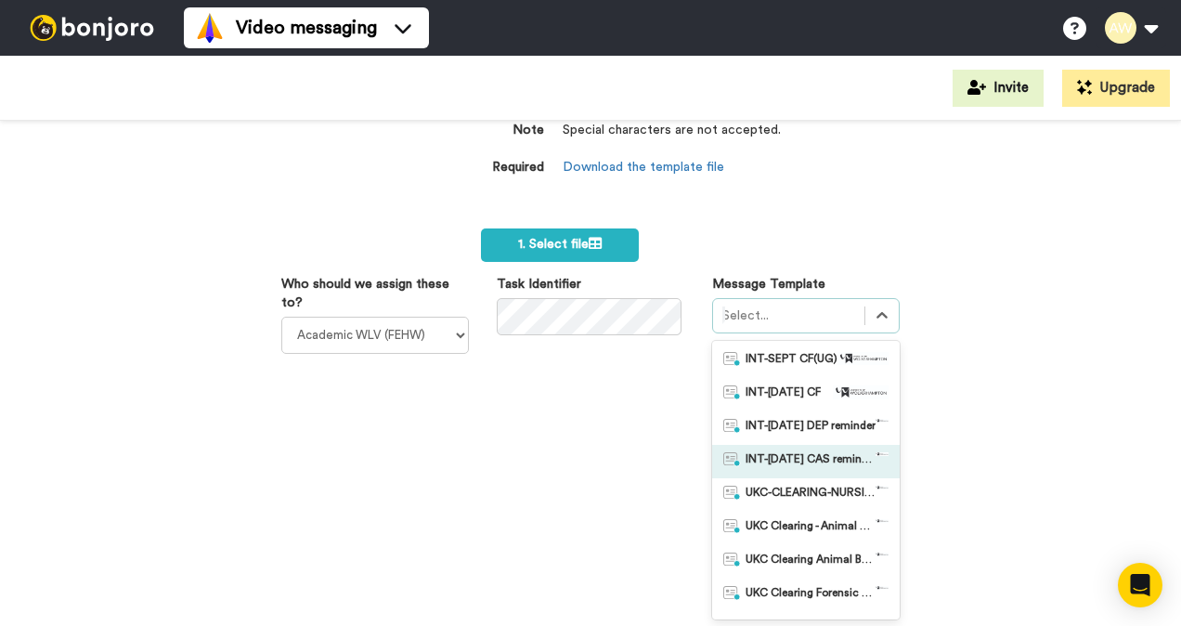
scroll to position [186, 0]
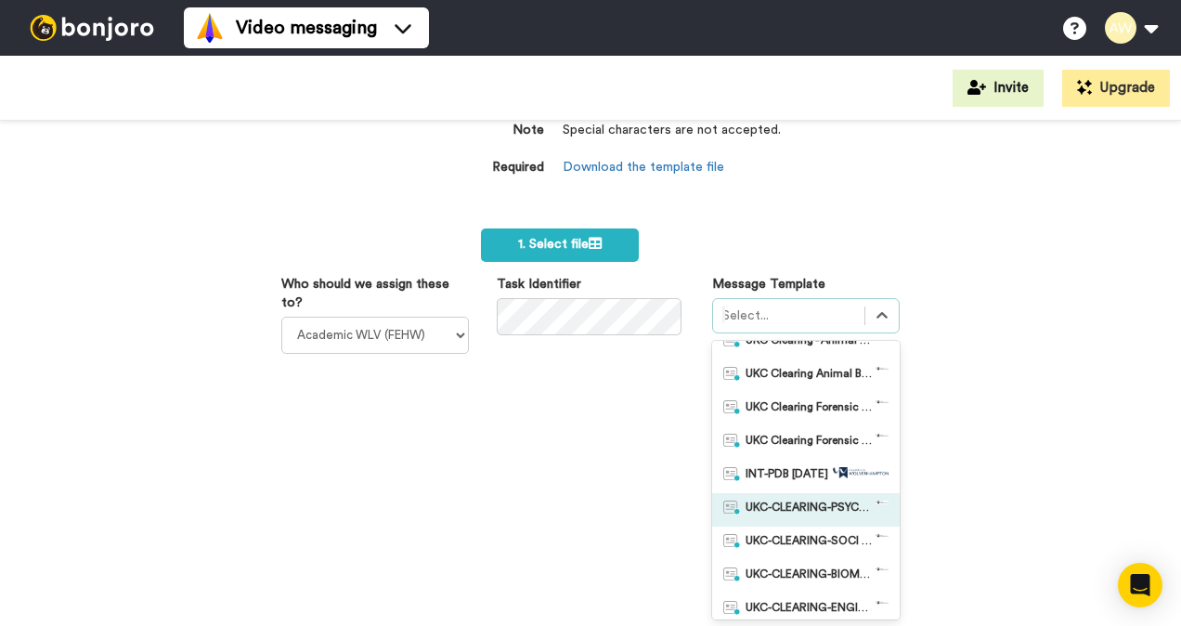
click at [830, 510] on span "UKC-CLEARING-PSYCHOLOGY OFFER NO RESPONSE" at bounding box center [811, 509] width 130 height 19
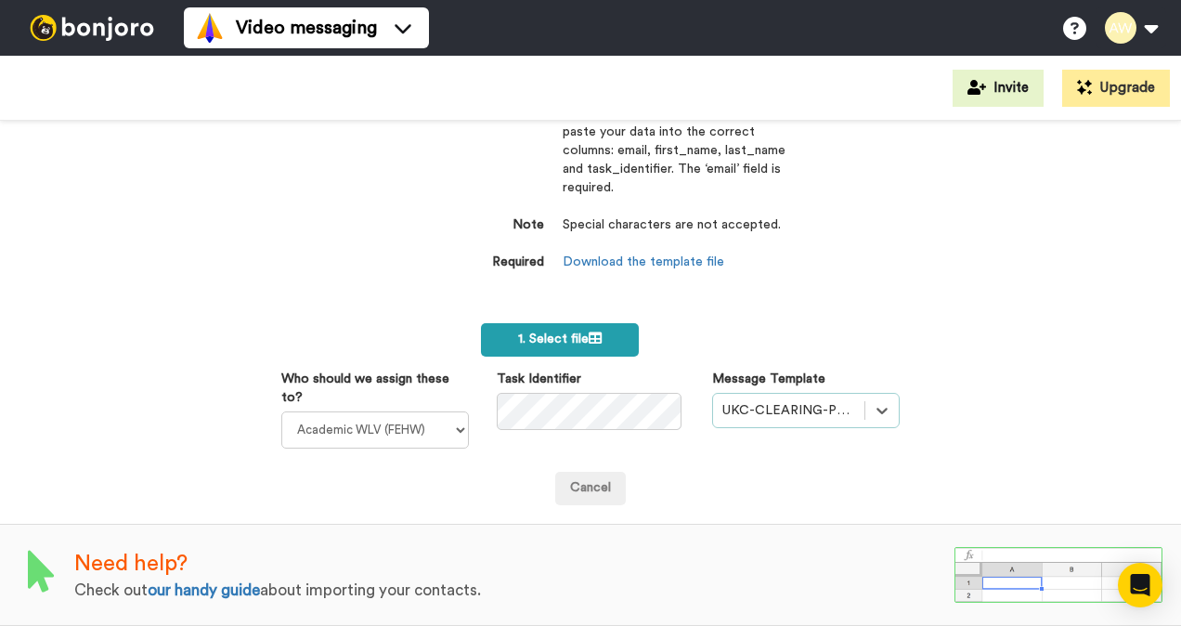
click at [589, 332] on icon at bounding box center [595, 337] width 13 height 13
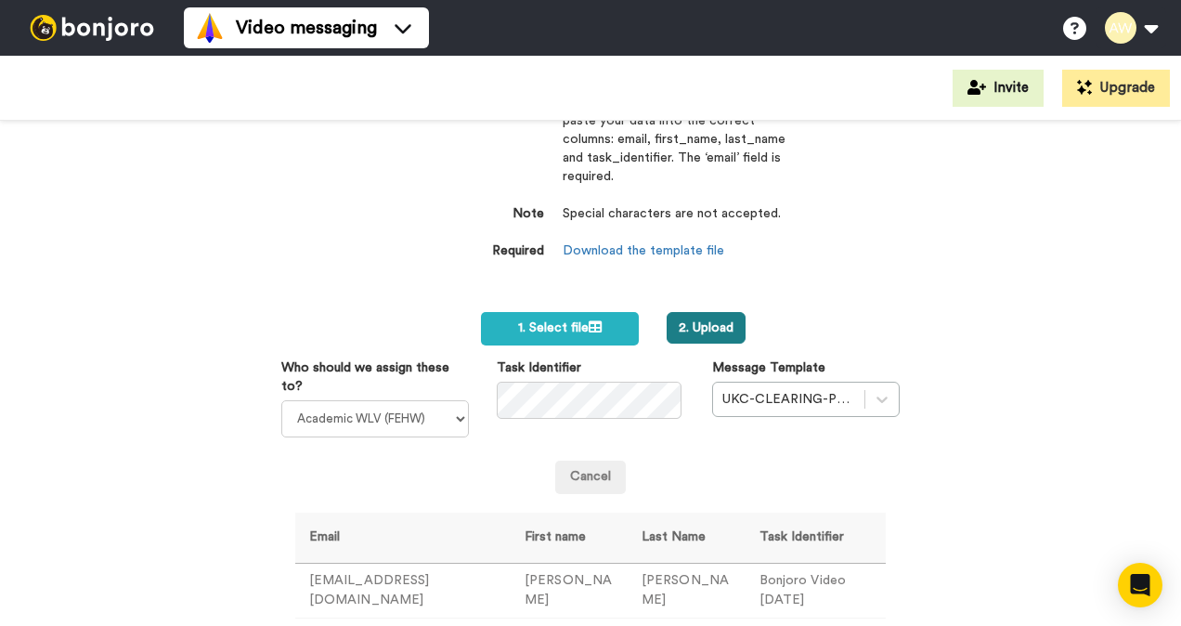
click at [702, 323] on button "2. Upload" at bounding box center [706, 328] width 79 height 32
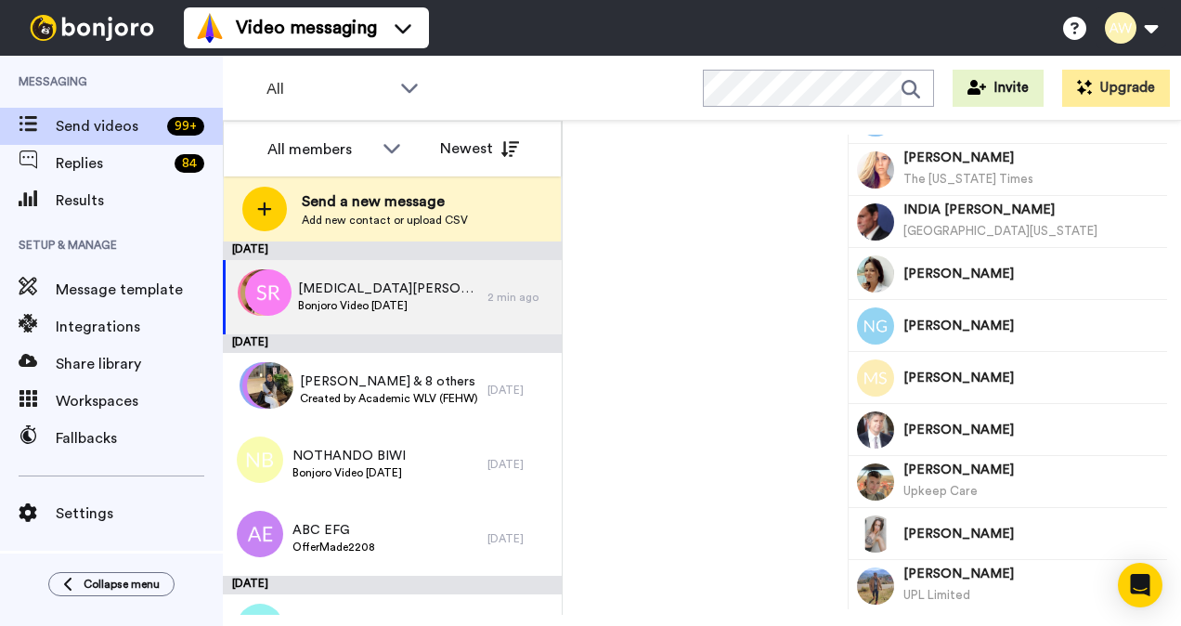
scroll to position [557, 0]
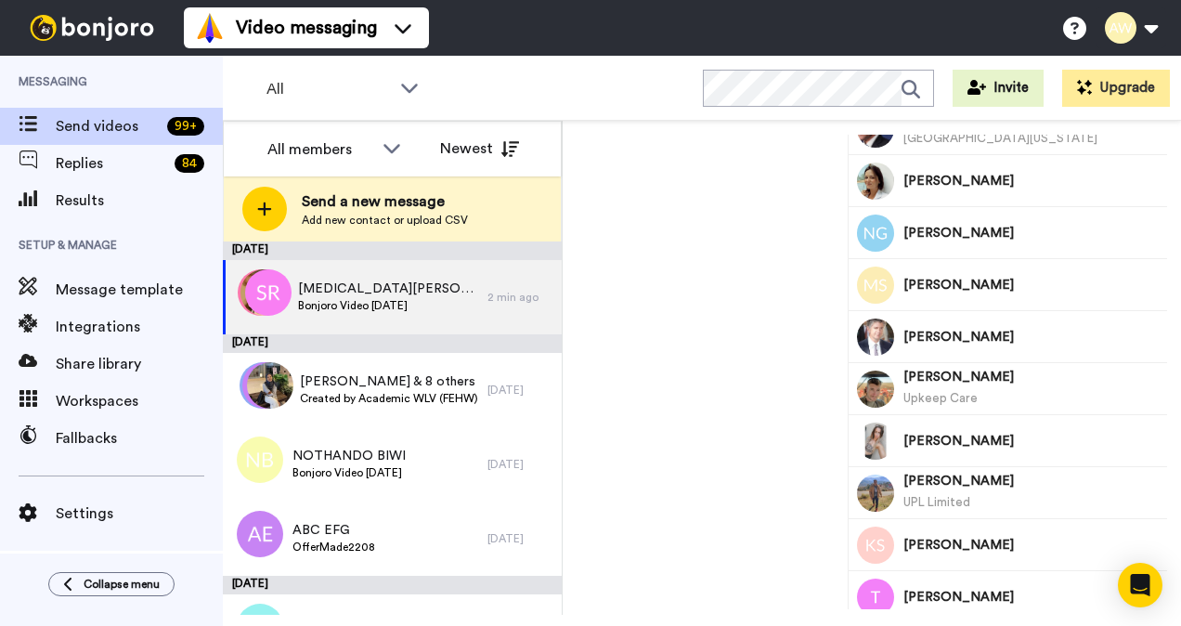
click at [1008, 279] on span "[PERSON_NAME]" at bounding box center [1054, 285] width 303 height 19
drag, startPoint x: 1036, startPoint y: 279, endPoint x: 896, endPoint y: 275, distance: 140.3
click at [896, 275] on div "MELANIE SMITH" at bounding box center [1031, 284] width 362 height 51
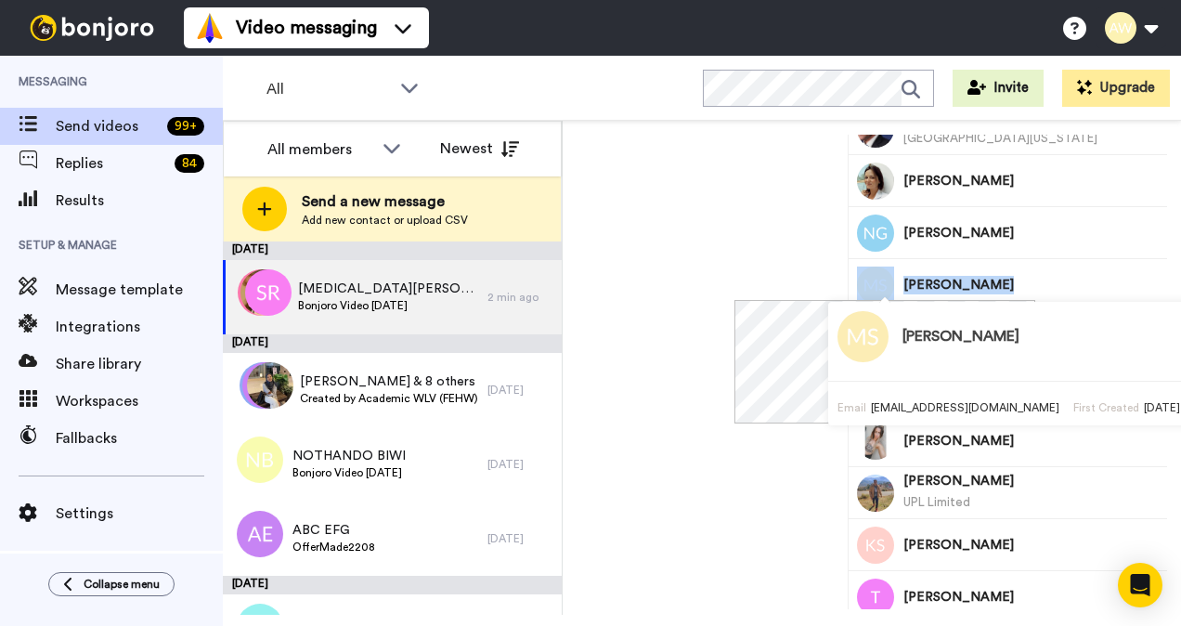
copy div "[PERSON_NAME]"
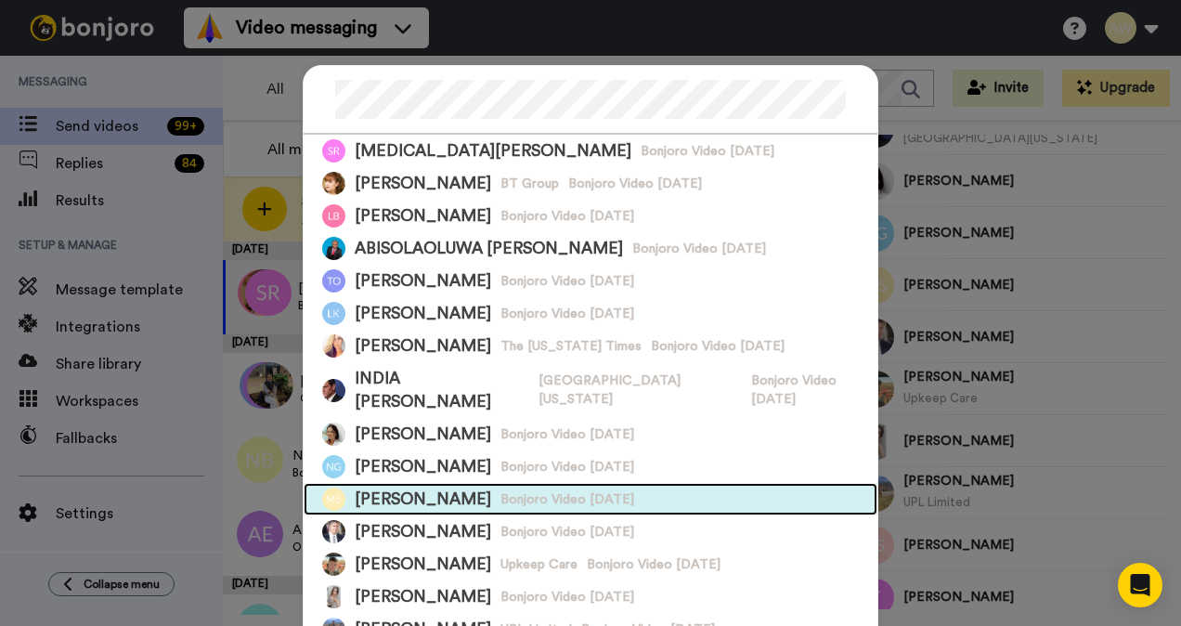
click at [435, 483] on div "MELANIE SMITH Bonjoro Video August 2025" at bounding box center [591, 499] width 574 height 32
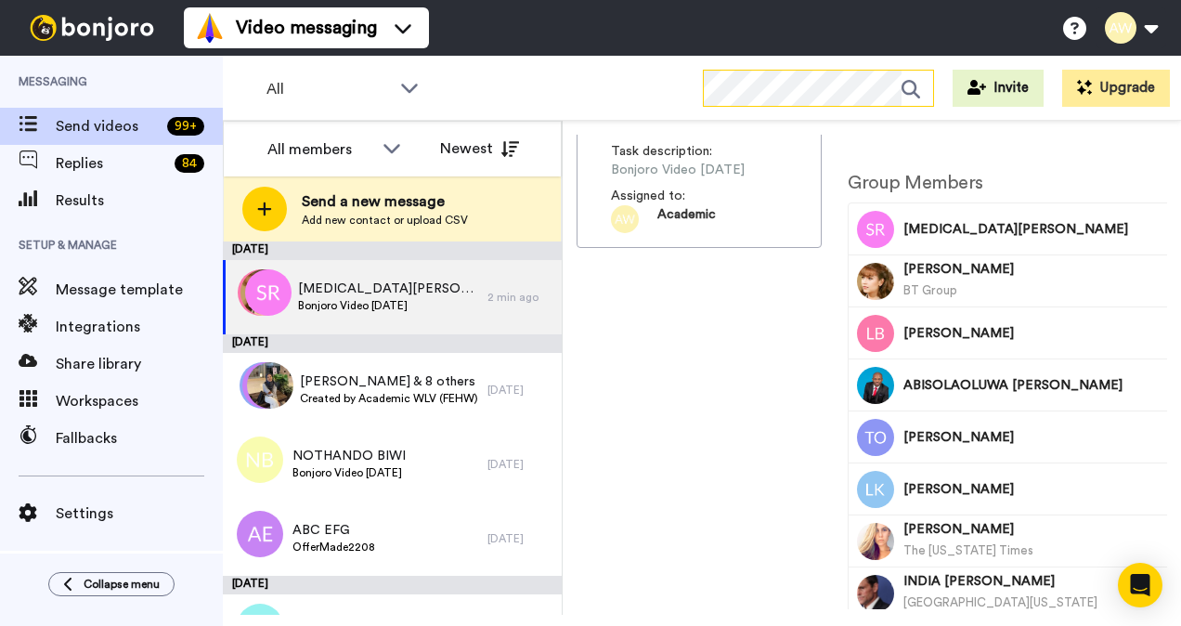
scroll to position [0, 0]
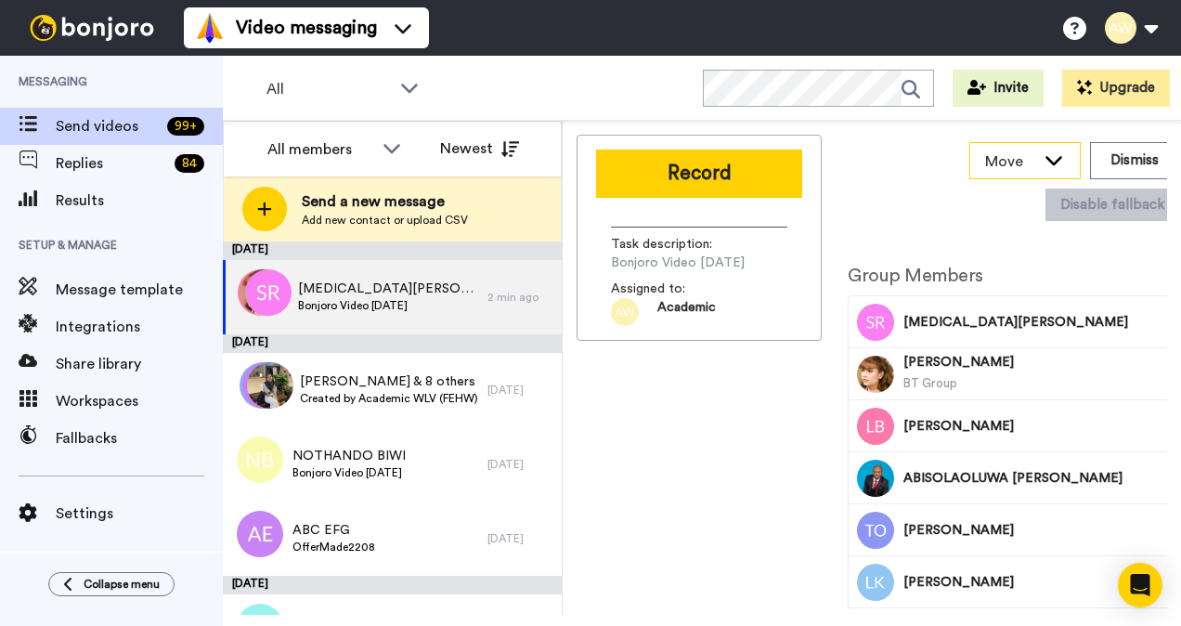
click at [1043, 163] on icon at bounding box center [1054, 159] width 22 height 19
click at [723, 477] on div "Record Task description : Bonjoro Video August 2025 Assigned to: Academic" at bounding box center [699, 372] width 245 height 474
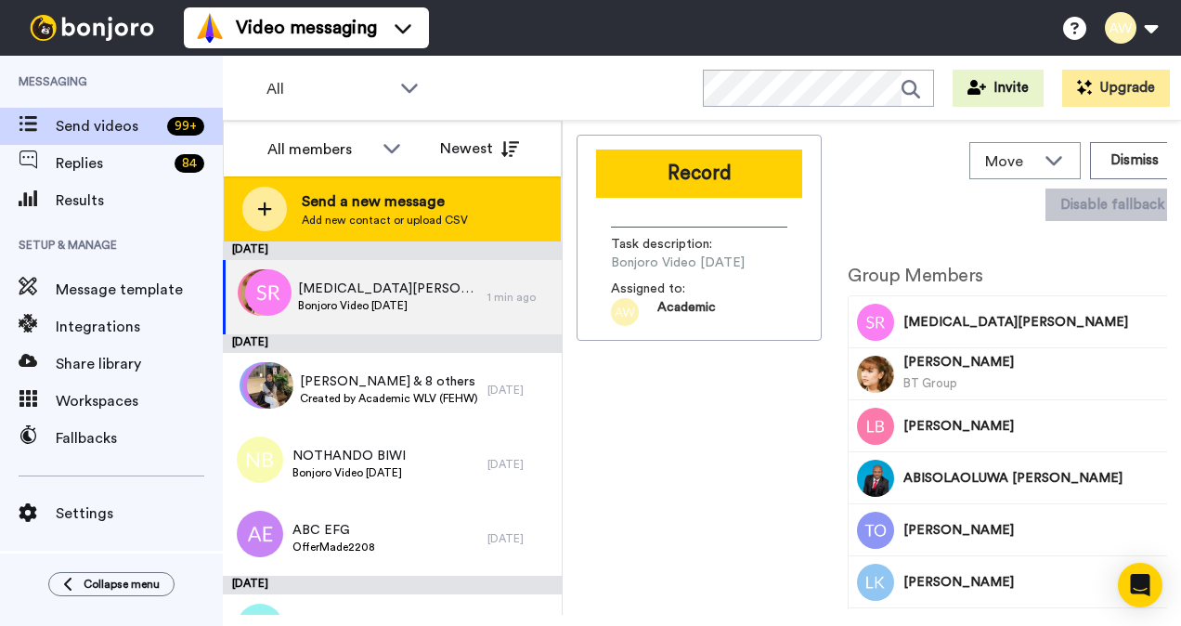
click at [387, 197] on span "Send a new message" at bounding box center [385, 201] width 166 height 22
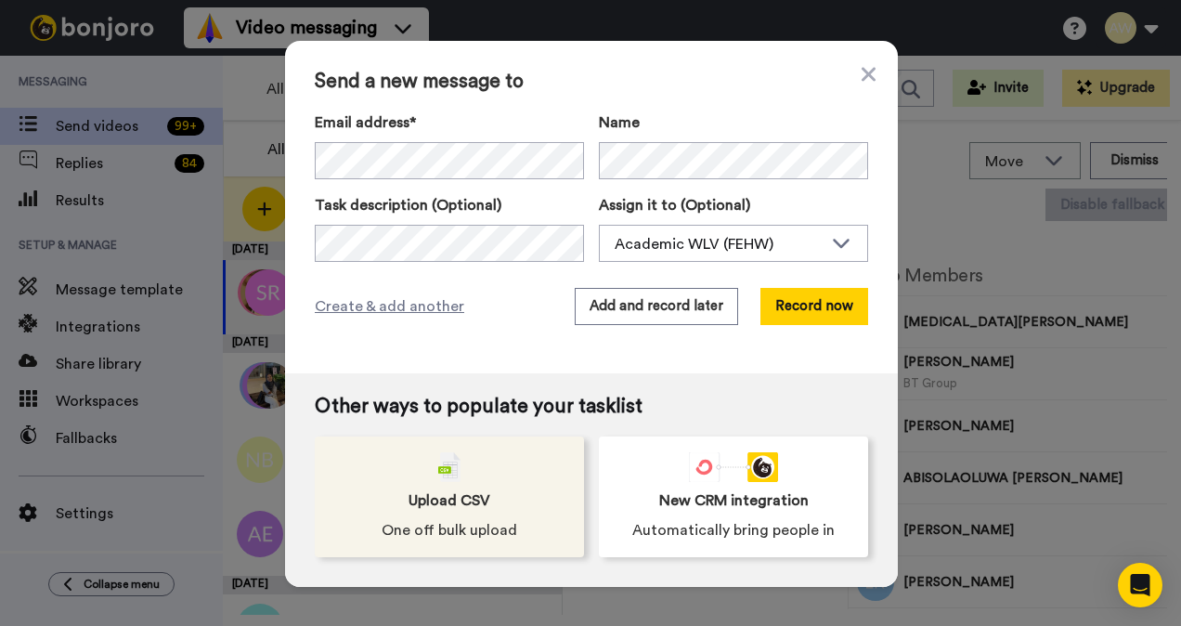
click at [475, 480] on div "Upload CSV One off bulk upload" at bounding box center [449, 496] width 269 height 121
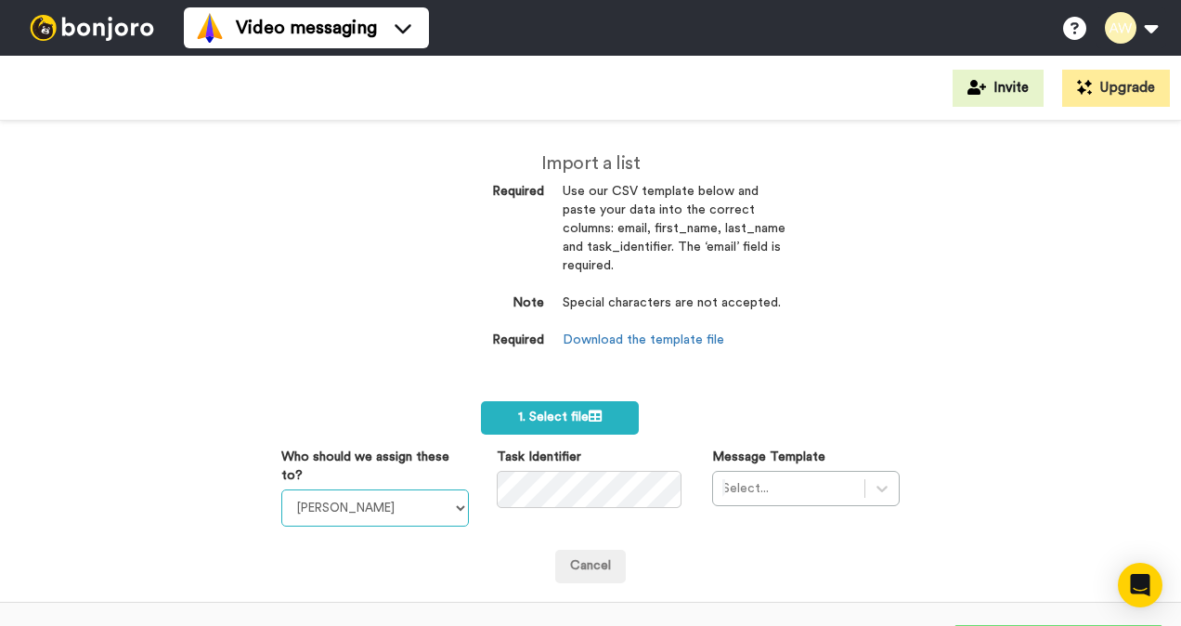
click at [440, 507] on select "Laura Wright Amarjit Duggal WLV Academic (FSE) Divandra Birla Bolutife Ademokoy…" at bounding box center [375, 507] width 188 height 37
select select "893d32a1-1eca-438f-900e-e073b28e2bc9"
click at [281, 489] on select "Laura Wright Amarjit Duggal WLV Academic (FSE) Divandra Birla Bolutife Ademokoy…" at bounding box center [375, 507] width 188 height 37
click at [880, 488] on div "Select..." at bounding box center [806, 488] width 188 height 35
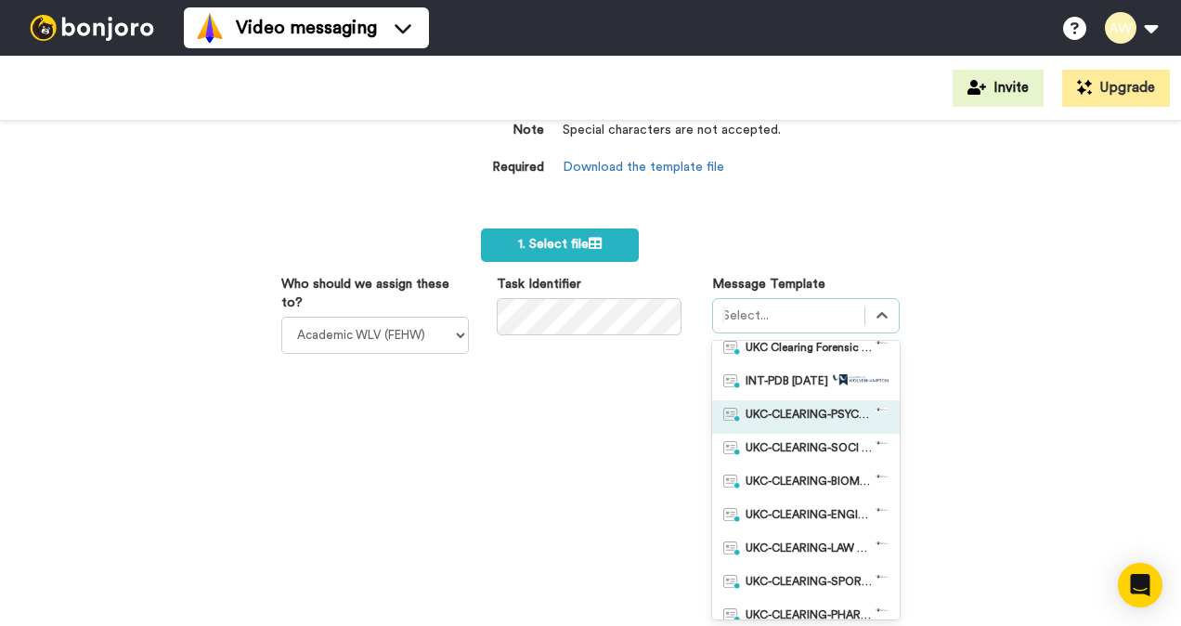
scroll to position [186, 0]
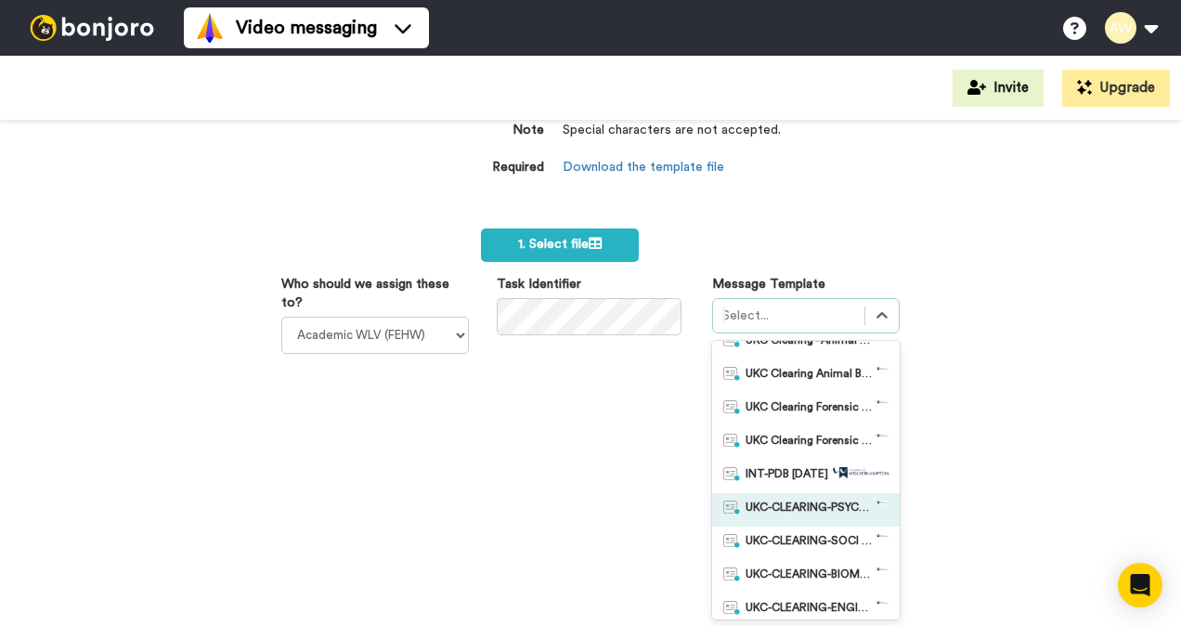
click at [822, 506] on span "UKC-CLEARING-PSYCHOLOGY OFFER NO RESPONSE" at bounding box center [811, 509] width 130 height 19
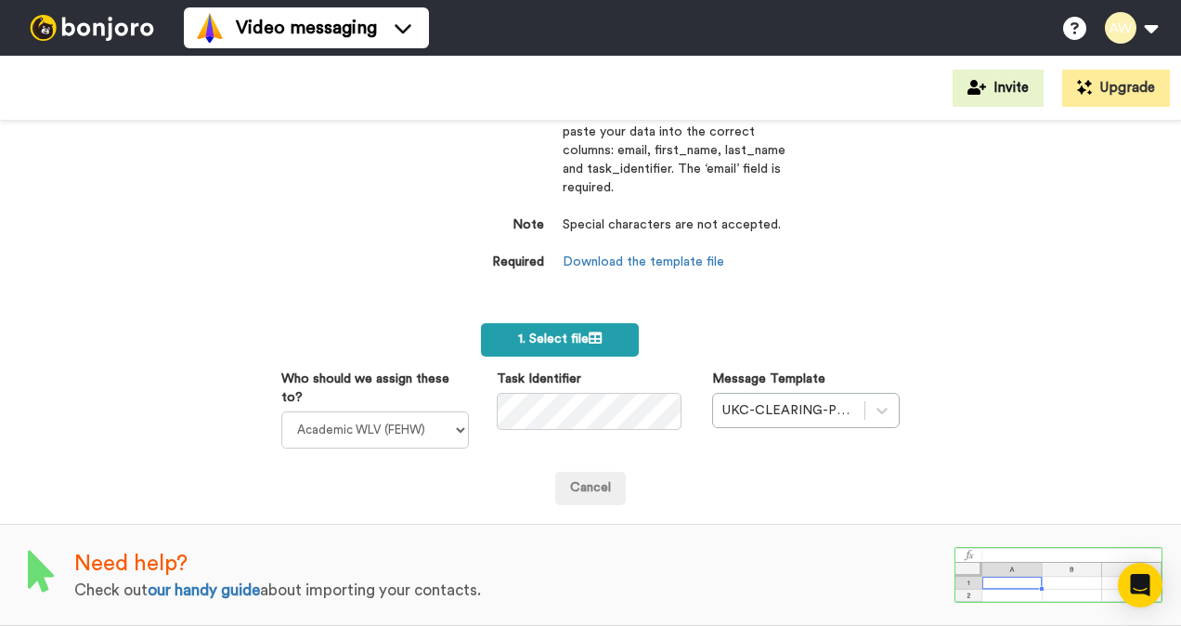
click at [557, 332] on span "1. Select file" at bounding box center [560, 338] width 84 height 13
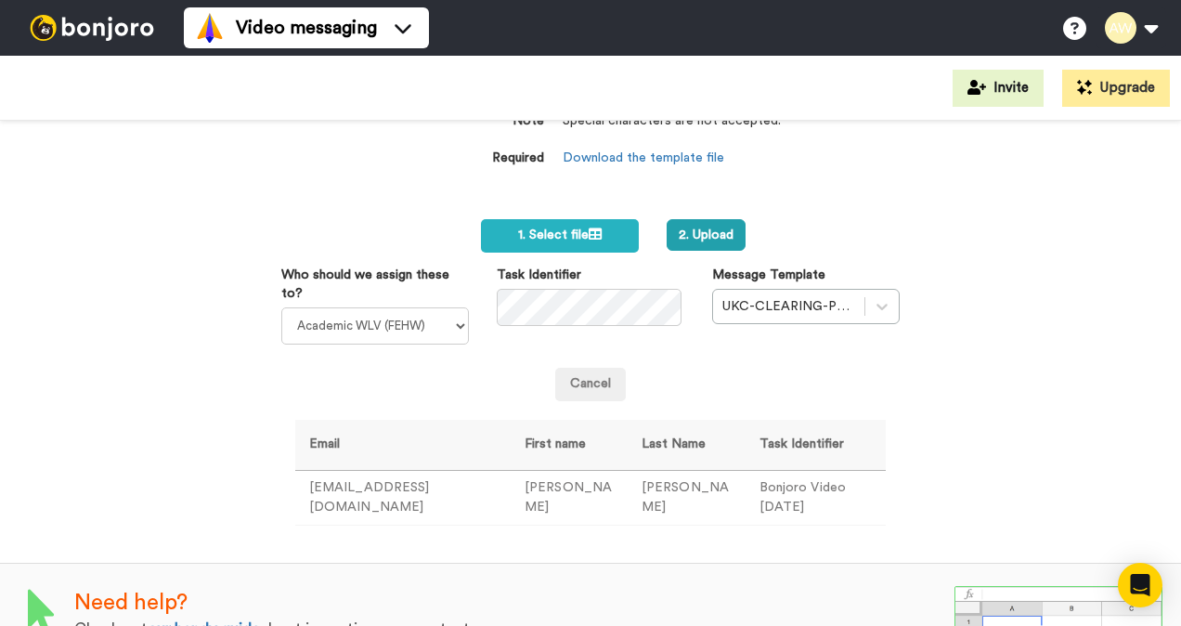
scroll to position [228, 0]
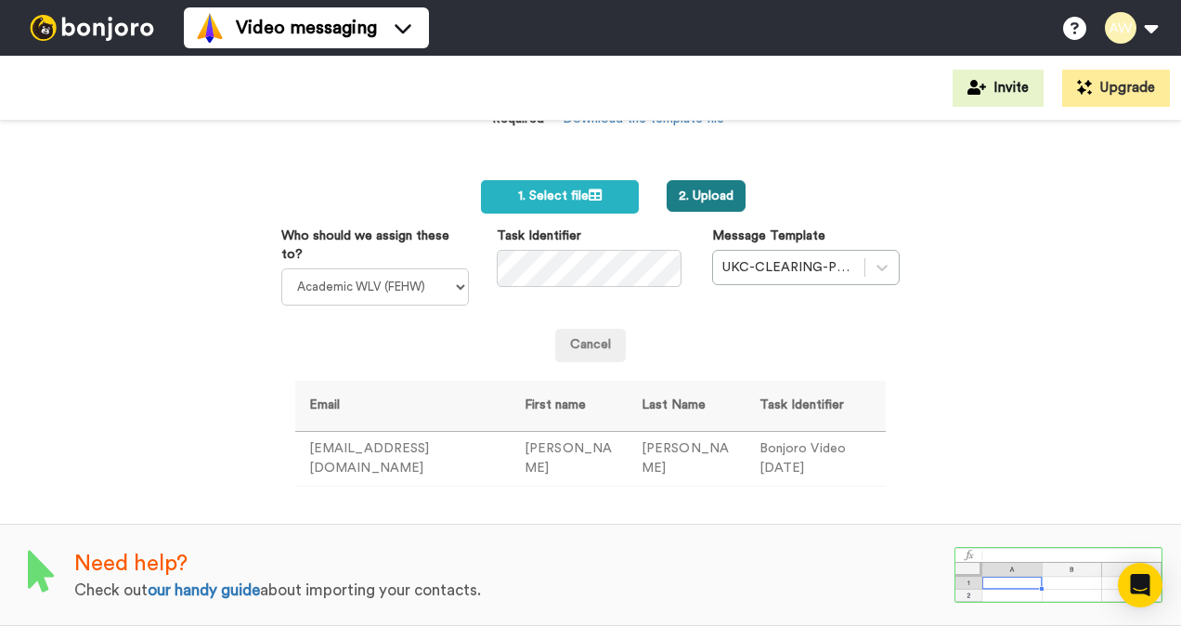
click at [716, 185] on button "2. Upload" at bounding box center [706, 196] width 79 height 32
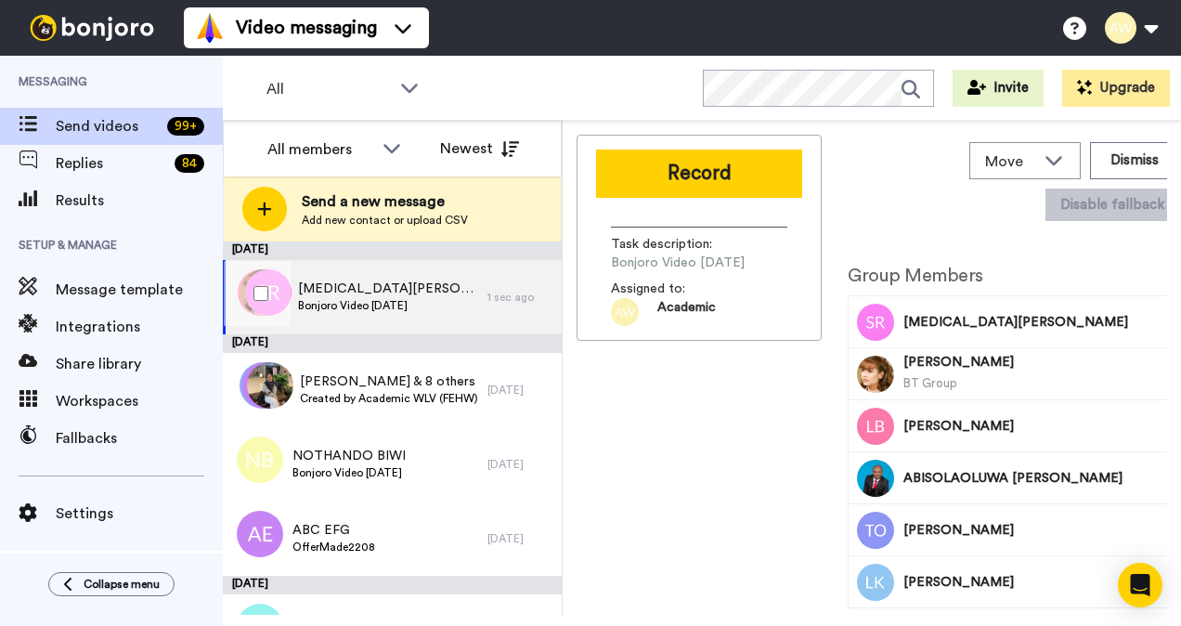
drag, startPoint x: 314, startPoint y: 289, endPoint x: 130, endPoint y: 612, distance: 371.7
click at [129, 614] on div "Messaging Send videos 99 + Replies 84 Results Setup & Manage Message template I…" at bounding box center [111, 341] width 223 height 570
click at [374, 302] on span "Bonjoro Video [DATE]" at bounding box center [388, 305] width 180 height 15
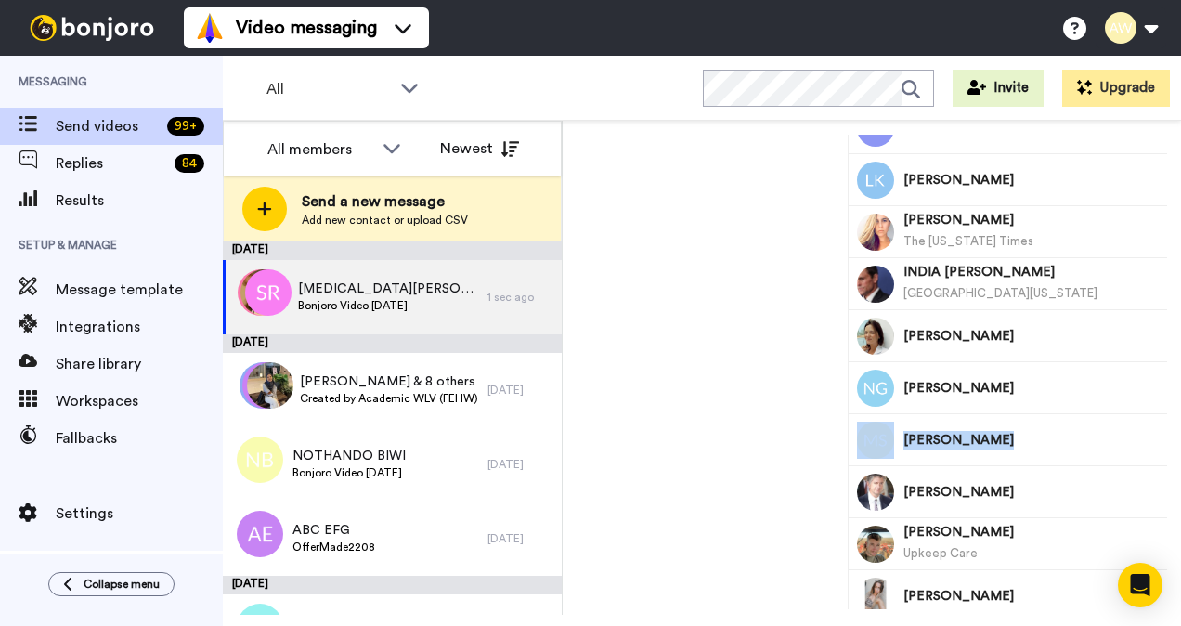
drag, startPoint x: 1045, startPoint y: 431, endPoint x: 883, endPoint y: 419, distance: 162.9
click at [883, 419] on div "MELANIE SMITH" at bounding box center [1031, 439] width 362 height 51
drag, startPoint x: 883, startPoint y: 419, endPoint x: 997, endPoint y: 136, distance: 304.5
click at [997, 136] on div "TAIWO OLANREWAJU" at bounding box center [1054, 127] width 303 height 51
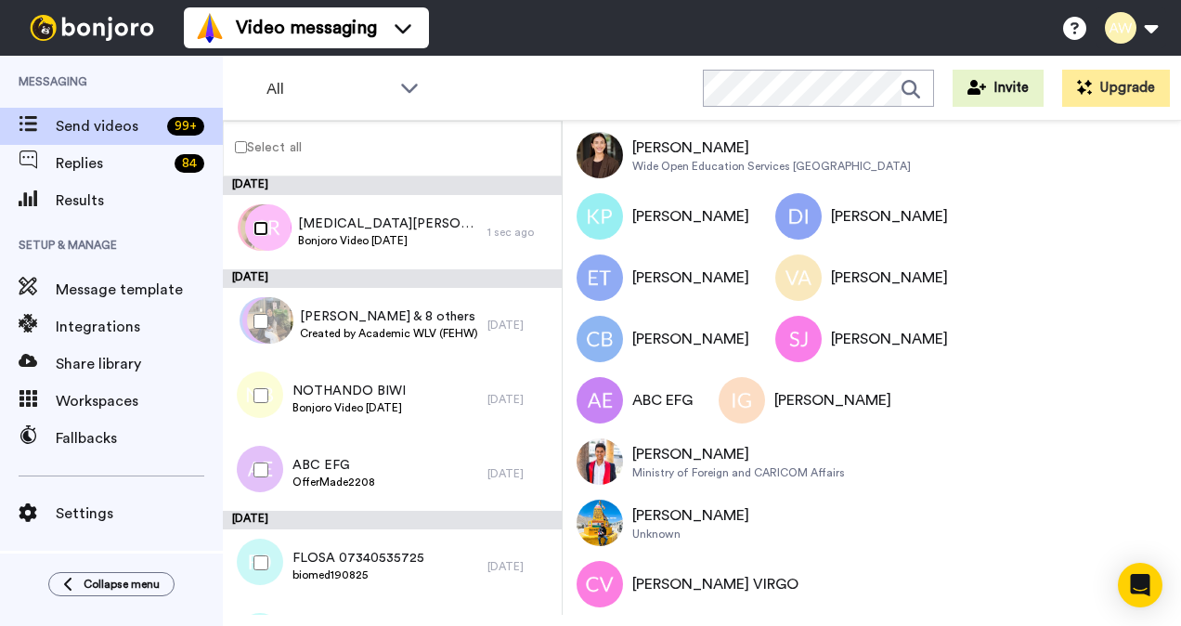
scroll to position [1567, 0]
drag, startPoint x: 754, startPoint y: 584, endPoint x: 783, endPoint y: 612, distance: 40.1
drag, startPoint x: 804, startPoint y: 578, endPoint x: 566, endPoint y: 553, distance: 239.0
click at [566, 553] on div "Group actions Roll-up Assign Laura Wright Amarjit Duggal WLV Academic (FSE) Div…" at bounding box center [872, 368] width 618 height 494
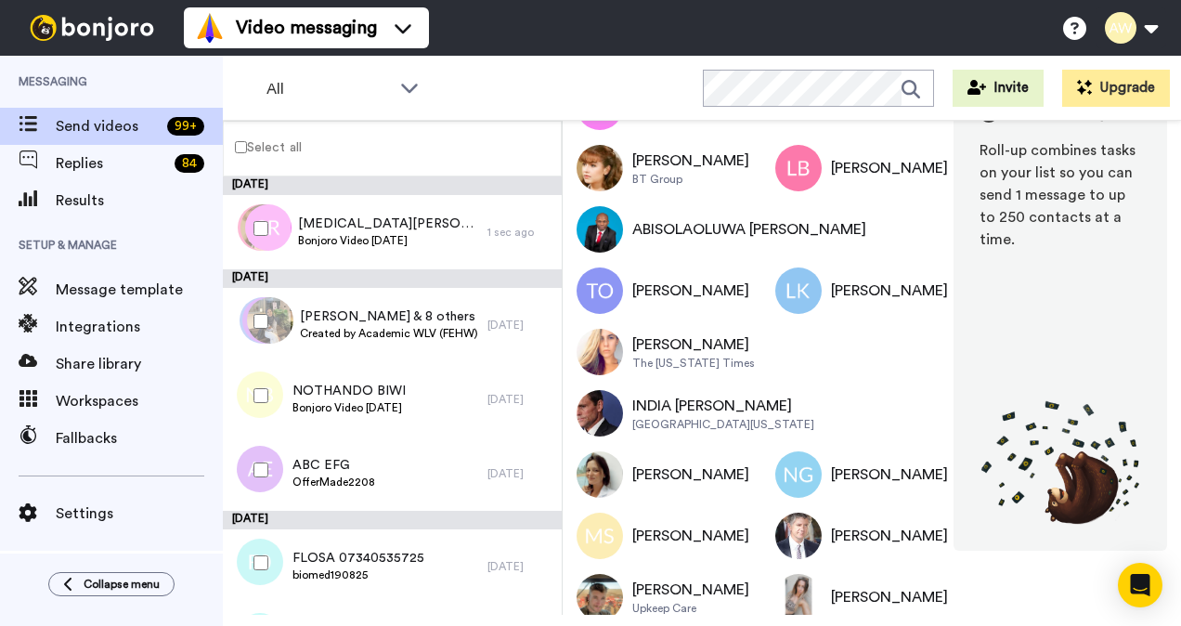
scroll to position [0, 0]
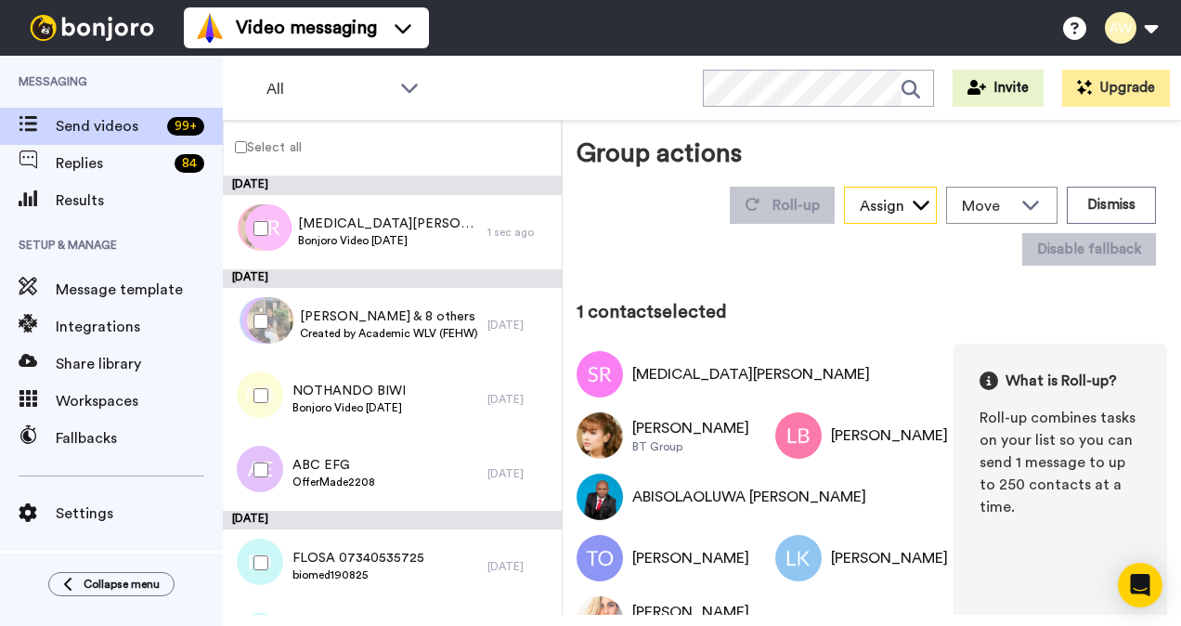
click at [913, 207] on icon at bounding box center [921, 205] width 17 height 9
click at [1113, 210] on button "Dismiss" at bounding box center [1111, 205] width 89 height 37
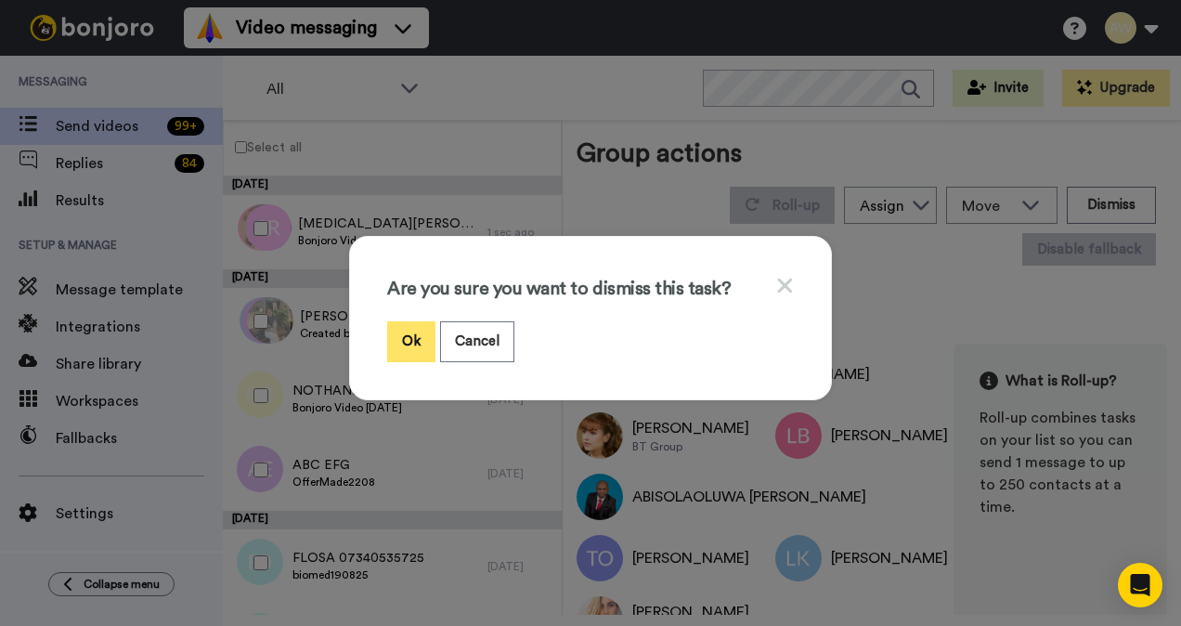
click at [416, 344] on button "Ok" at bounding box center [411, 341] width 48 height 40
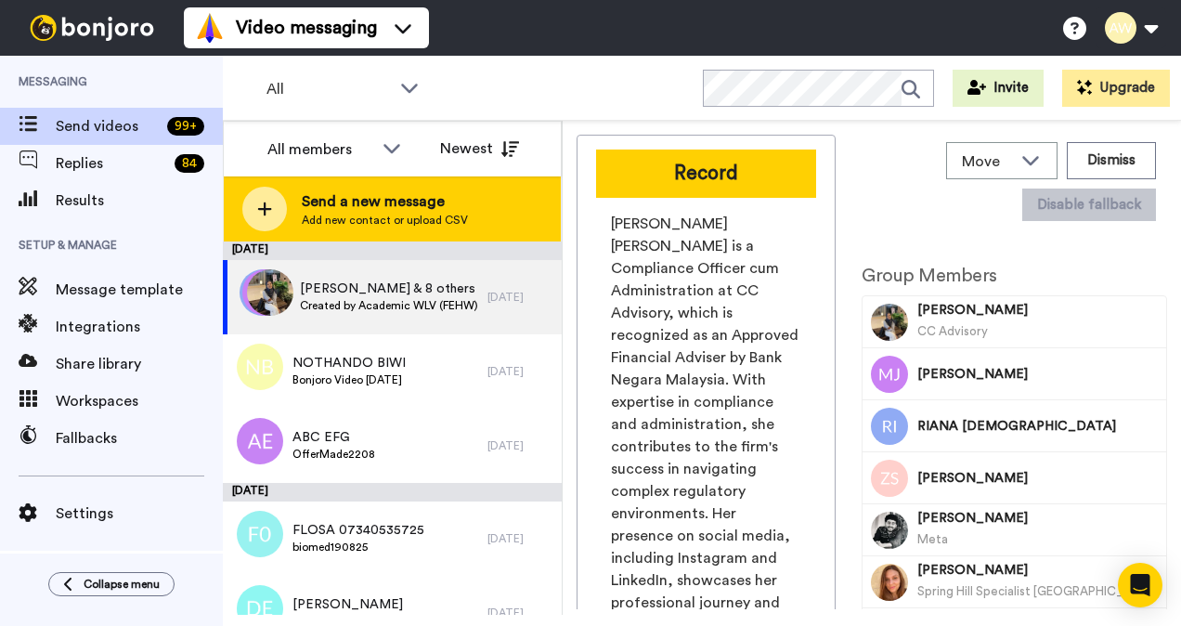
click at [319, 213] on span "Add new contact or upload CSV" at bounding box center [385, 220] width 166 height 15
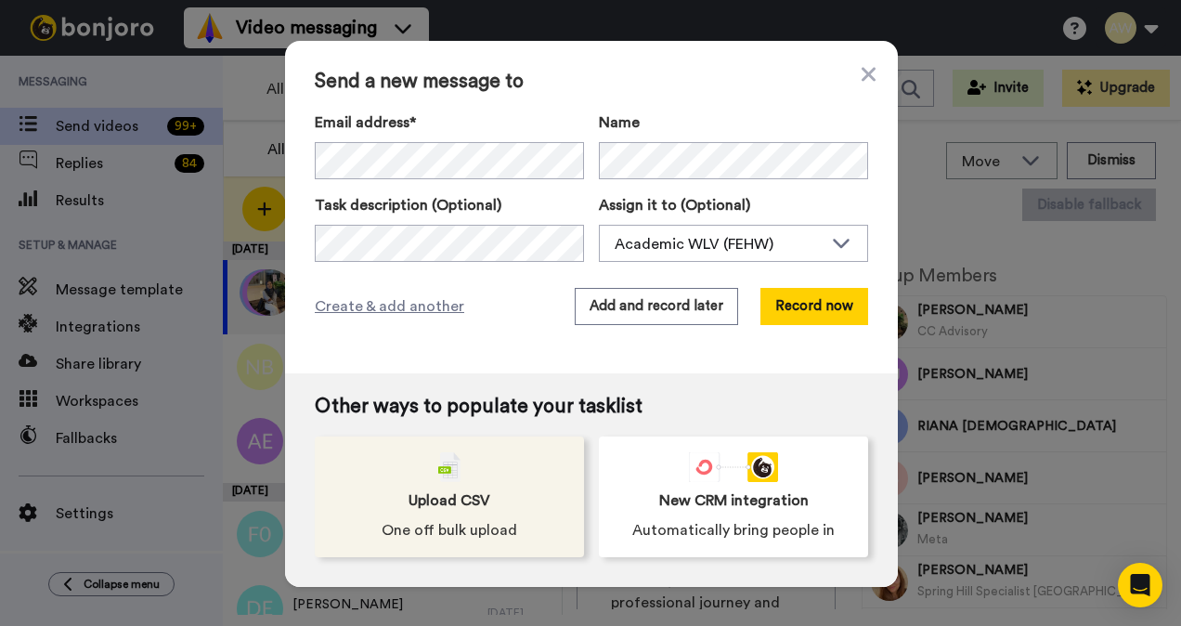
click at [466, 490] on span "Upload CSV" at bounding box center [450, 500] width 82 height 22
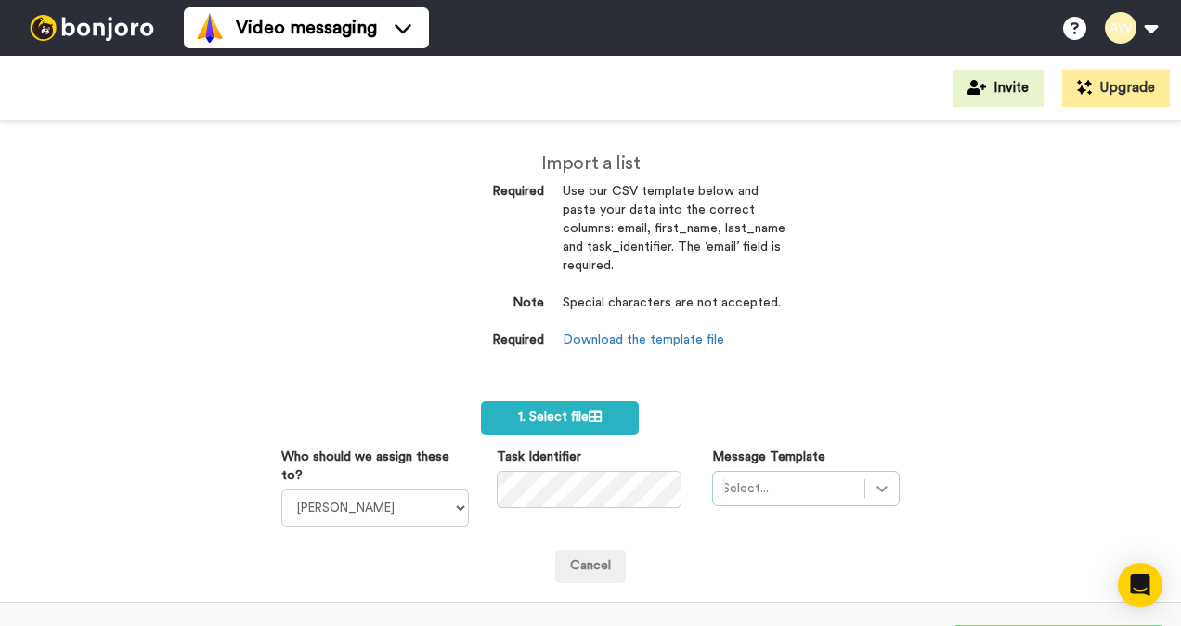
click at [877, 488] on div "Select..." at bounding box center [806, 488] width 188 height 35
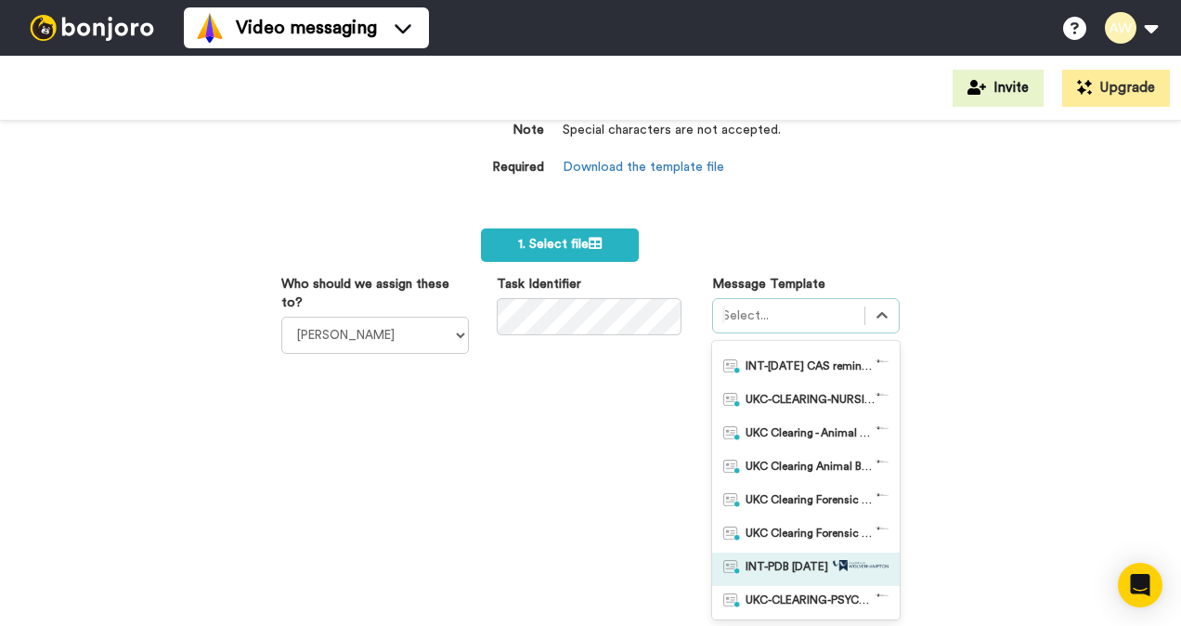
scroll to position [186, 0]
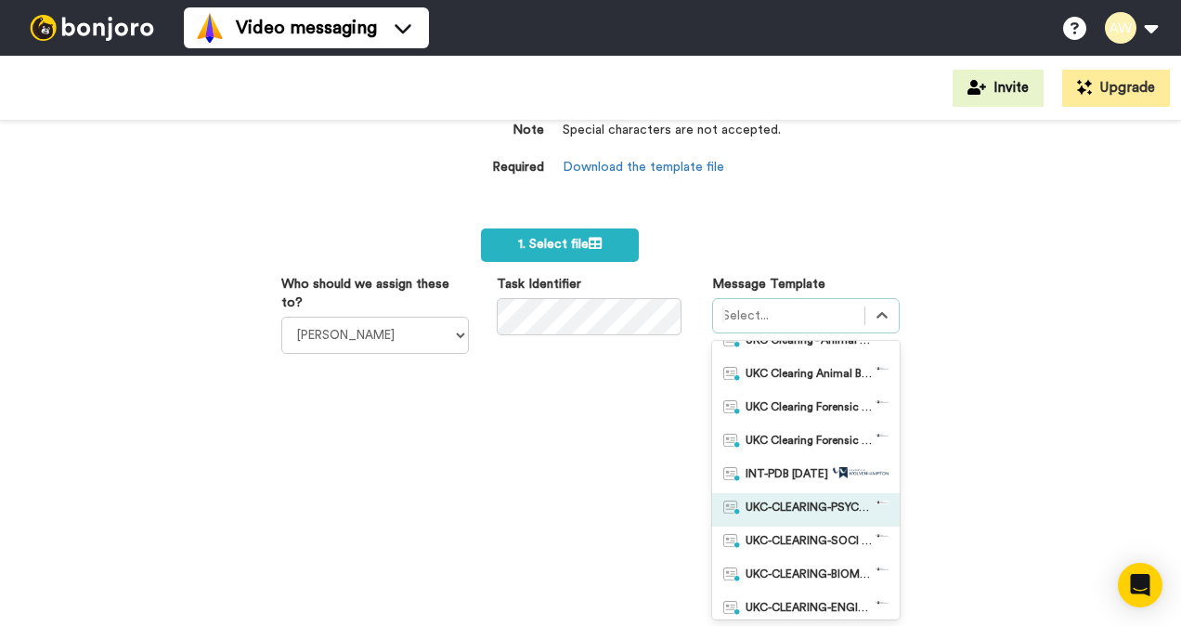
click at [831, 503] on span "UKC-CLEARING-PSYCHOLOGY OFFER NO RESPONSE" at bounding box center [811, 509] width 130 height 19
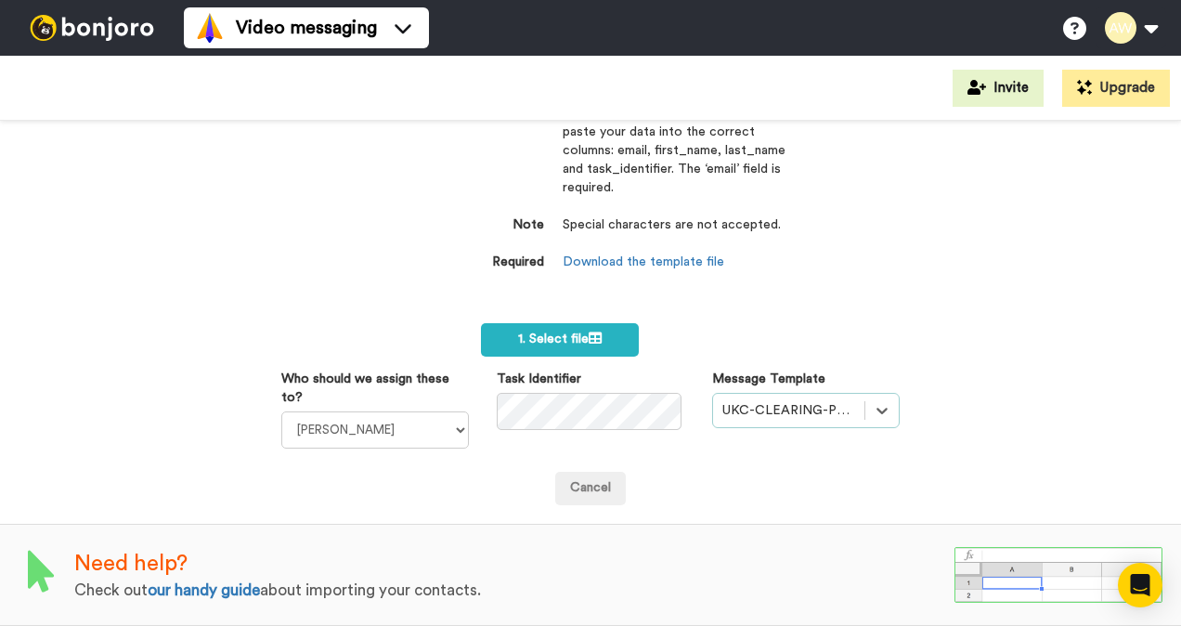
scroll to position [89, 0]
click at [426, 411] on select "[PERSON_NAME] [PERSON_NAME] WLV Academic (FSE) [PERSON_NAME] Ademokoya UK Recru…" at bounding box center [375, 429] width 188 height 37
select select "893d32a1-1eca-438f-900e-e073b28e2bc9"
click at [281, 411] on select "Laura Wright Amarjit Duggal WLV Academic (FSE) Divandra Birla Bolutife Ademokoy…" at bounding box center [375, 429] width 188 height 37
click at [595, 336] on label "1. Select file" at bounding box center [560, 339] width 158 height 33
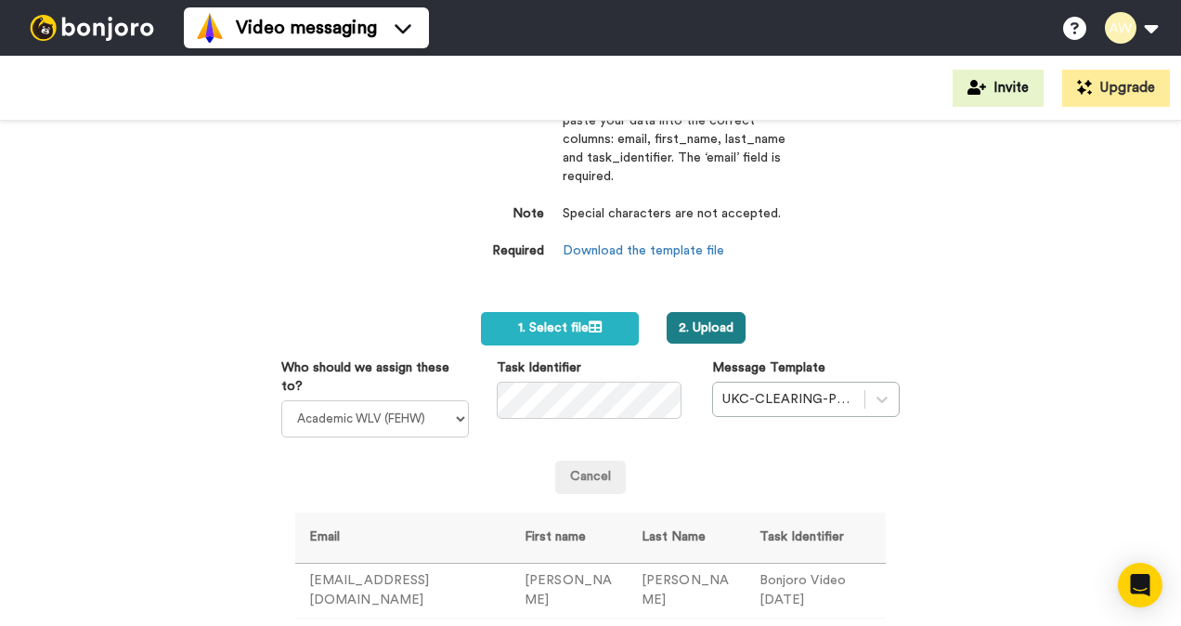
click at [709, 328] on button "2. Upload" at bounding box center [706, 328] width 79 height 32
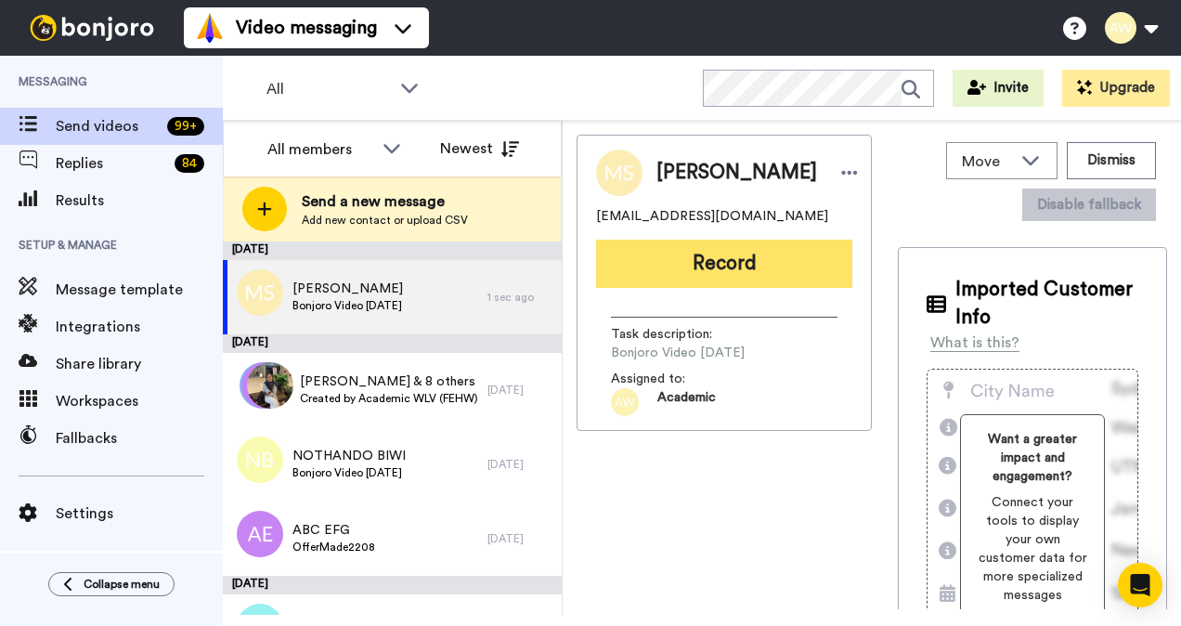
click at [694, 284] on button "Record" at bounding box center [724, 264] width 256 height 48
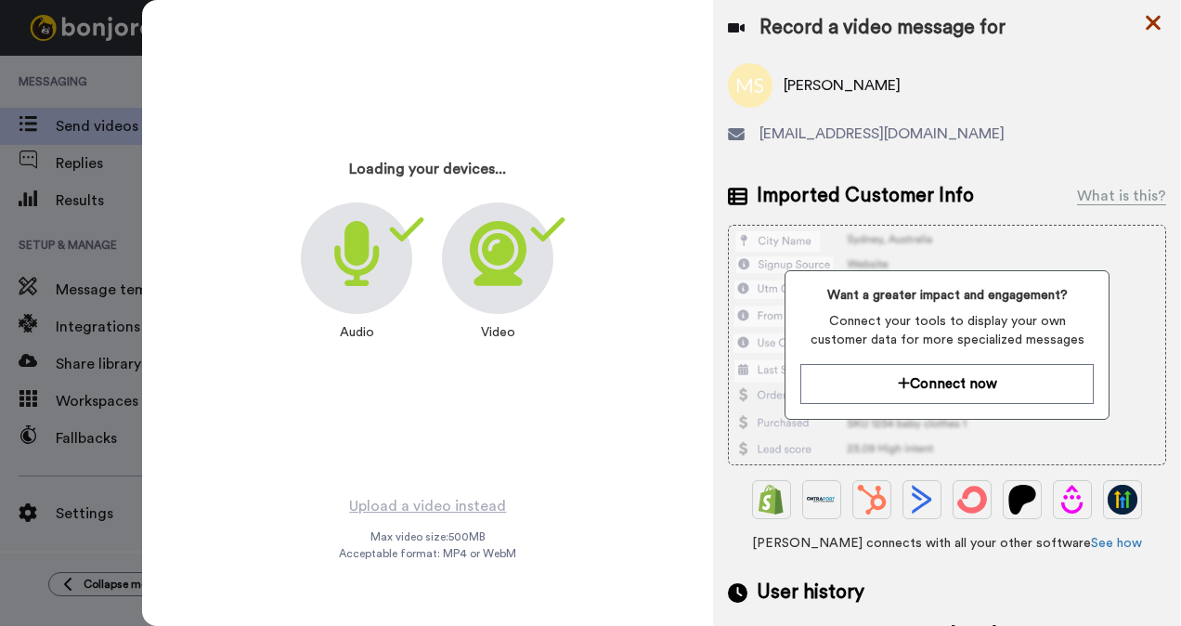
click at [1153, 24] on icon at bounding box center [1153, 23] width 15 height 15
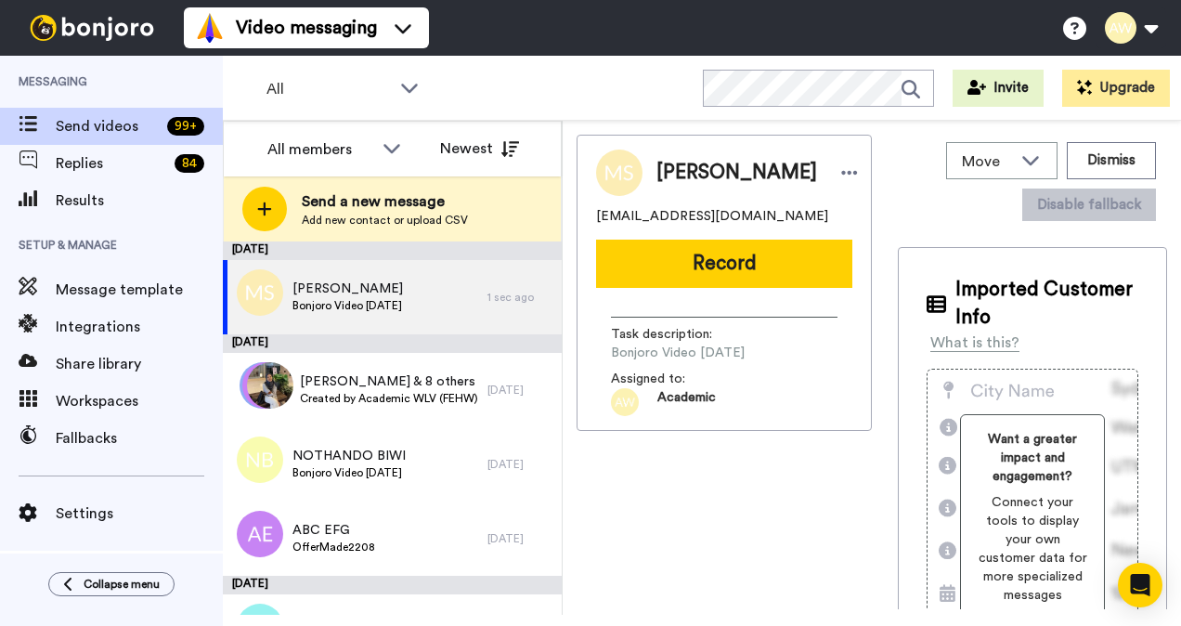
click at [655, 542] on div "MELANIE SMITH dncbsdj@gmail.com Record Task description : Bonjoro Video August …" at bounding box center [724, 372] width 295 height 474
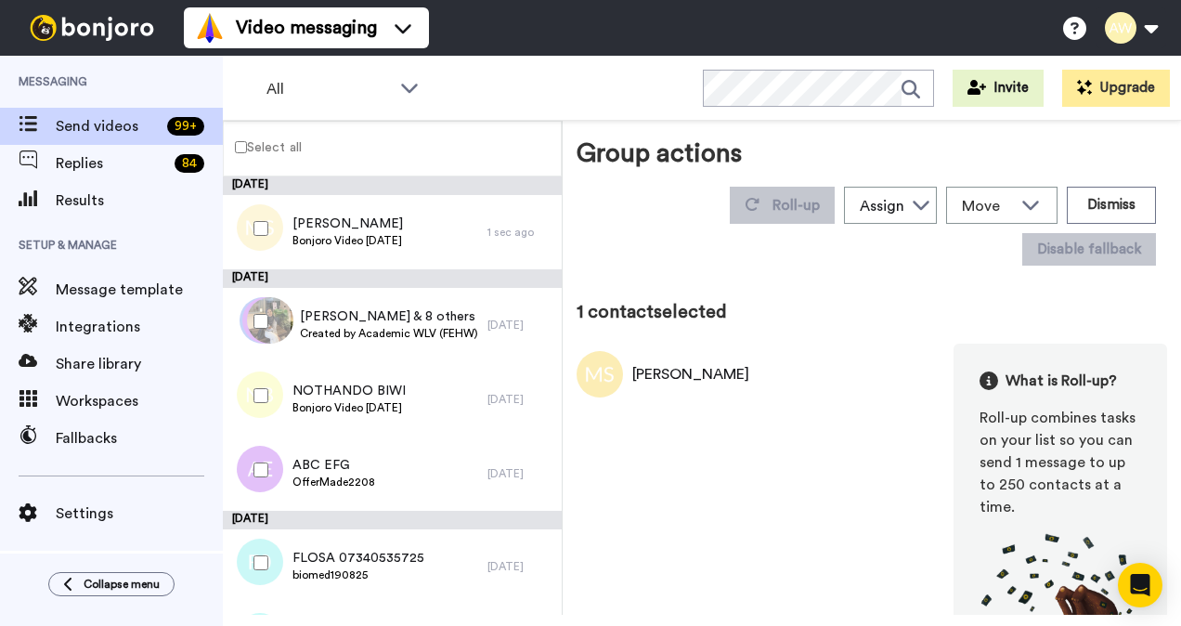
click at [738, 376] on div "[PERSON_NAME]" at bounding box center [690, 374] width 117 height 22
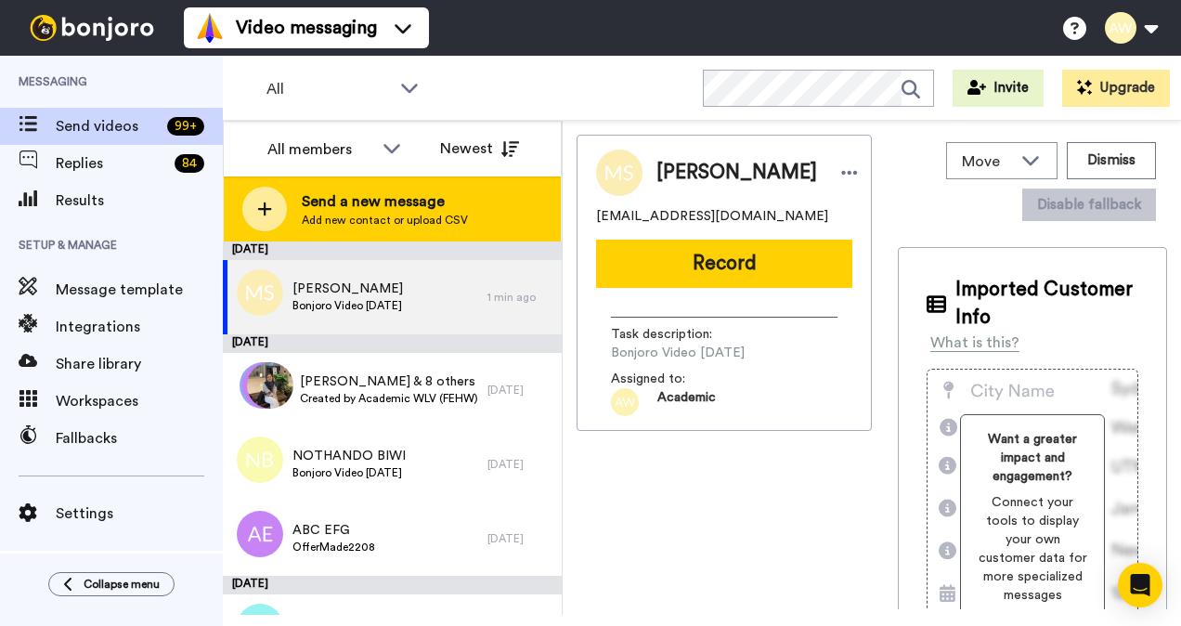
click at [370, 196] on span "Send a new message" at bounding box center [385, 201] width 166 height 22
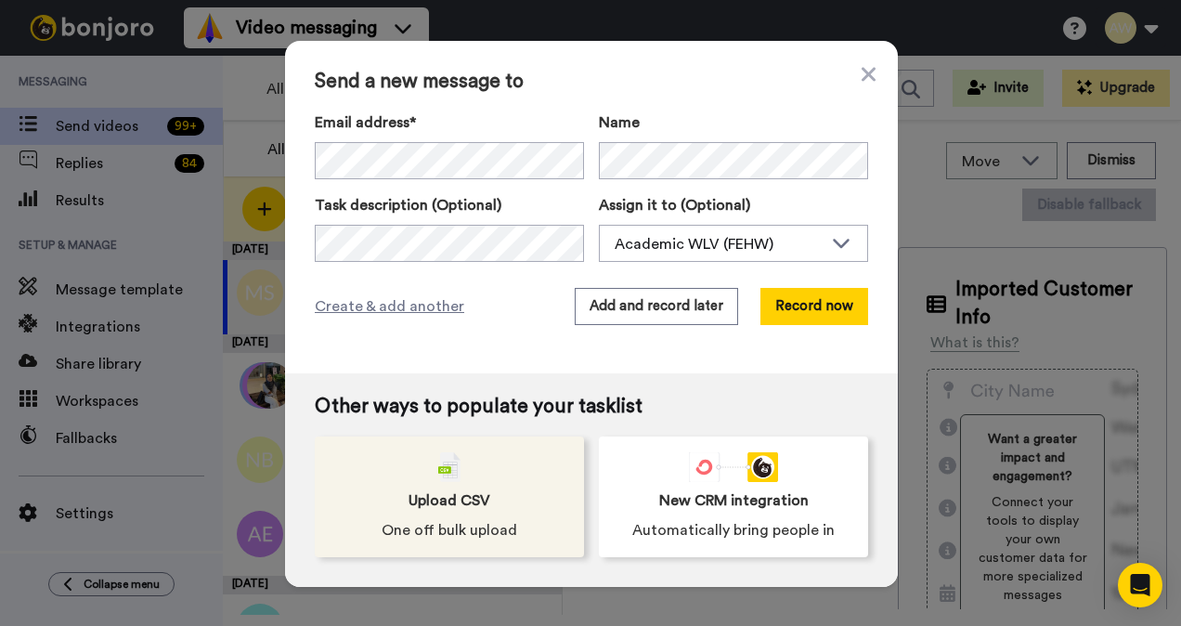
click at [444, 479] on img at bounding box center [449, 467] width 22 height 30
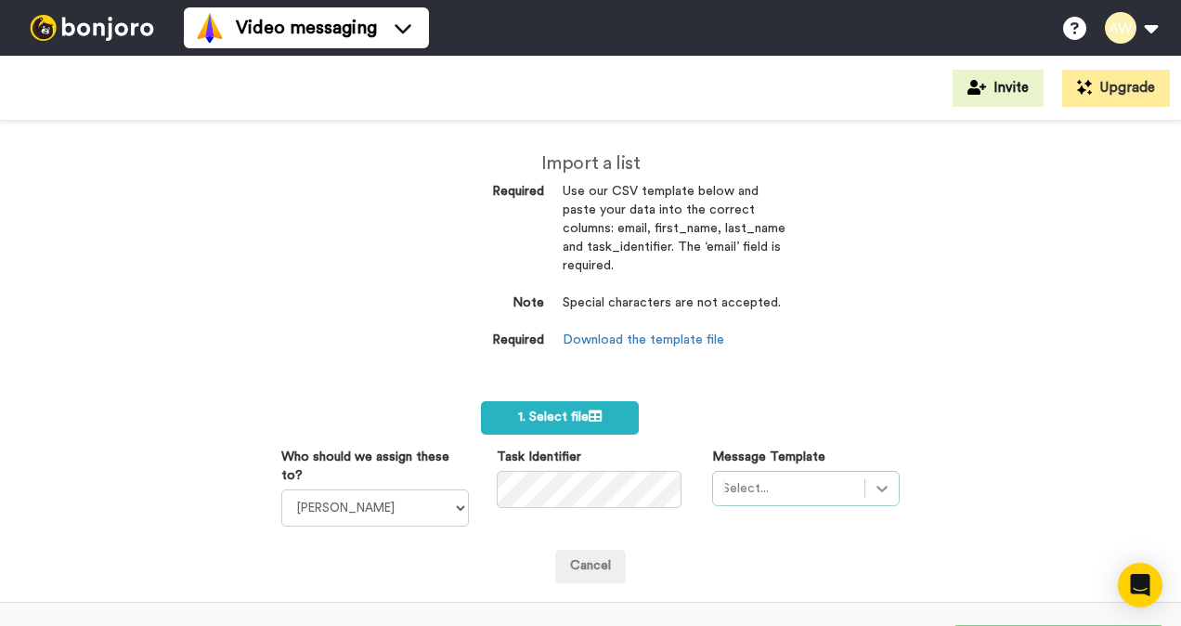
click at [860, 481] on div "Select..." at bounding box center [806, 488] width 188 height 35
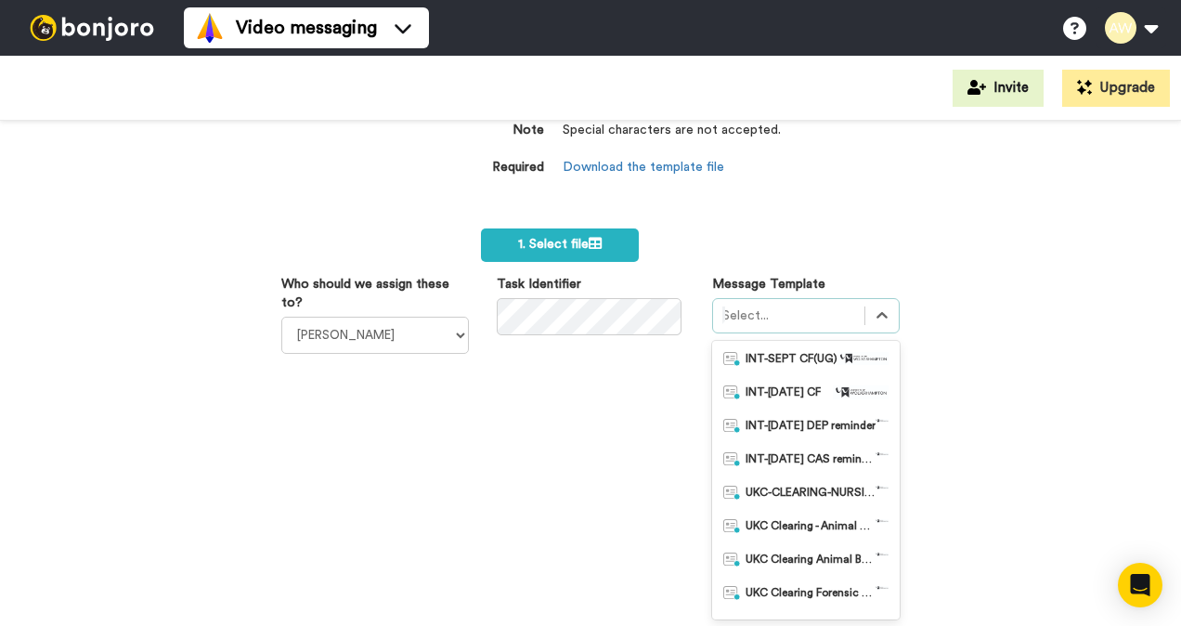
scroll to position [279, 0]
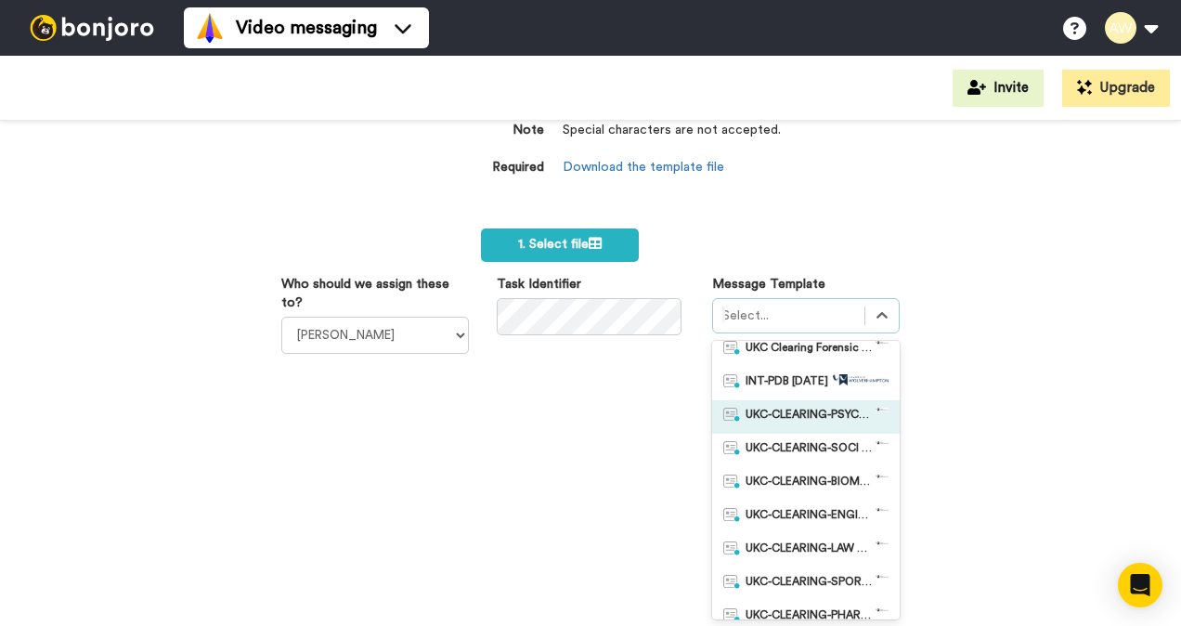
click at [823, 415] on span "UKC-CLEARING-PSYCHOLOGY OFFER NO RESPONSE" at bounding box center [811, 417] width 130 height 19
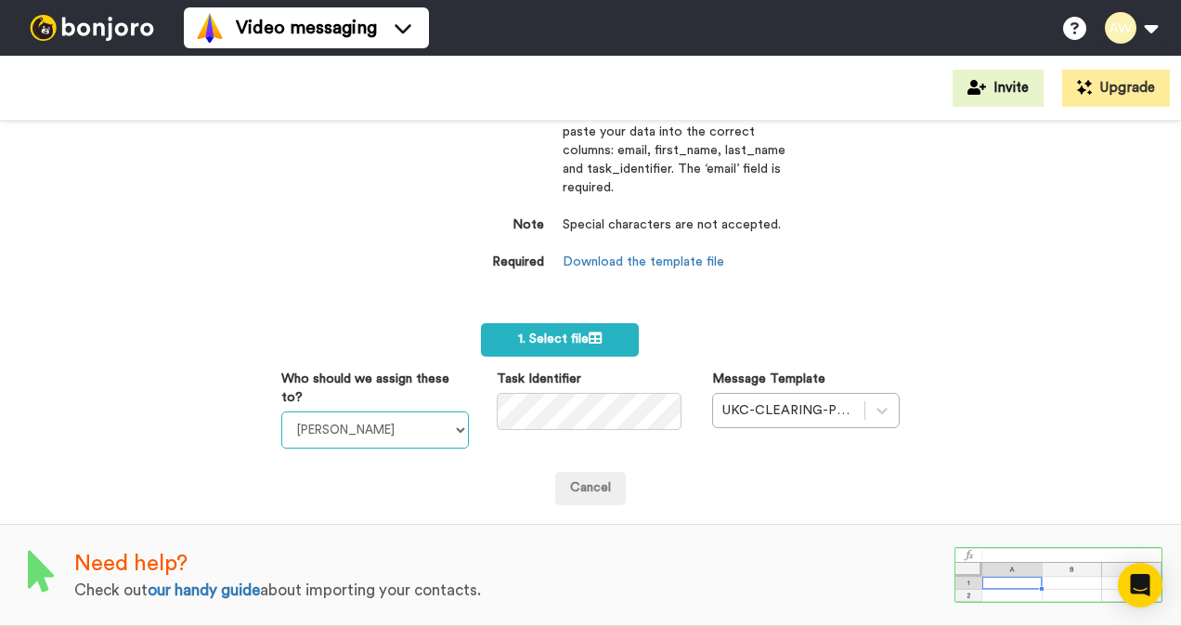
click at [439, 429] on select "[PERSON_NAME] [PERSON_NAME] WLV Academic (FSE) [PERSON_NAME] Ademokoya UK Recru…" at bounding box center [375, 429] width 188 height 37
select select "893d32a1-1eca-438f-900e-e073b28e2bc9"
click at [281, 411] on select "[PERSON_NAME] [PERSON_NAME] WLV Academic (FSE) [PERSON_NAME] Ademokoya UK Recru…" at bounding box center [375, 429] width 188 height 37
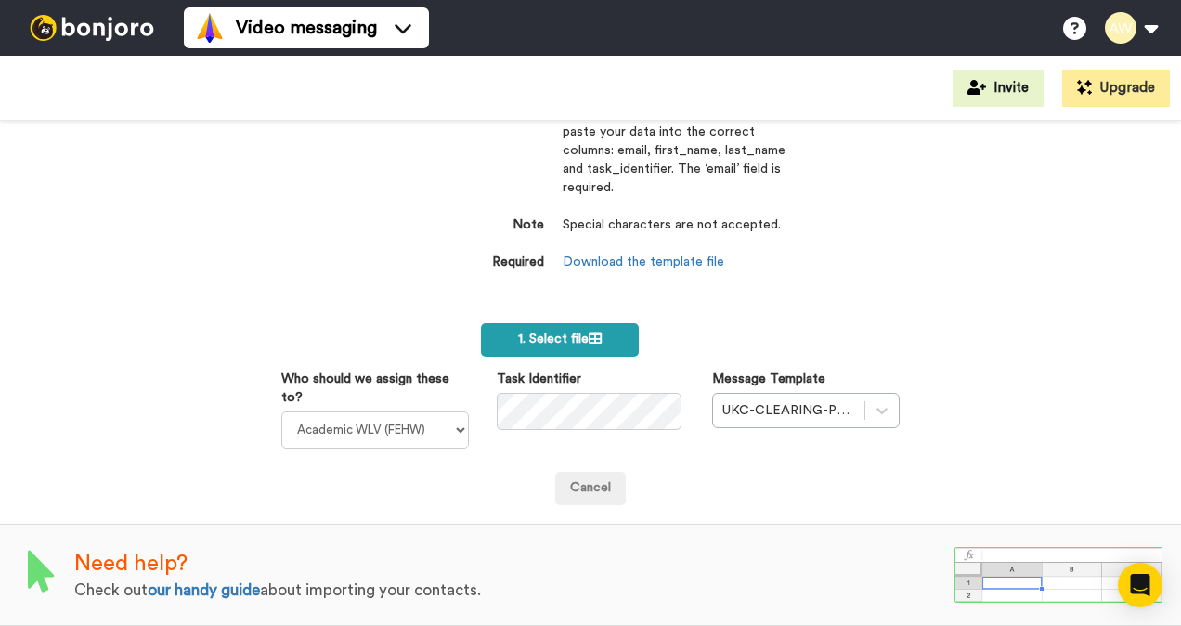
click at [579, 332] on span "1. Select file" at bounding box center [560, 338] width 84 height 13
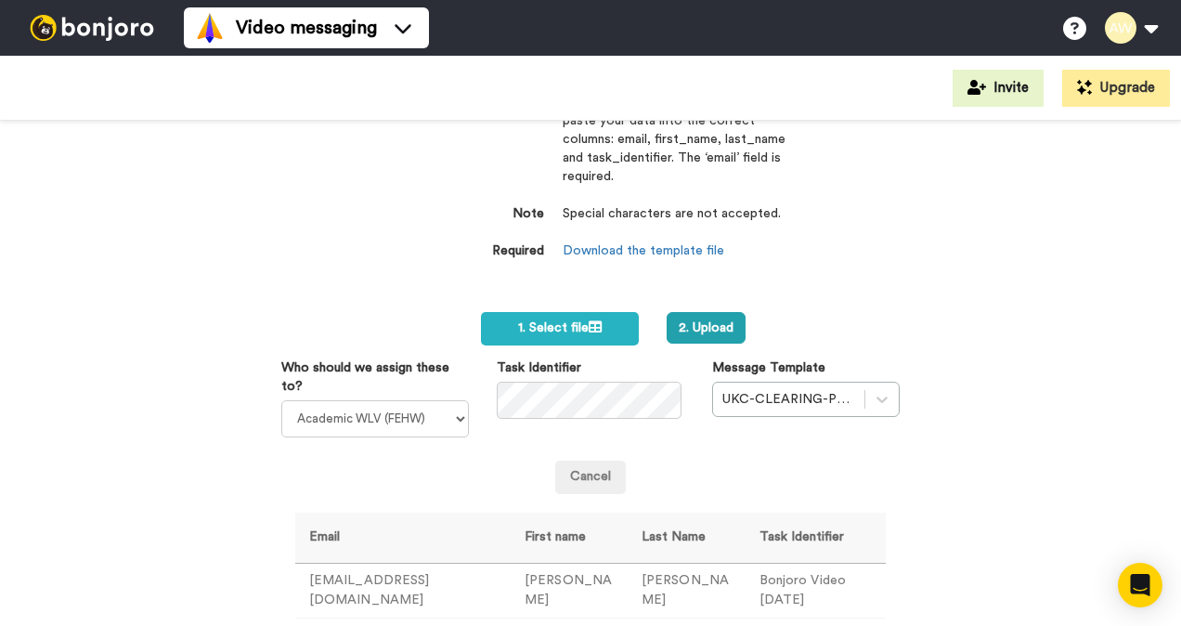
scroll to position [275, 0]
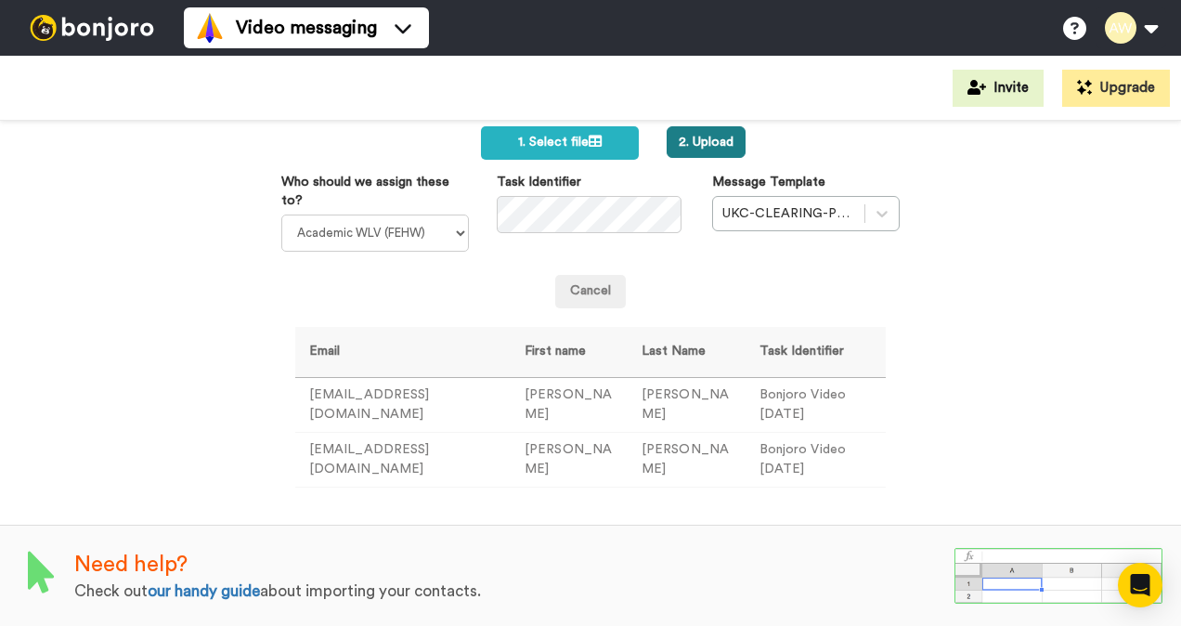
click at [721, 141] on button "2. Upload" at bounding box center [706, 142] width 79 height 32
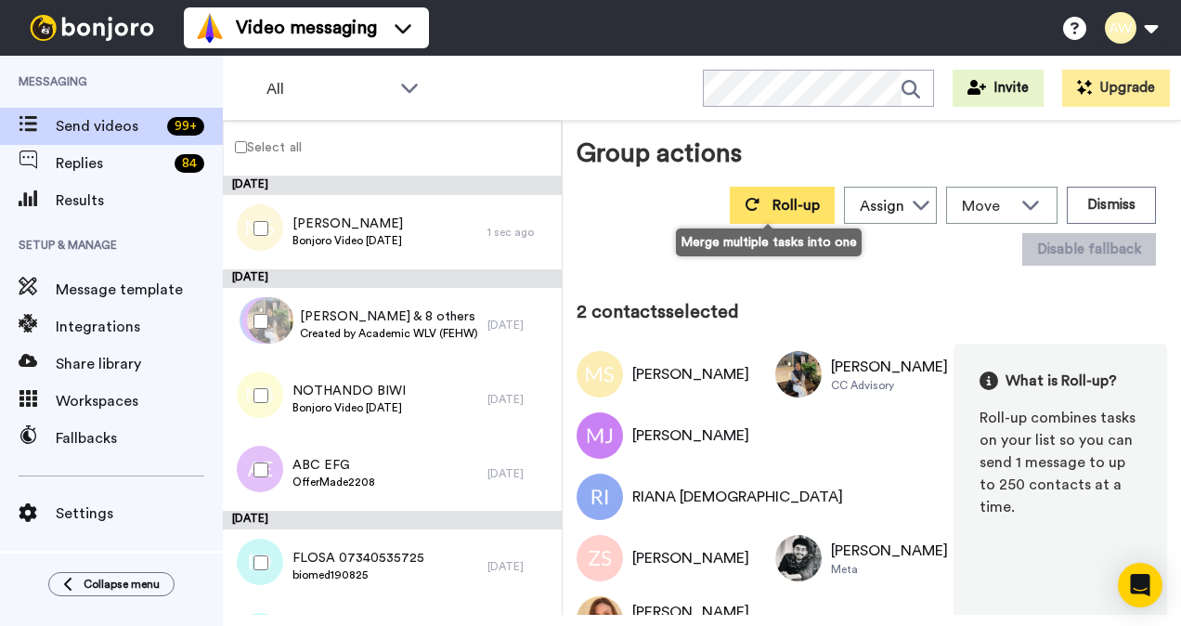
click at [785, 211] on span "Roll-up" at bounding box center [795, 205] width 47 height 15
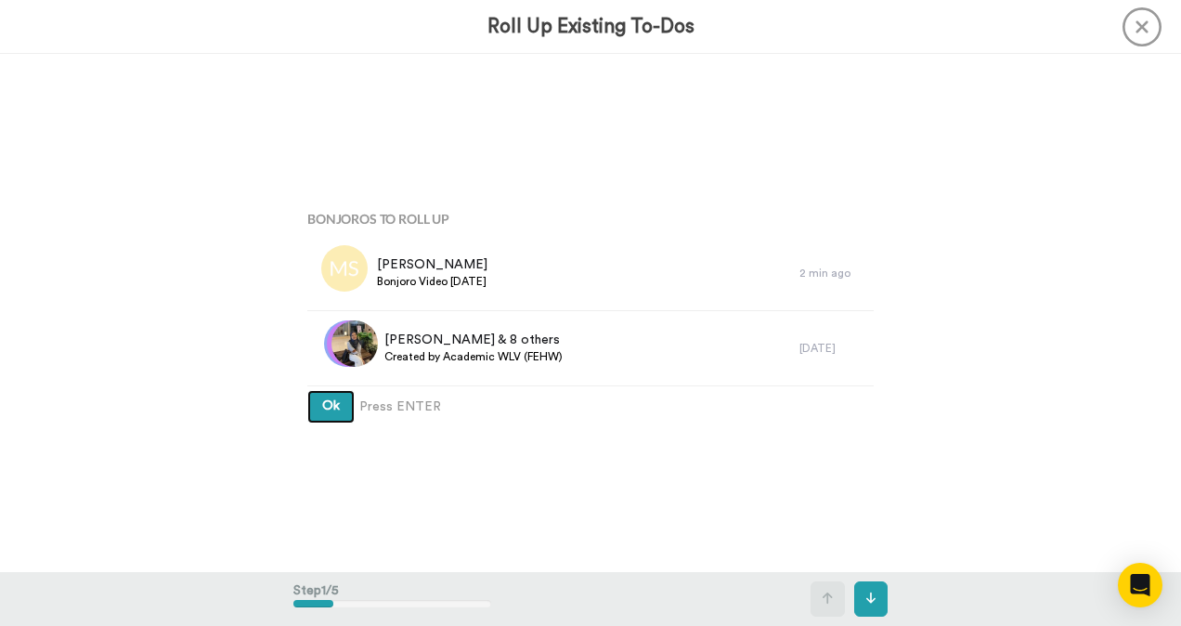
click at [331, 415] on button "Ok" at bounding box center [330, 406] width 47 height 33
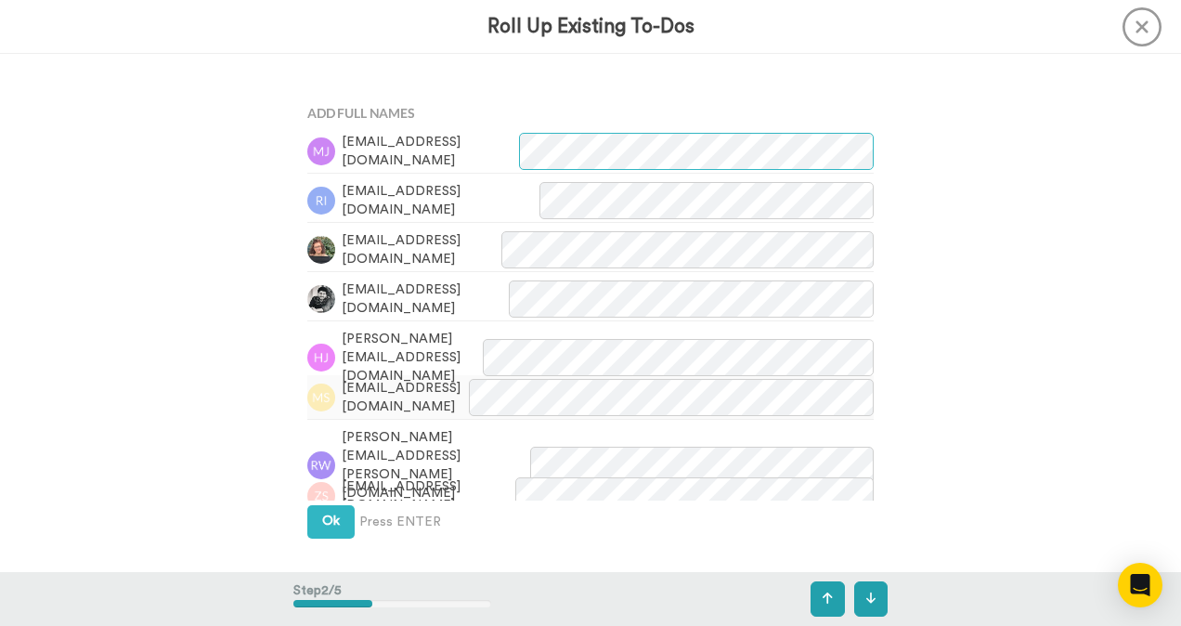
scroll to position [518, 0]
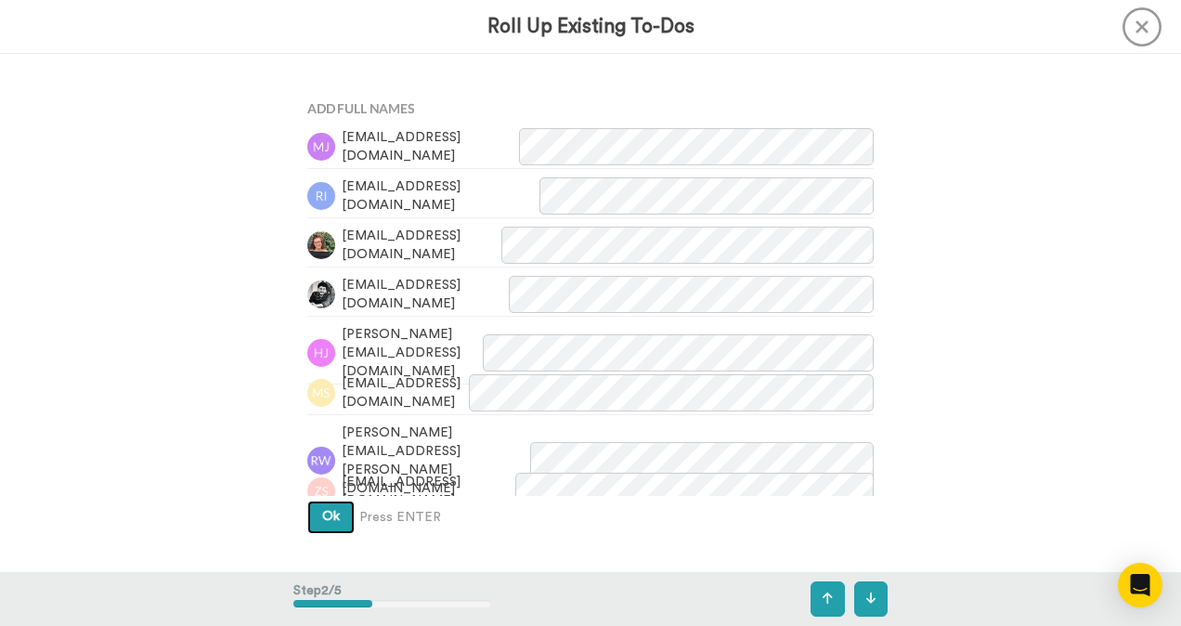
click at [330, 518] on span "Ok" at bounding box center [331, 516] width 18 height 13
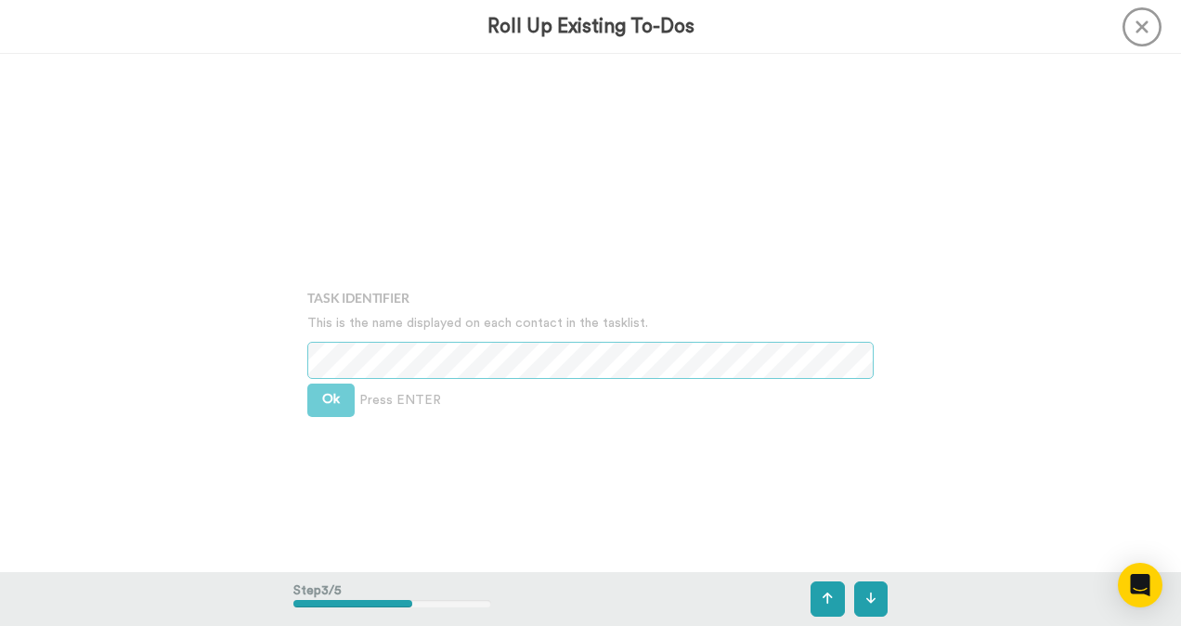
scroll to position [1036, 0]
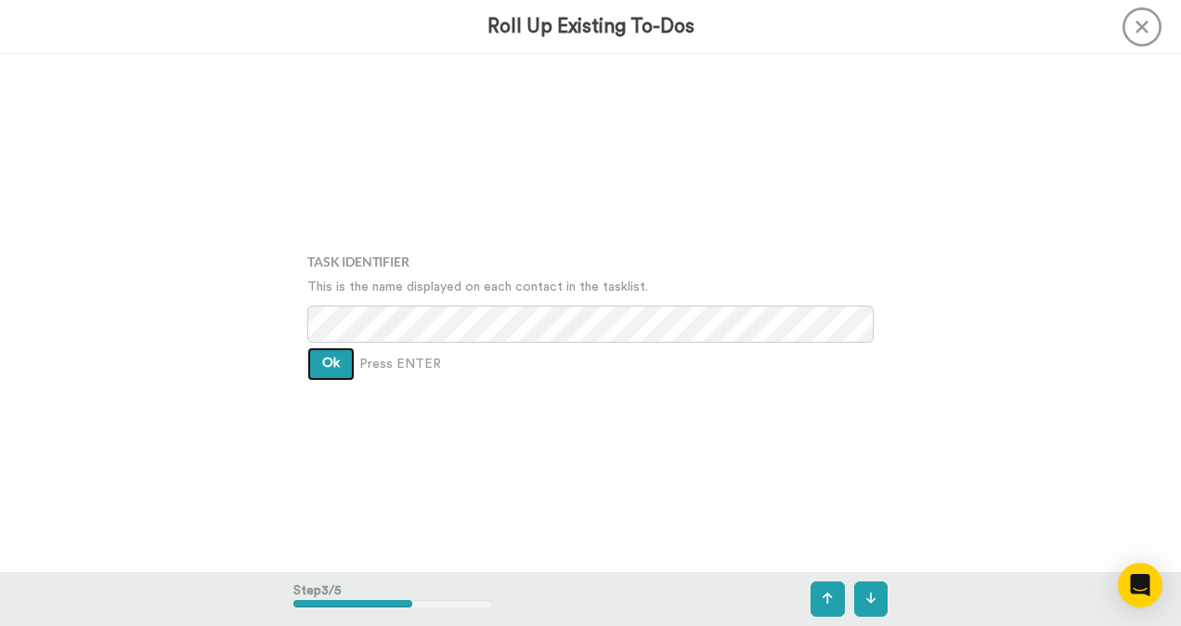
click at [327, 369] on span "Ok" at bounding box center [331, 363] width 18 height 13
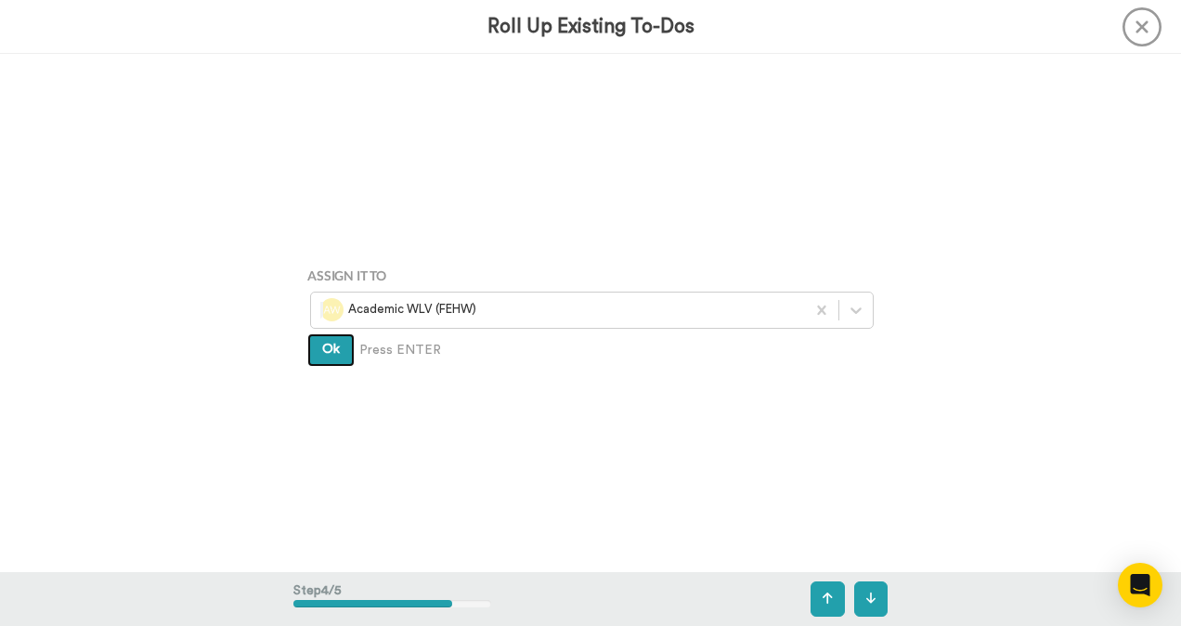
click at [334, 351] on button "Ok" at bounding box center [330, 349] width 47 height 33
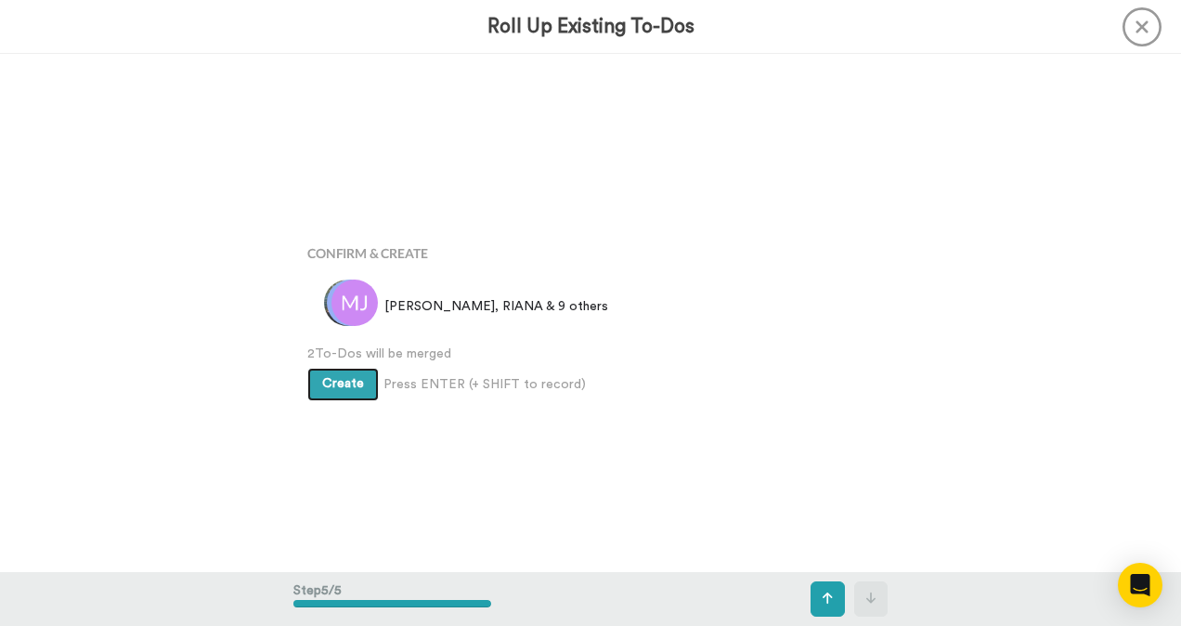
scroll to position [2072, 0]
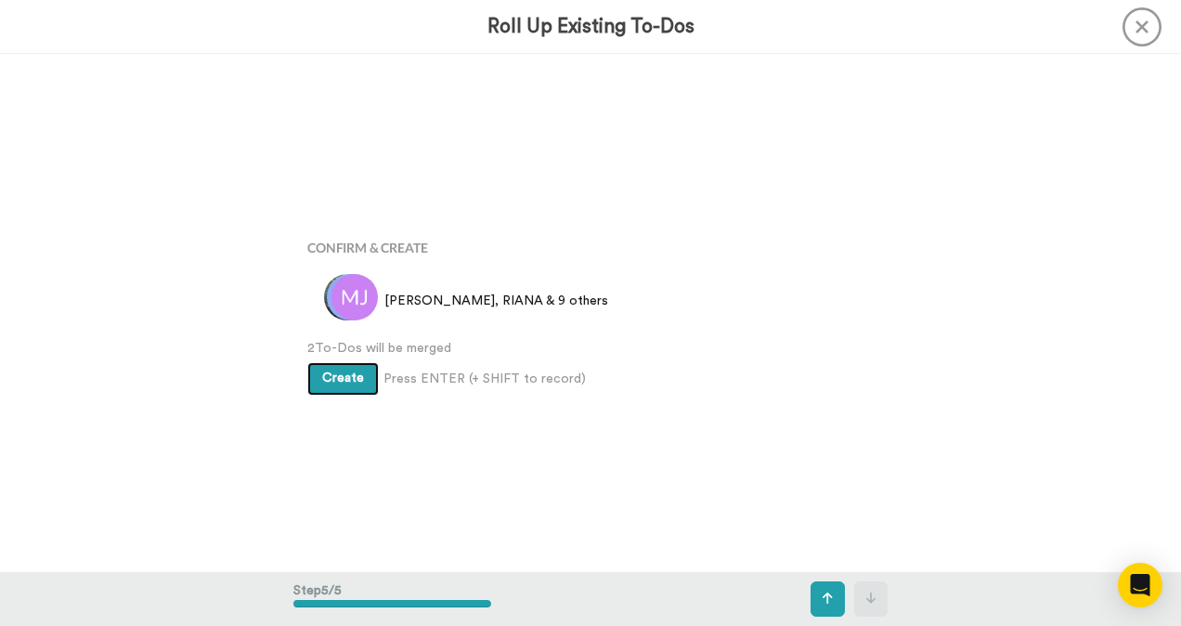
click at [356, 379] on span "Create" at bounding box center [343, 377] width 42 height 13
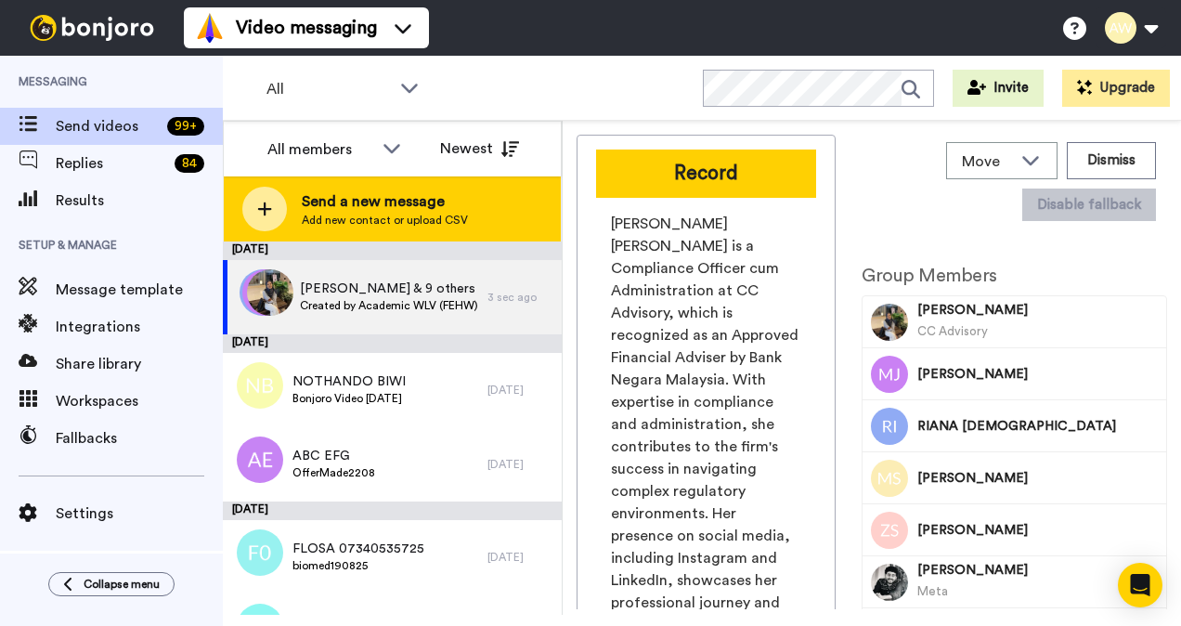
click at [371, 208] on span "Send a new message" at bounding box center [385, 201] width 166 height 22
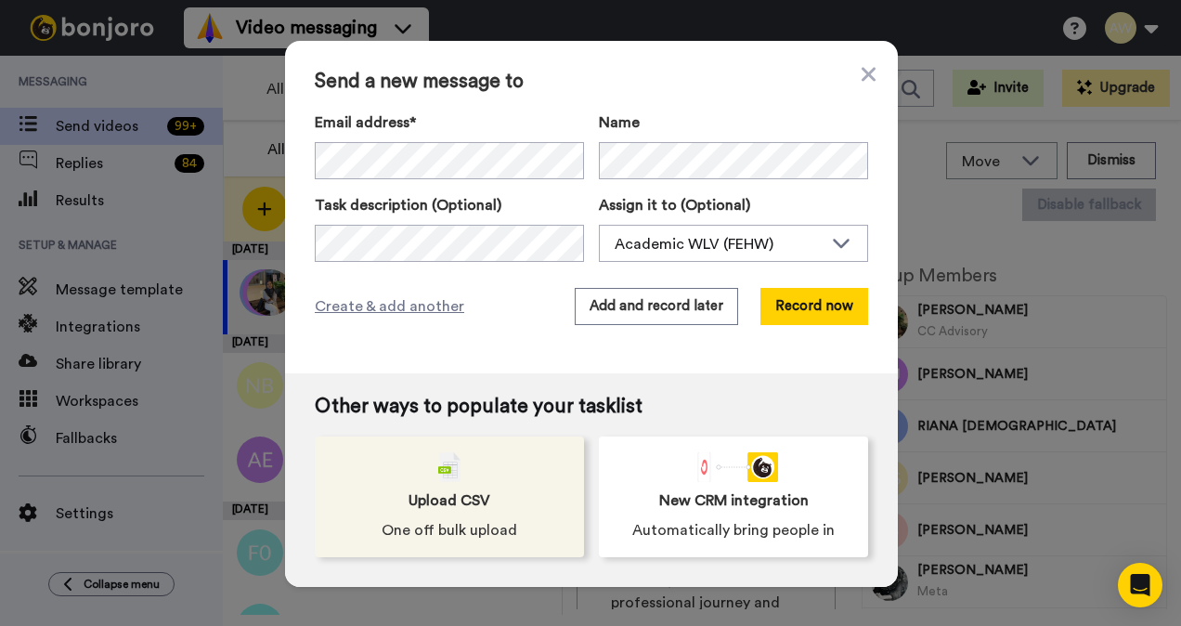
click at [472, 479] on div "Upload CSV One off bulk upload" at bounding box center [449, 496] width 269 height 121
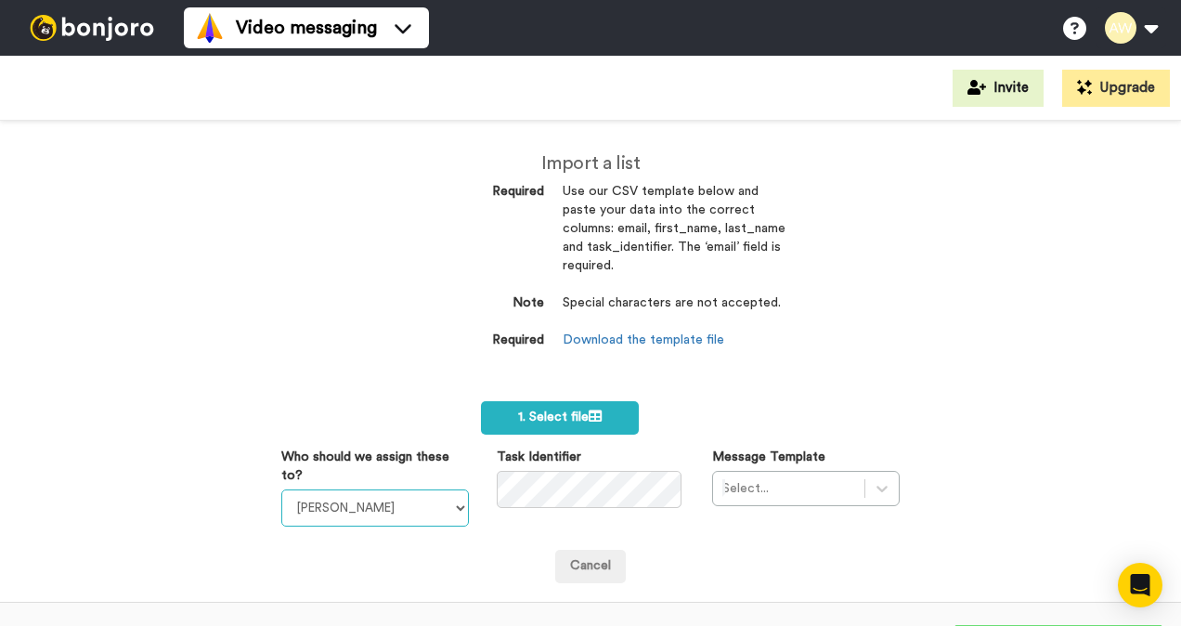
click at [414, 514] on select "[PERSON_NAME] [PERSON_NAME] WLV Academic (FSE) [PERSON_NAME] Ademokoya UK Recru…" at bounding box center [375, 507] width 188 height 37
select select "893d32a1-1eca-438f-900e-e073b28e2bc9"
click at [281, 489] on select "[PERSON_NAME] [PERSON_NAME] WLV Academic (FSE) [PERSON_NAME] Ademokoya UK Recru…" at bounding box center [375, 507] width 188 height 37
click at [871, 492] on div "Select..." at bounding box center [806, 488] width 188 height 35
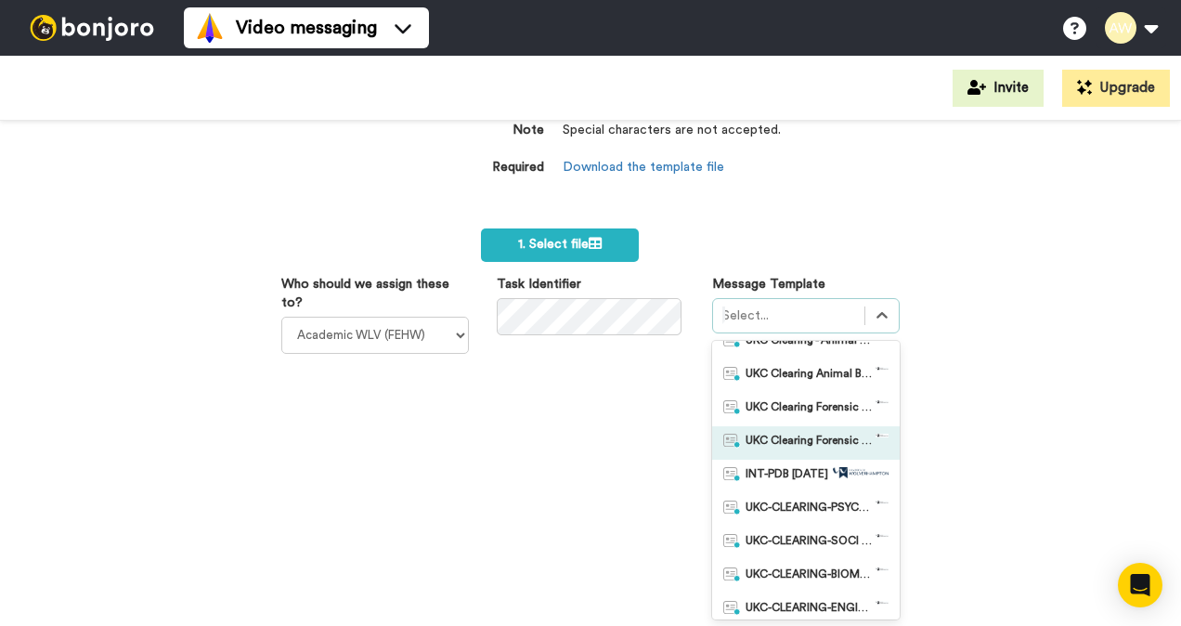
scroll to position [279, 0]
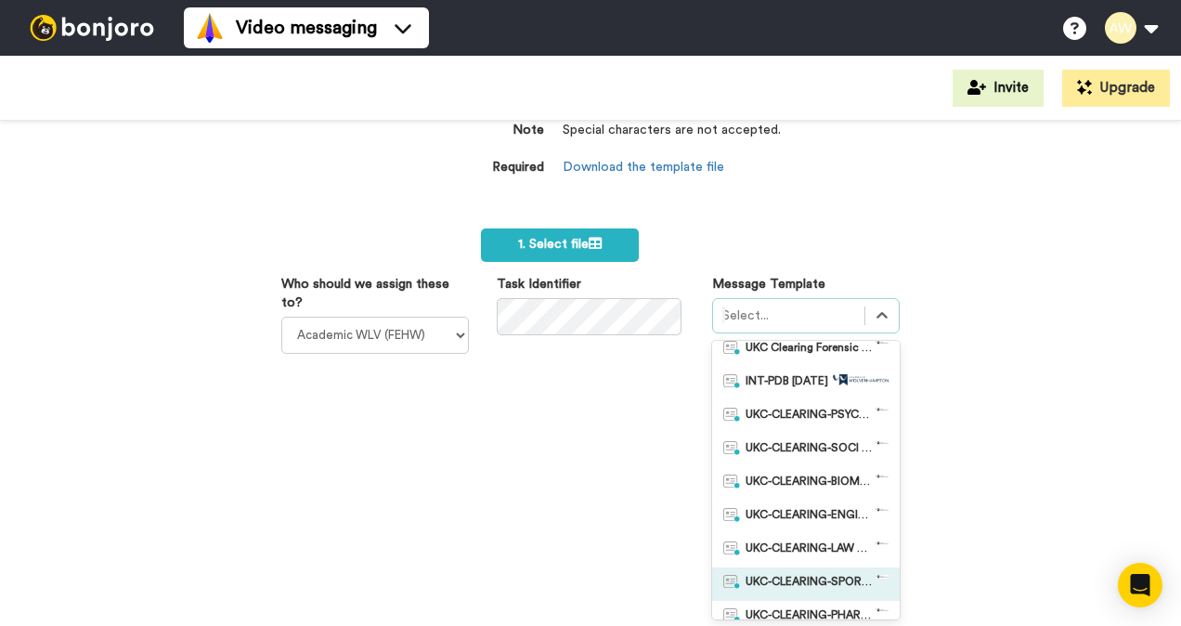
click at [835, 588] on span "UKC-CLEARING-SPORT OFFER NO RESPONSE" at bounding box center [811, 584] width 130 height 19
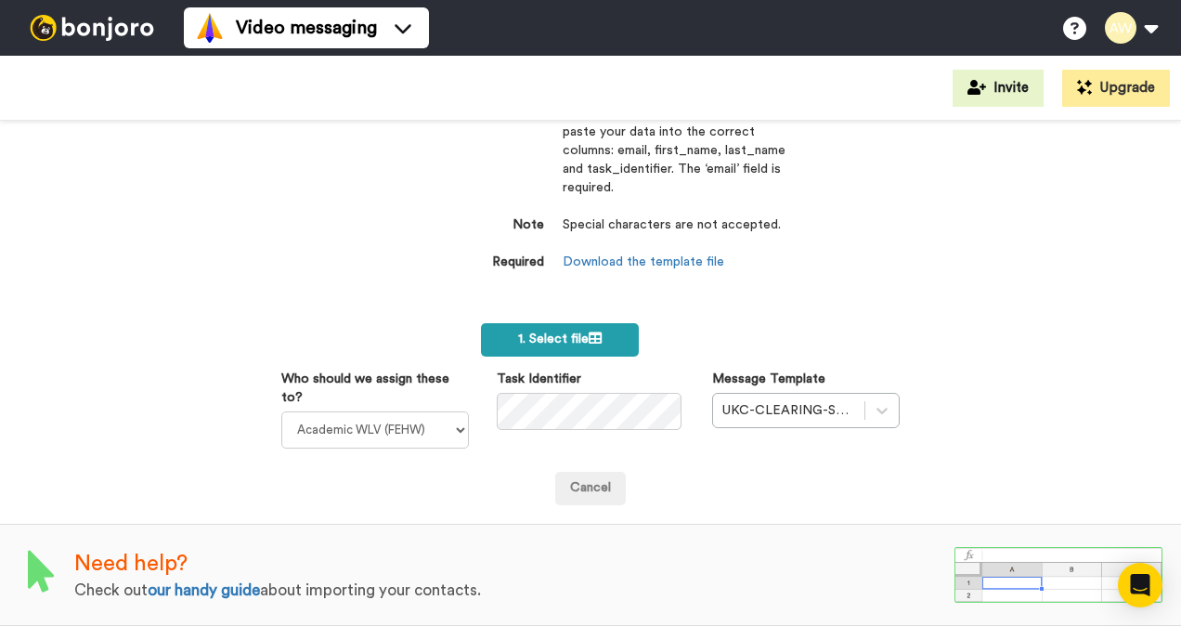
click at [580, 334] on label "1. Select file" at bounding box center [560, 339] width 158 height 33
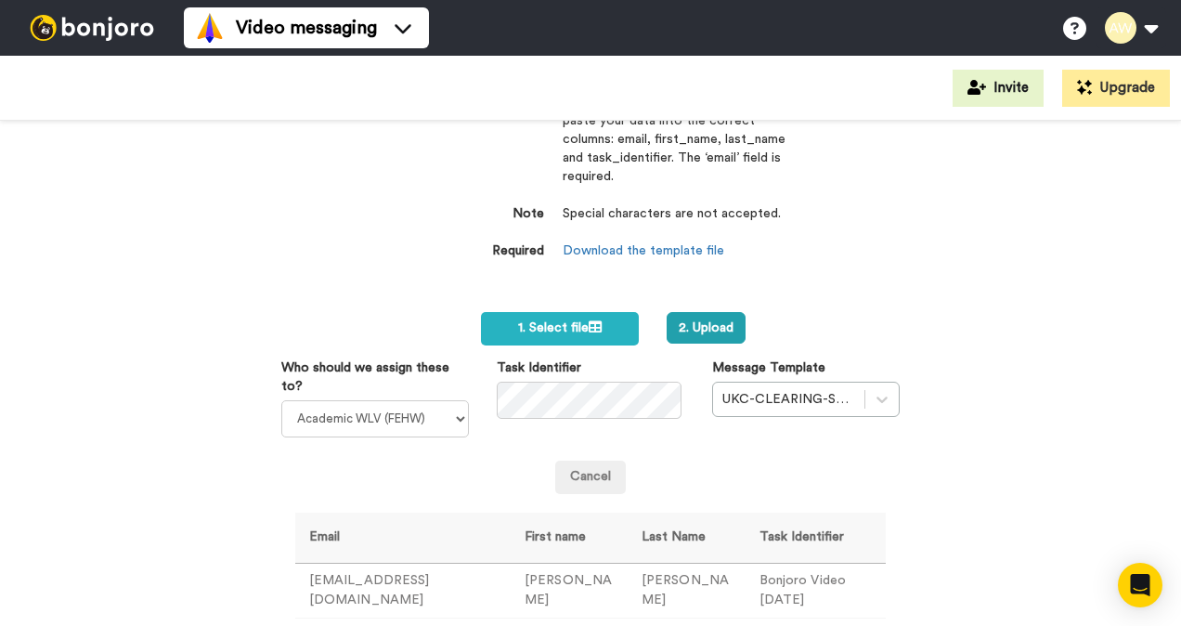
scroll to position [279, 0]
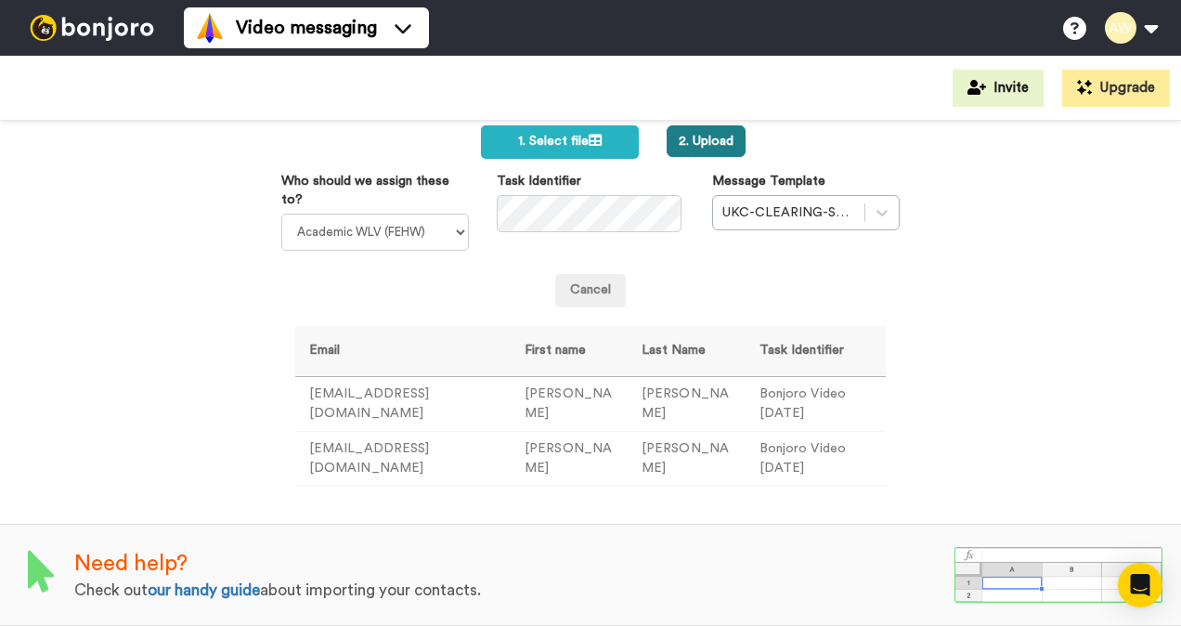
click at [705, 136] on button "2. Upload" at bounding box center [706, 141] width 79 height 32
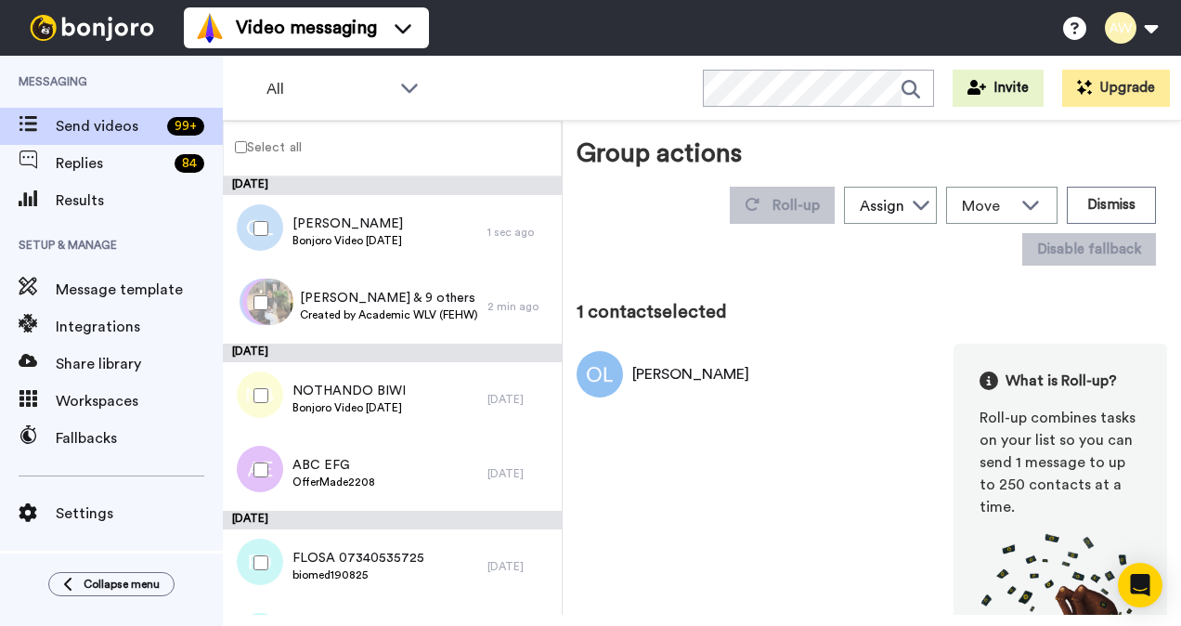
click at [805, 425] on div "OLIVER LLOYD What is Roll-up? Roll-up combines tasks on your list so you can se…" at bounding box center [872, 514] width 591 height 340
click at [709, 432] on div "OLIVER LLOYD What is Roll-up? Roll-up combines tasks on your list so you can se…" at bounding box center [872, 514] width 591 height 340
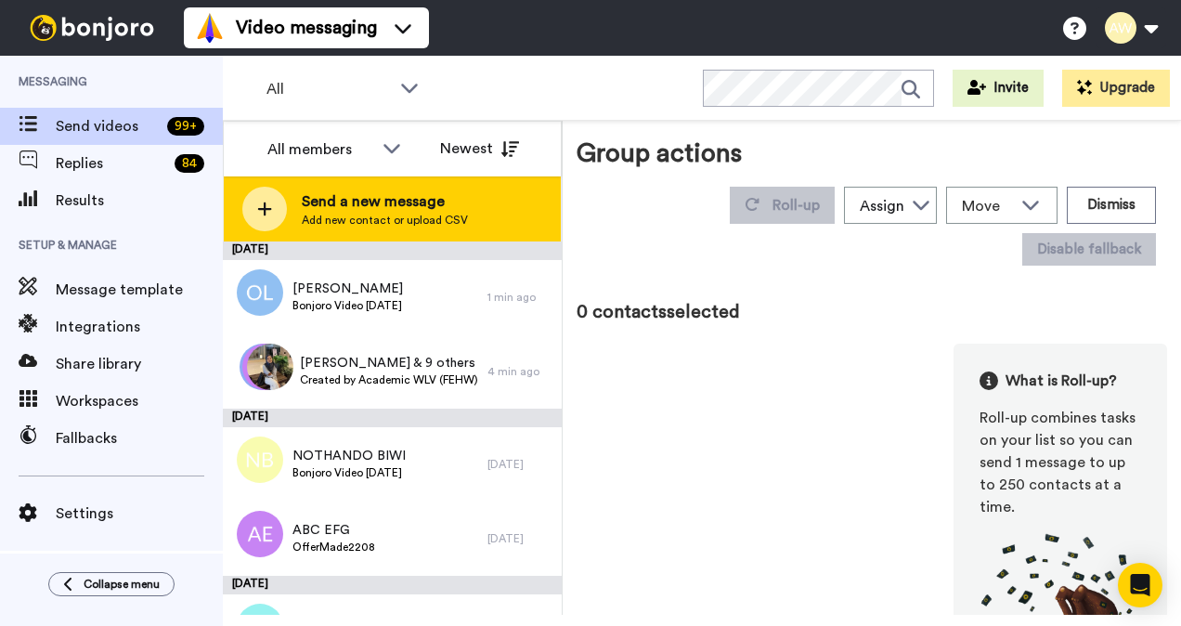
click at [332, 195] on span "Send a new message" at bounding box center [385, 201] width 166 height 22
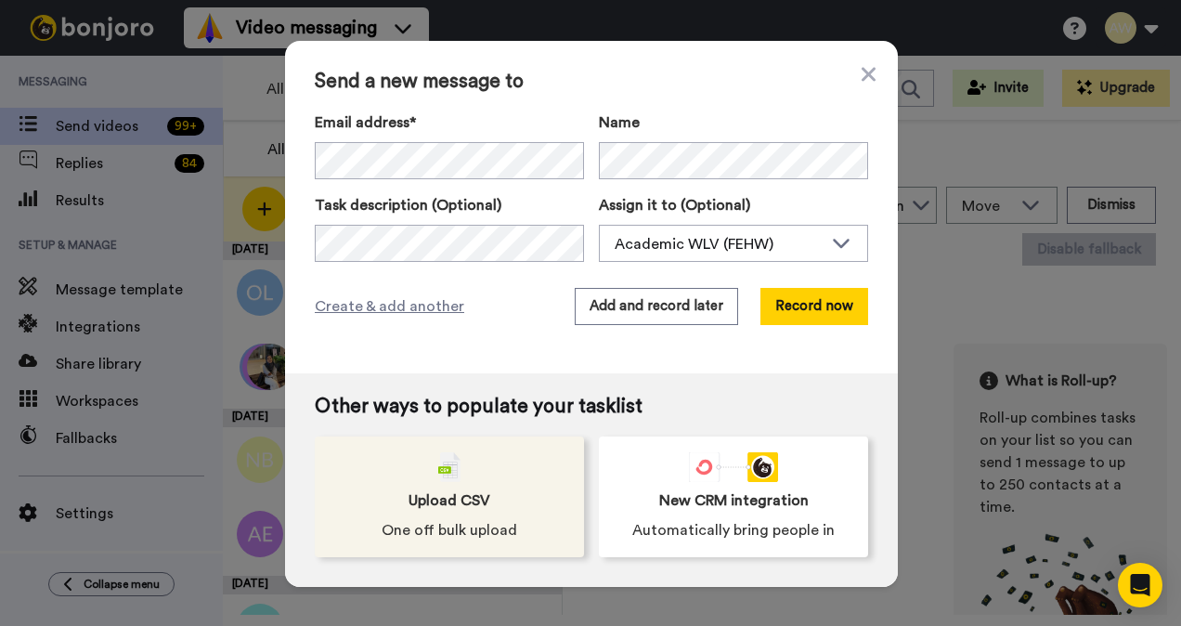
click at [472, 478] on div "Upload CSV One off bulk upload" at bounding box center [449, 496] width 269 height 121
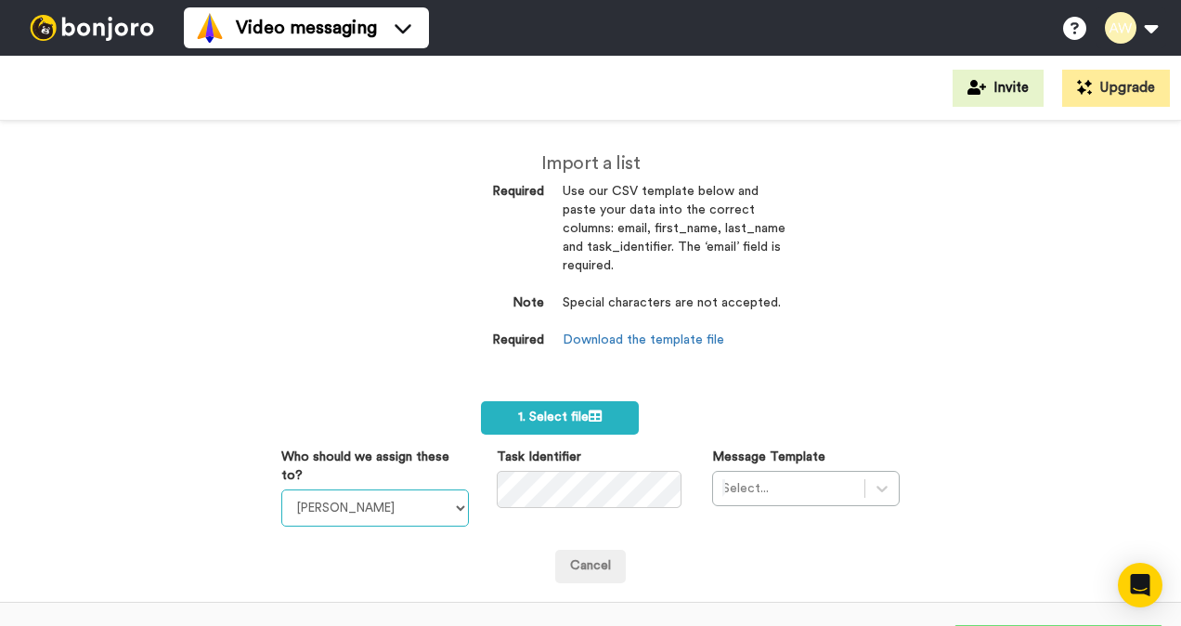
click at [451, 513] on select "Laura Wright Amarjit Duggal WLV Academic (FSE) Divandra Birla Bolutife Ademokoy…" at bounding box center [375, 507] width 188 height 37
select select "893d32a1-1eca-438f-900e-e073b28e2bc9"
click at [281, 489] on select "Laura Wright Amarjit Duggal WLV Academic (FSE) Divandra Birla Bolutife Ademokoy…" at bounding box center [375, 507] width 188 height 37
click at [876, 481] on div "Select..." at bounding box center [806, 488] width 188 height 35
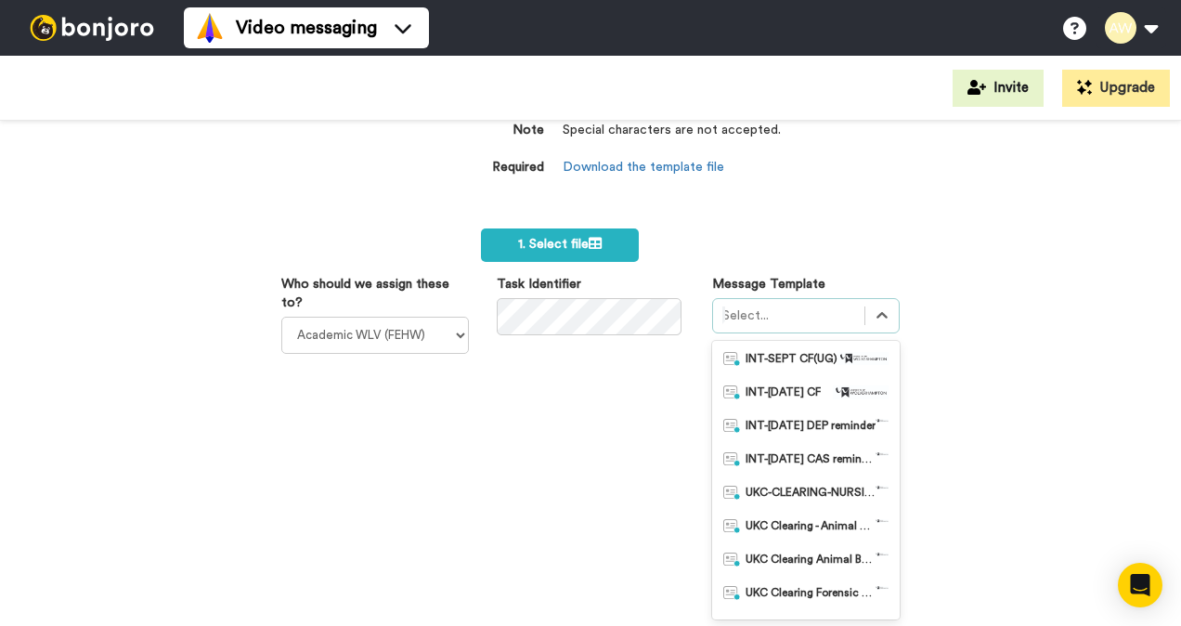
scroll to position [557, 0]
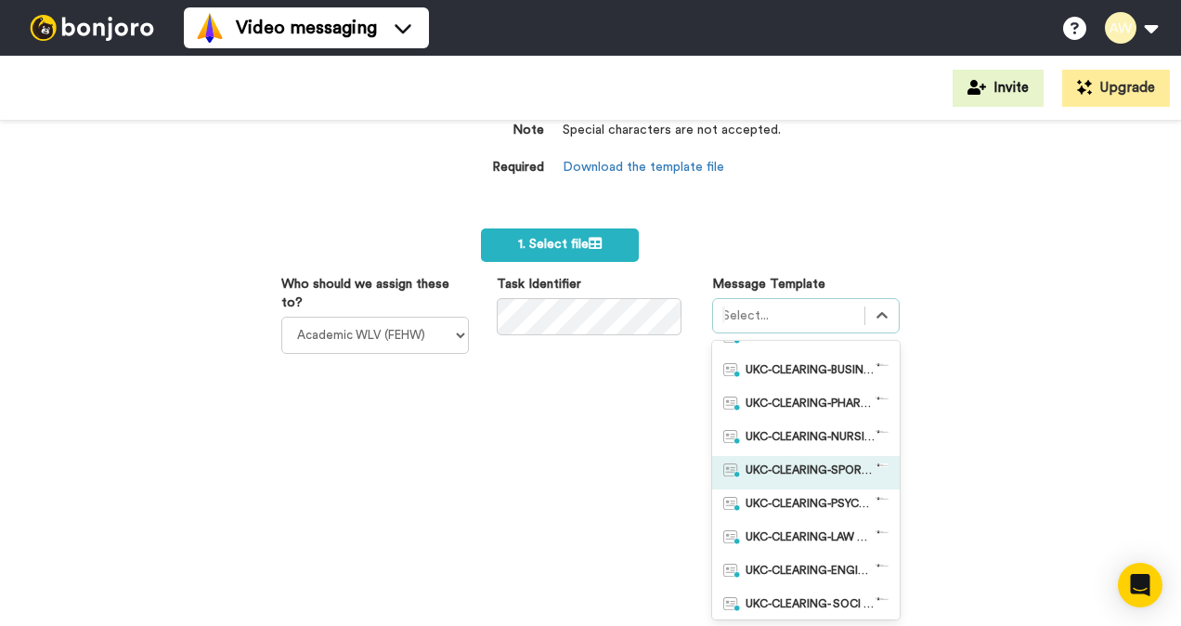
click at [813, 474] on span "UKC-CLEARING-SPORT OFFERS MADE" at bounding box center [811, 472] width 130 height 19
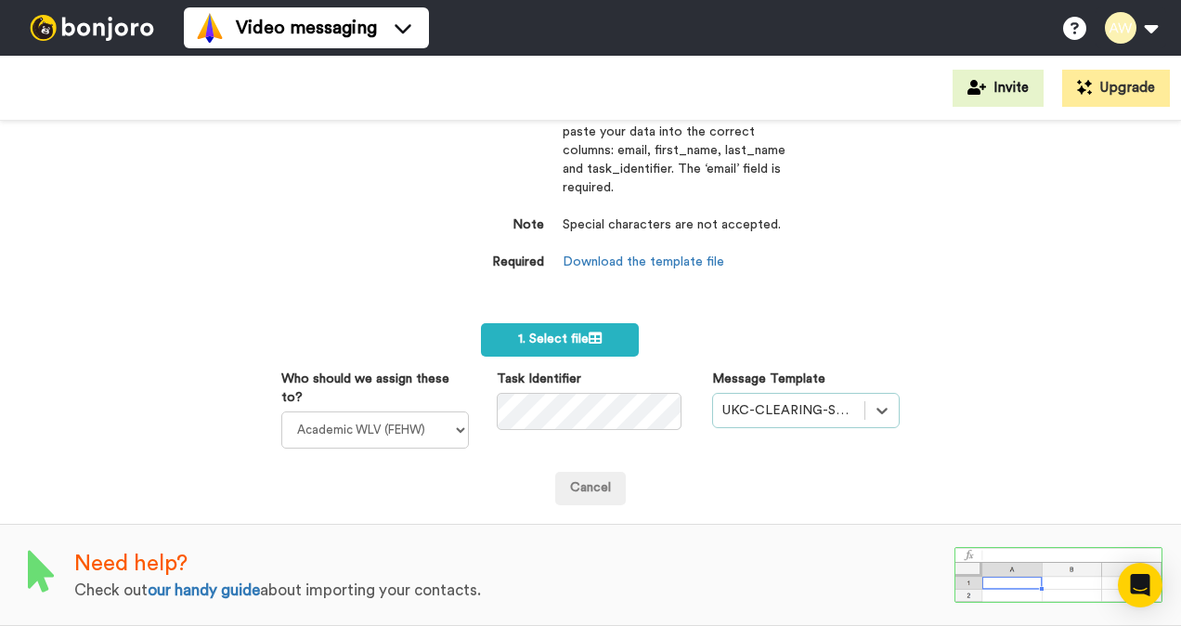
scroll to position [89, 0]
click at [607, 323] on label "1. Select file" at bounding box center [560, 339] width 158 height 33
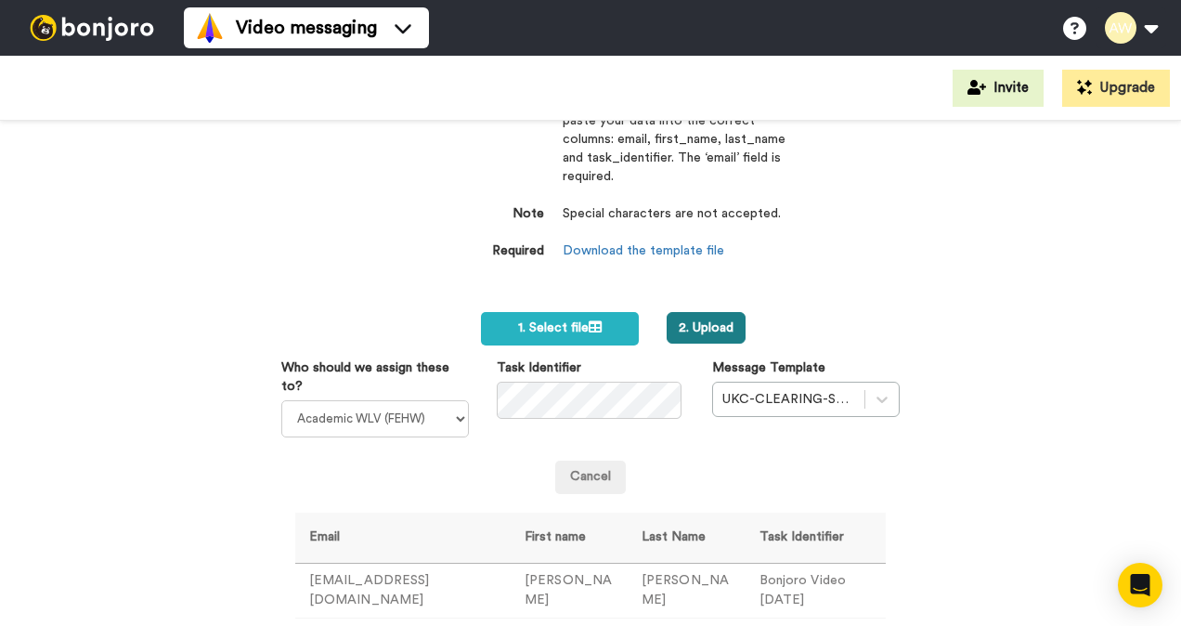
click at [707, 323] on button "2. Upload" at bounding box center [706, 328] width 79 height 32
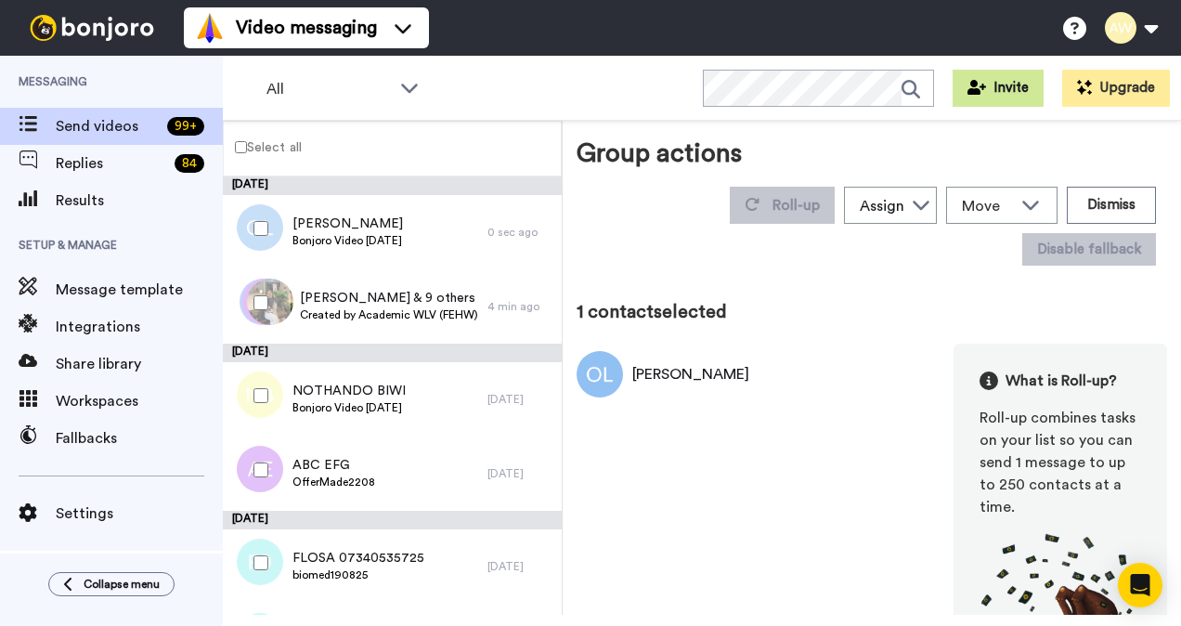
click at [1027, 87] on button "Invite" at bounding box center [998, 88] width 91 height 37
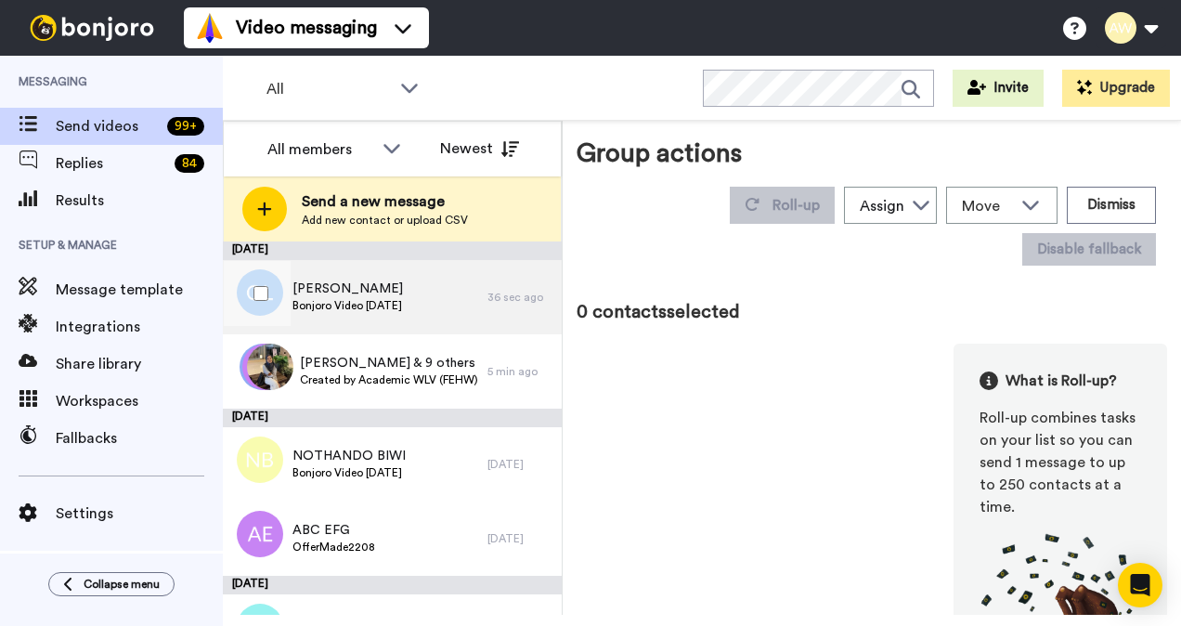
click at [306, 295] on span "[PERSON_NAME]" at bounding box center [347, 288] width 110 height 19
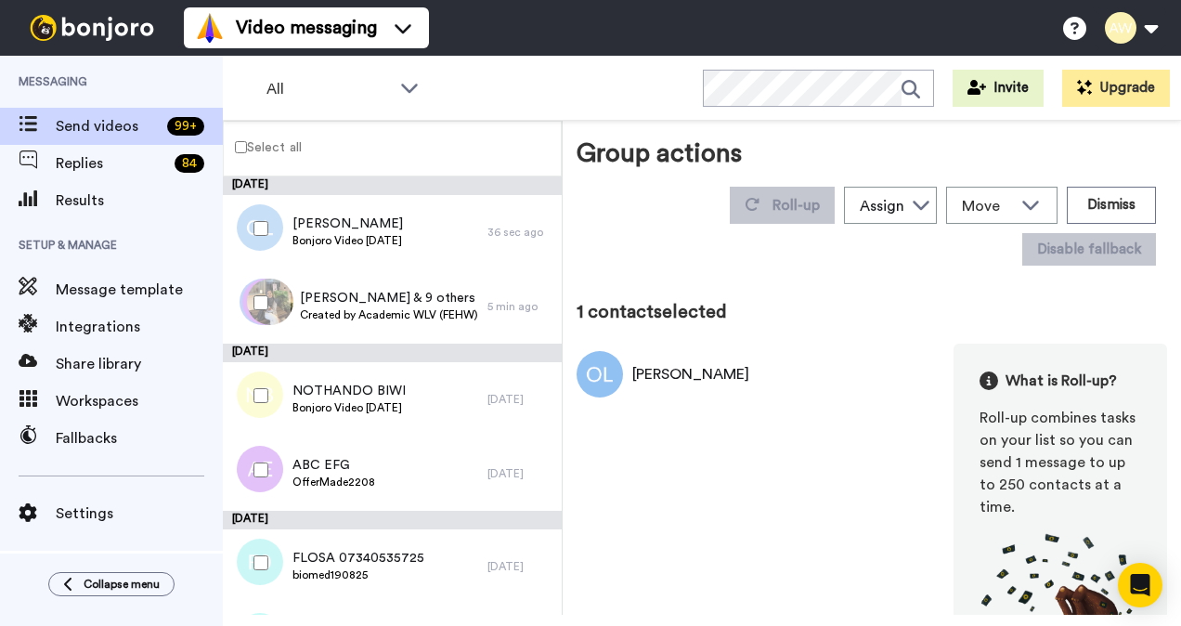
click at [695, 380] on div "[PERSON_NAME]" at bounding box center [690, 374] width 117 height 22
click at [917, 201] on div "Assign" at bounding box center [890, 206] width 91 height 37
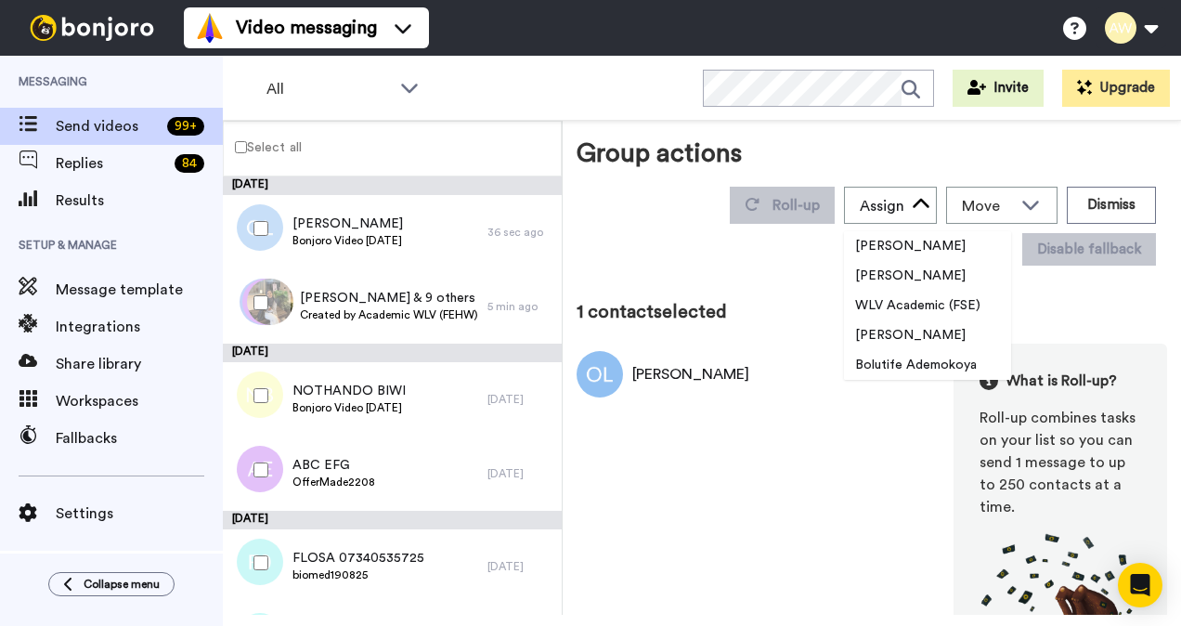
click at [848, 452] on div "OLIVER LLOYD What is Roll-up? Roll-up combines tasks on your list so you can se…" at bounding box center [872, 514] width 591 height 340
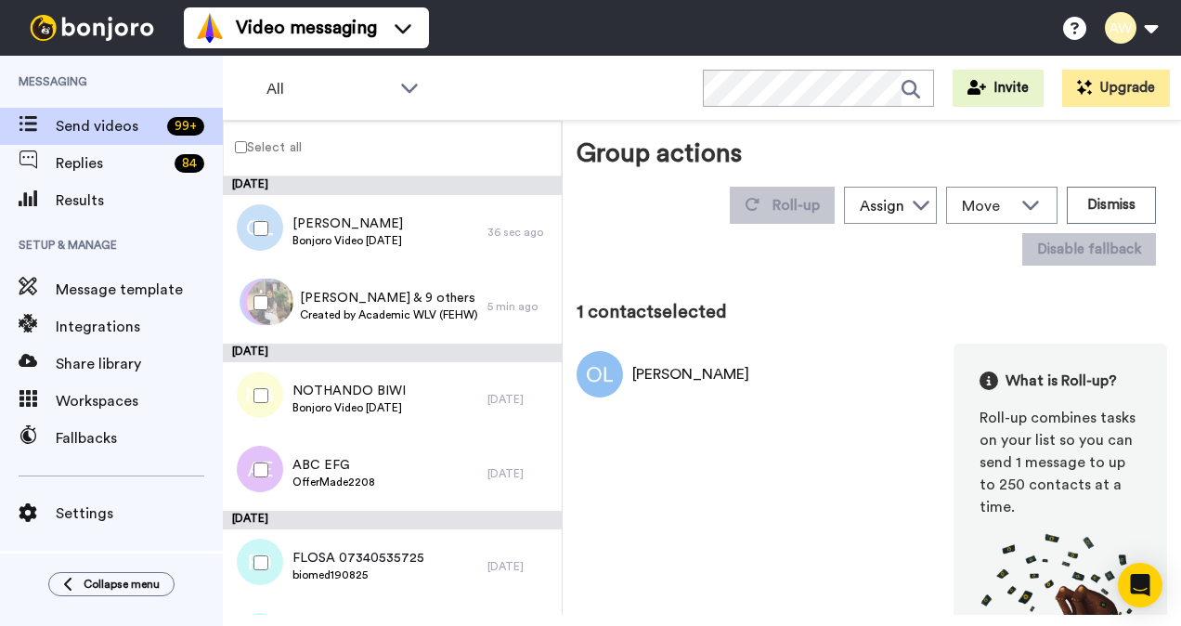
click at [726, 466] on div "OLIVER LLOYD What is Roll-up? Roll-up combines tasks on your list so you can se…" at bounding box center [872, 514] width 591 height 340
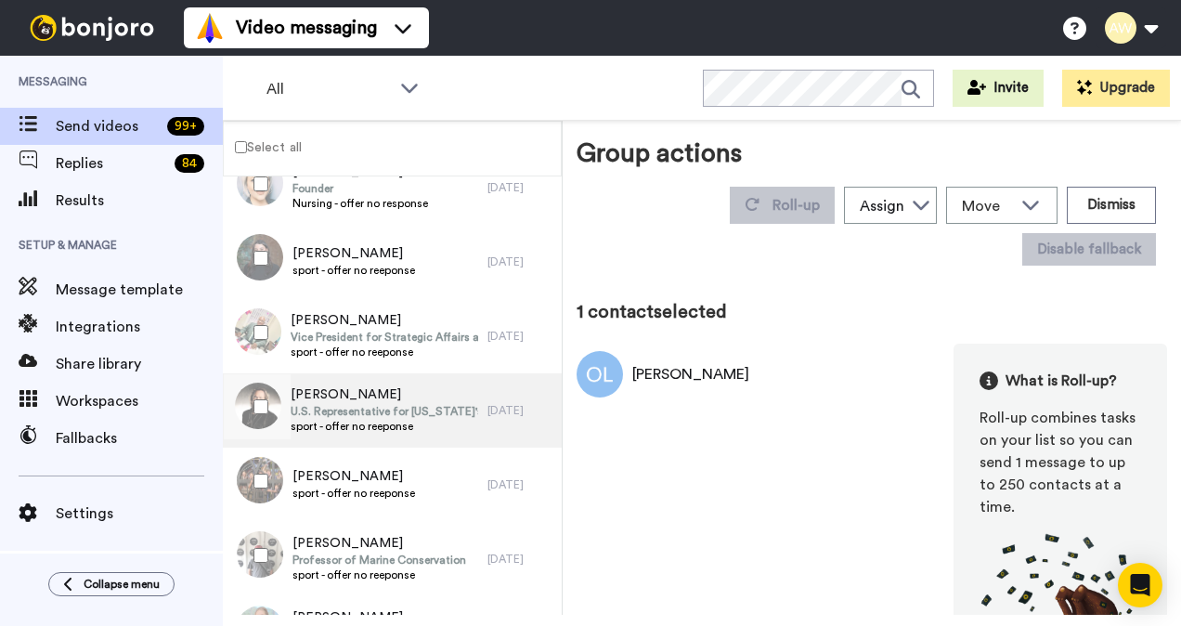
scroll to position [2886, 0]
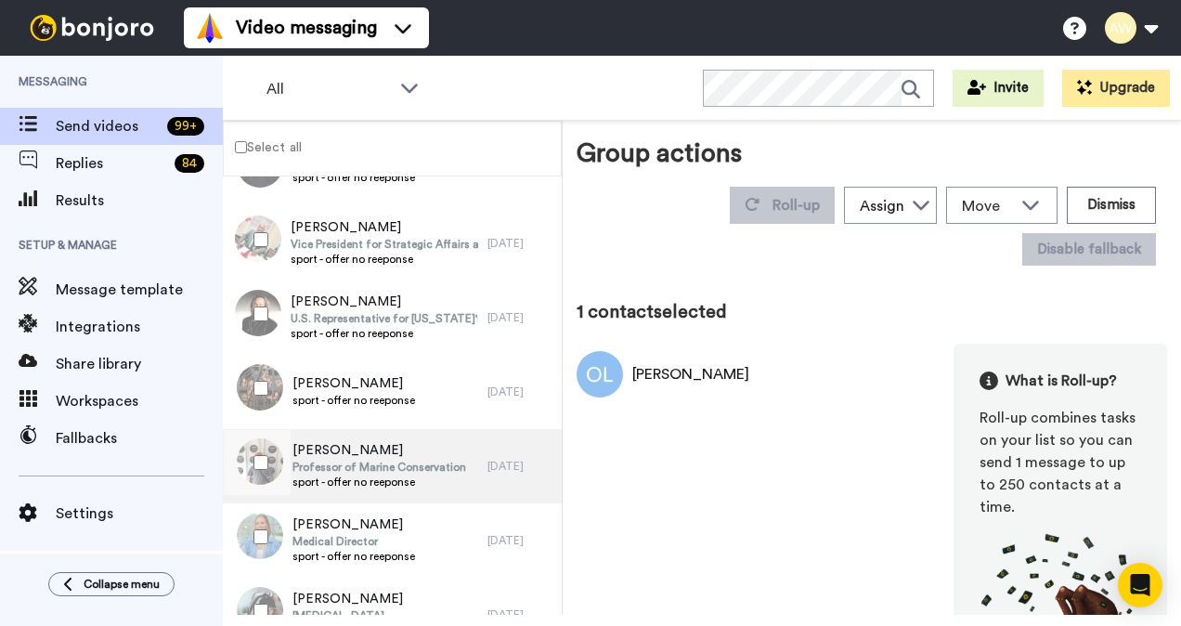
click at [302, 454] on span "[PERSON_NAME]" at bounding box center [379, 450] width 174 height 19
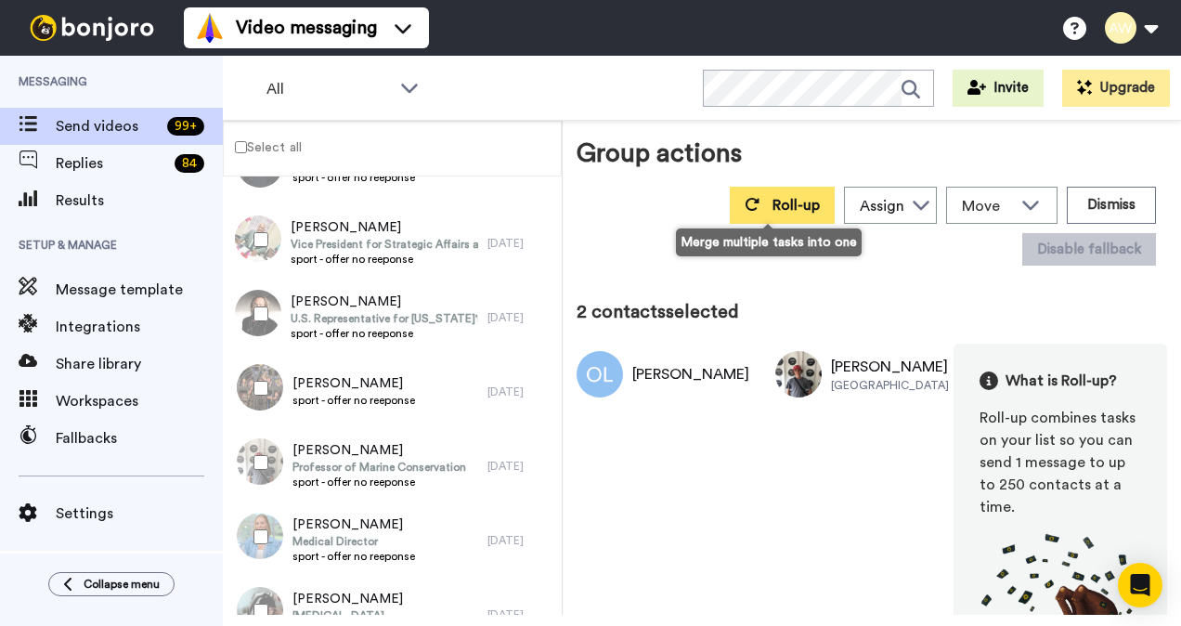
click at [776, 212] on span "Roll-up" at bounding box center [795, 205] width 47 height 15
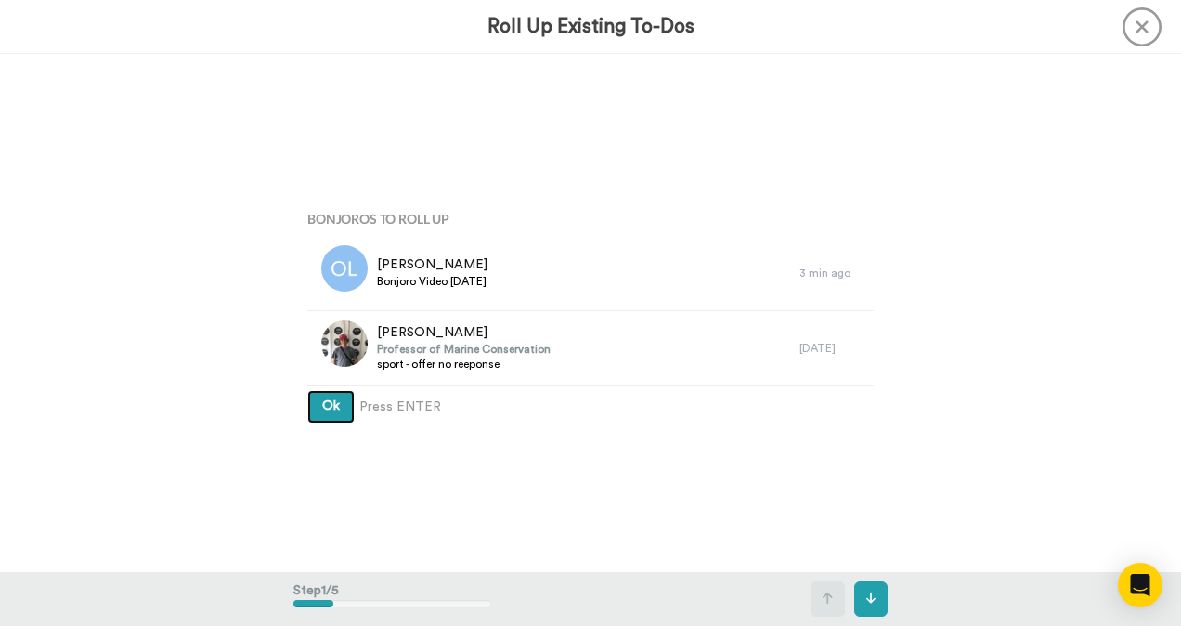
click at [326, 401] on span "Ok" at bounding box center [331, 405] width 18 height 13
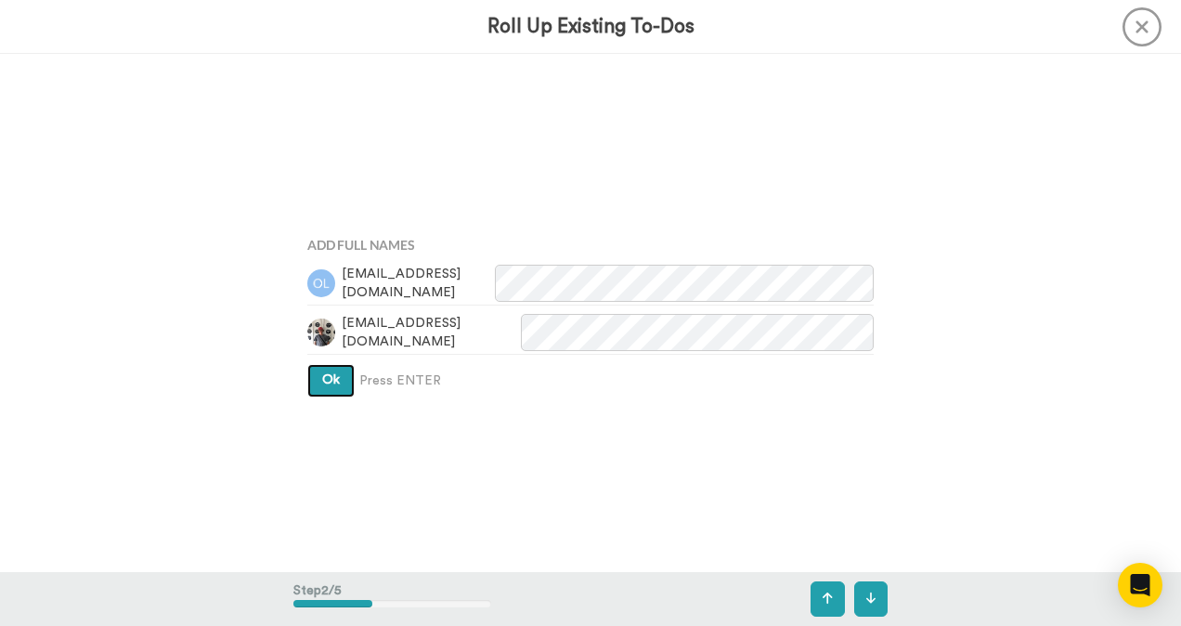
click at [333, 372] on button "Ok" at bounding box center [330, 380] width 47 height 33
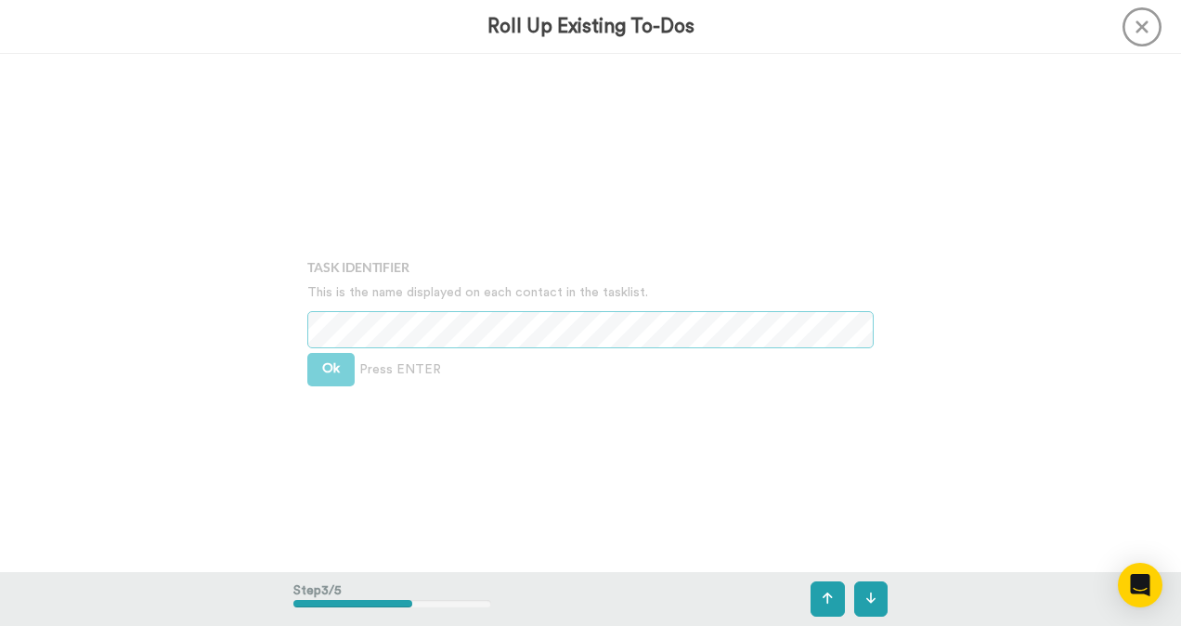
scroll to position [1036, 0]
click at [332, 364] on span "Ok" at bounding box center [331, 363] width 18 height 13
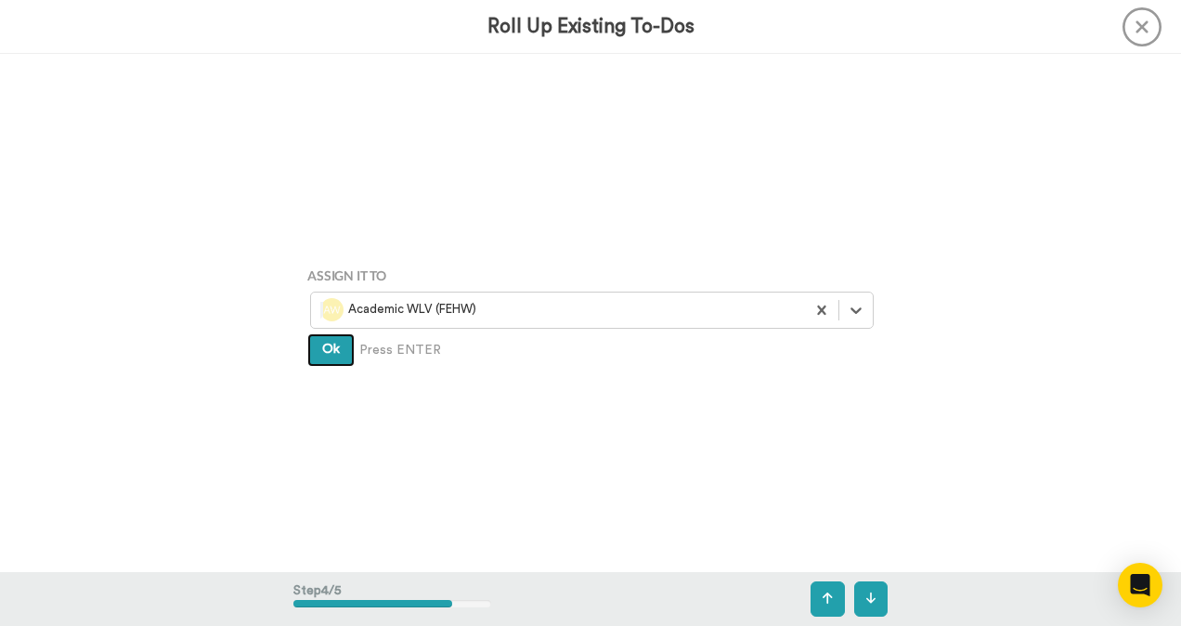
click at [332, 349] on span "Ok" at bounding box center [331, 349] width 18 height 13
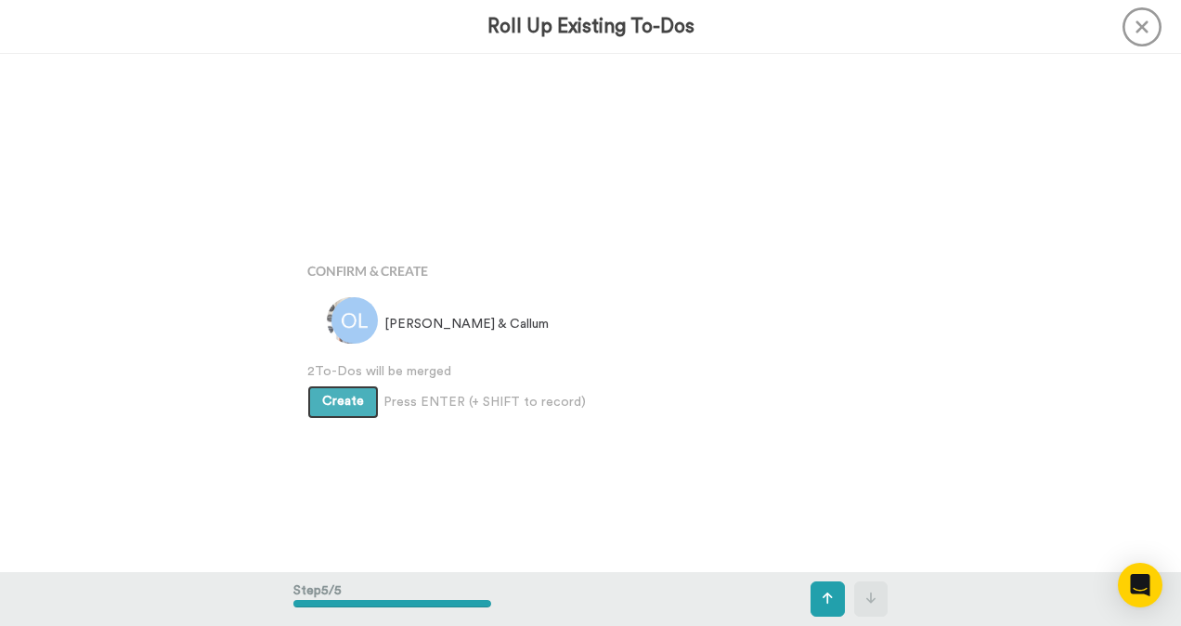
scroll to position [2072, 0]
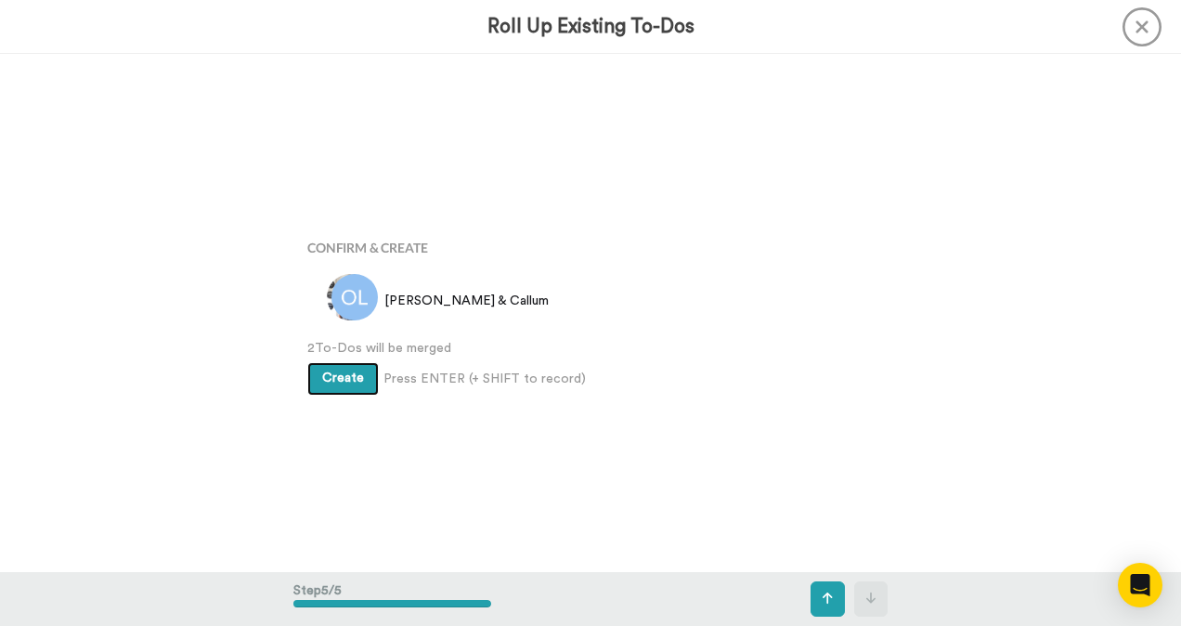
click at [338, 375] on span "Create" at bounding box center [343, 377] width 42 height 13
